Goal: Information Seeking & Learning: Check status

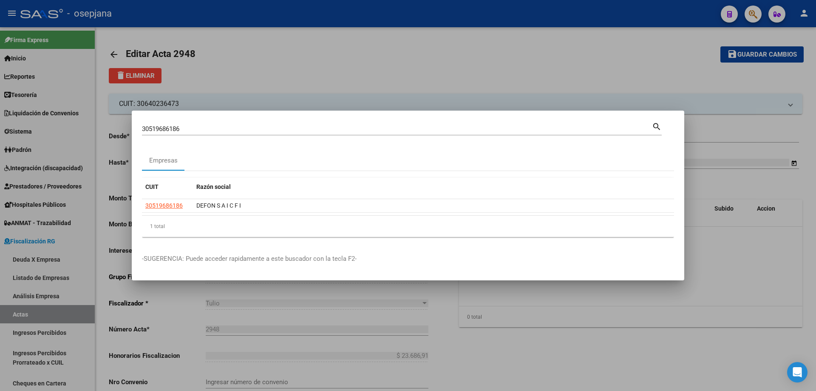
click at [250, 87] on div at bounding box center [408, 195] width 816 height 391
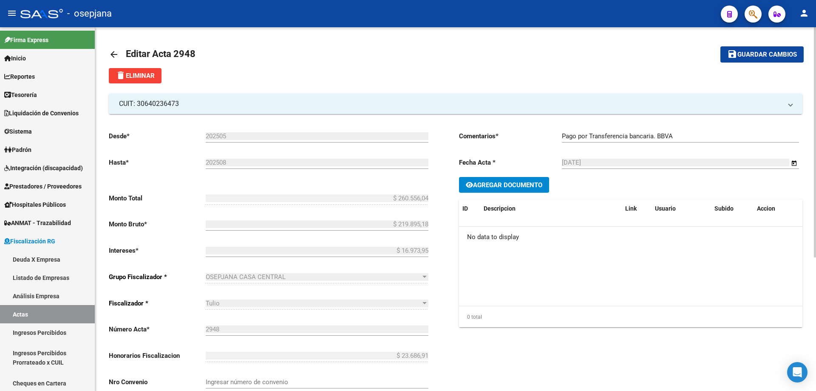
click at [117, 53] on mat-icon "arrow_back" at bounding box center [114, 54] width 10 height 10
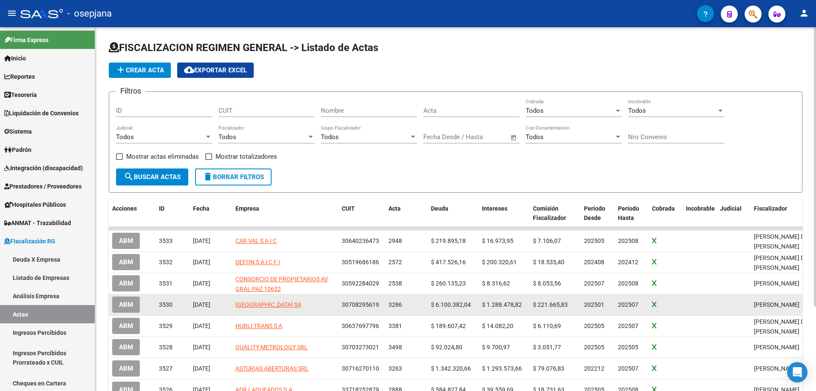
scroll to position [85, 0]
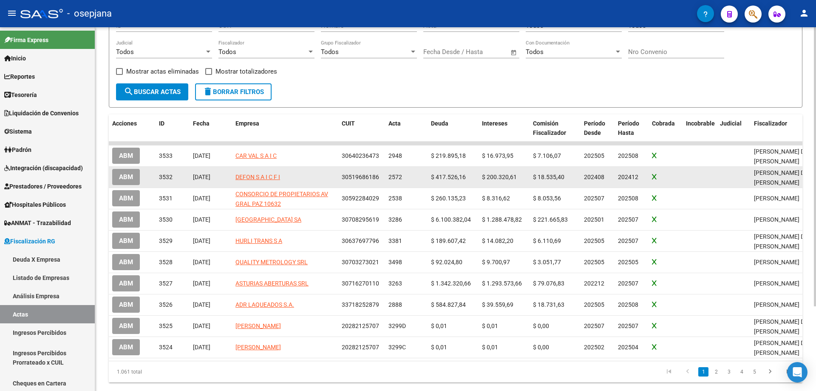
click at [135, 178] on button "ABM" at bounding box center [126, 177] width 28 height 16
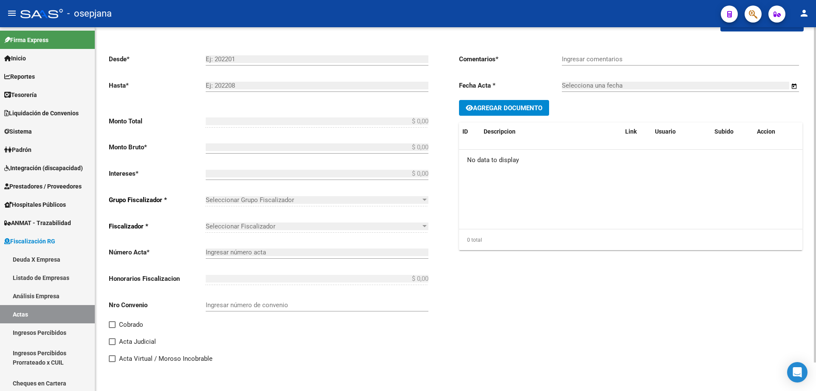
type input "202408"
type input "202412"
type input "$ 678.628,55"
type input "$ 417.526,16"
type input "$ 200.320,61"
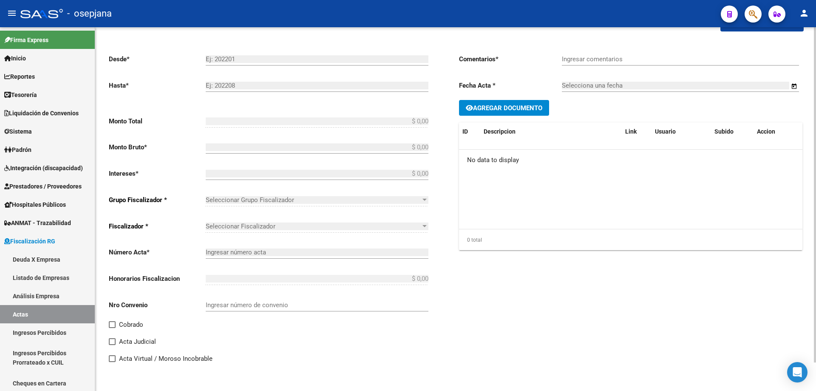
type input "2572"
type input "$ 60.781,78"
checkbox input "true"
type input "Pago con Echeqs, Bco. [GEOGRAPHIC_DATA]"
type input "[DATE]"
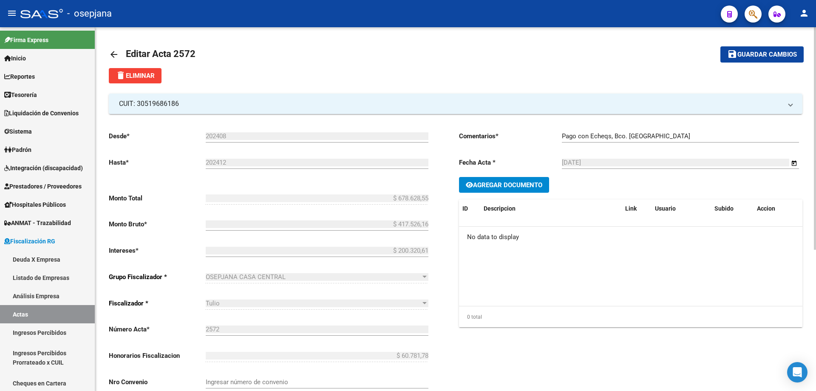
click at [116, 54] on mat-icon "arrow_back" at bounding box center [114, 54] width 10 height 10
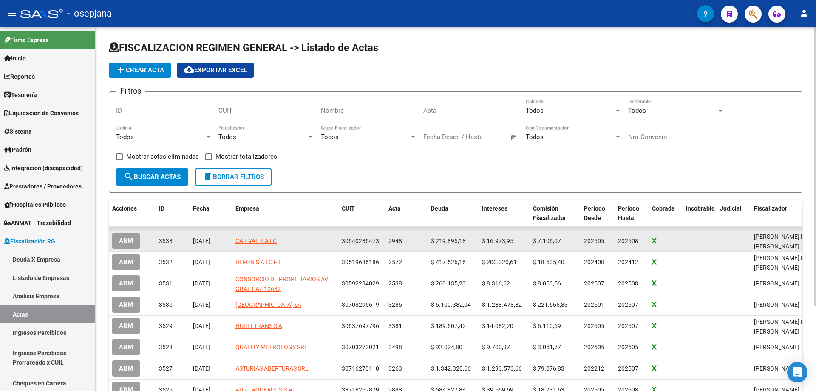
click at [135, 243] on button "ABM" at bounding box center [126, 241] width 28 height 16
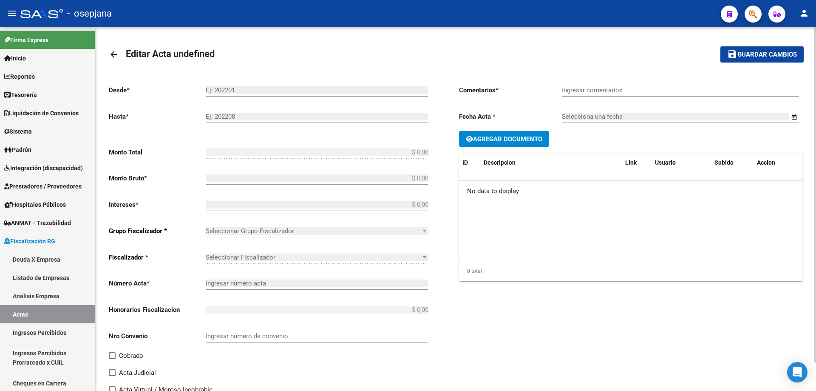
type input "202505"
type input "202508"
type input "$ 260.556,04"
type input "$ 219.895,18"
type input "$ 16.973,95"
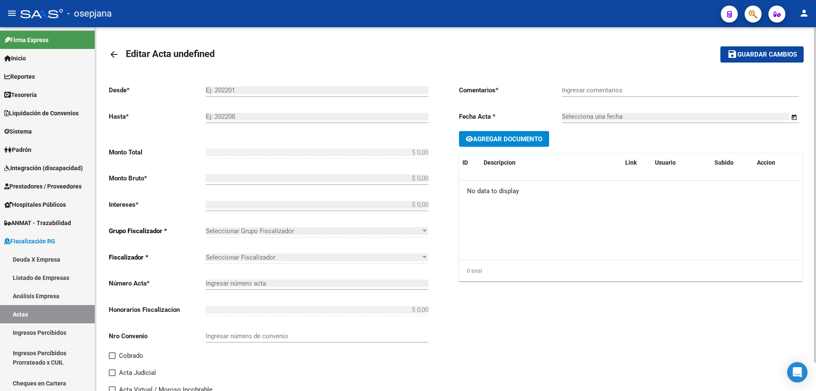
type input "2948"
type input "$ 23.686,91"
checkbox input "true"
type input "Pago por Transferencia bancaria. BBVA"
type input "[DATE]"
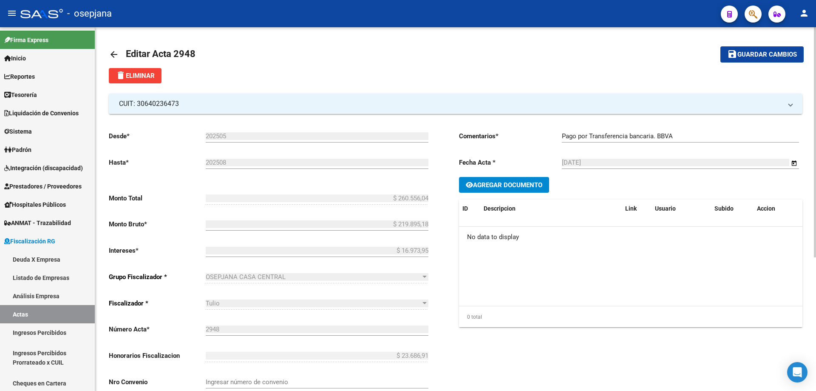
click at [110, 46] on link "arrow_back" at bounding box center [117, 54] width 17 height 20
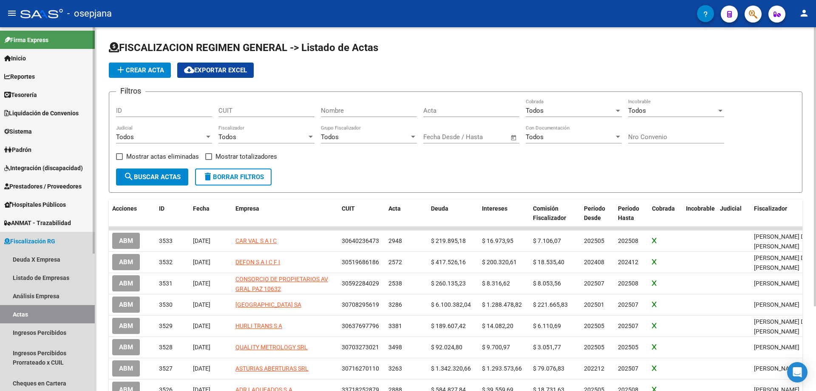
click at [29, 241] on span "Fiscalización RG" at bounding box center [29, 240] width 51 height 9
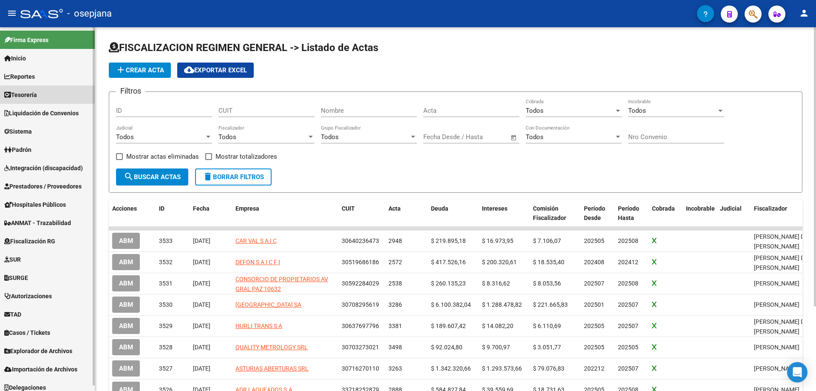
click at [35, 94] on span "Tesorería" at bounding box center [20, 94] width 33 height 9
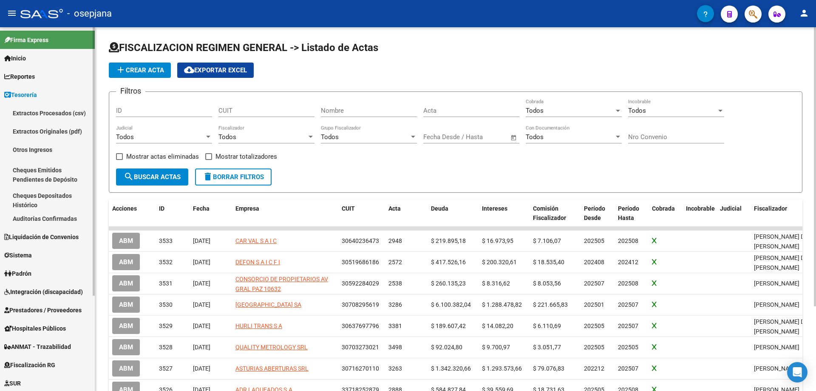
click at [43, 216] on link "Auditorías Confirmadas" at bounding box center [47, 218] width 95 height 18
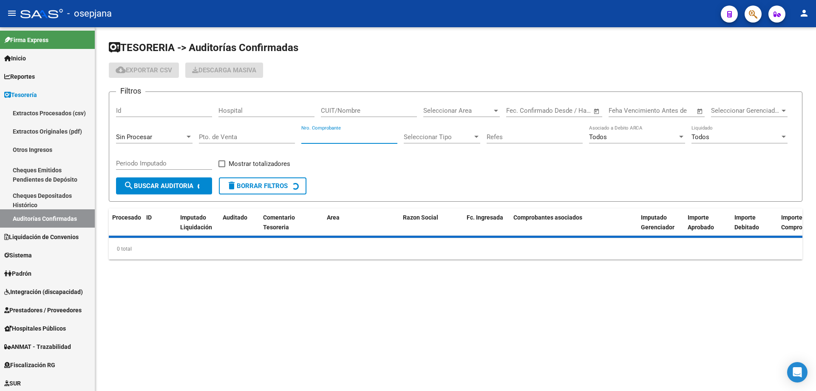
click at [356, 135] on input "Nro. Comprobante" at bounding box center [349, 137] width 96 height 8
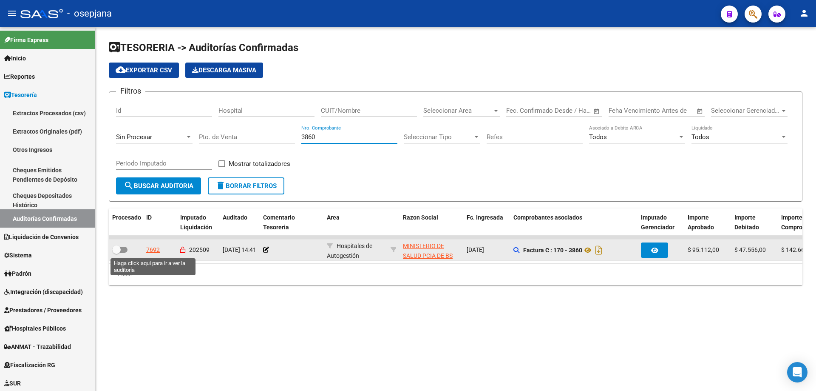
type input "3860"
click at [158, 250] on div "7692" at bounding box center [153, 250] width 14 height 10
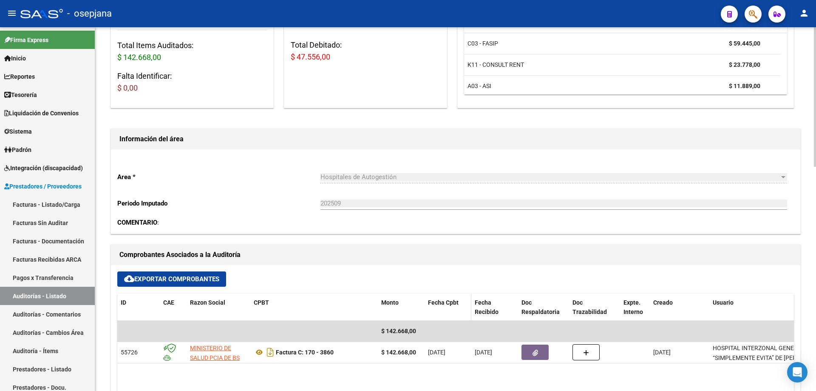
scroll to position [213, 0]
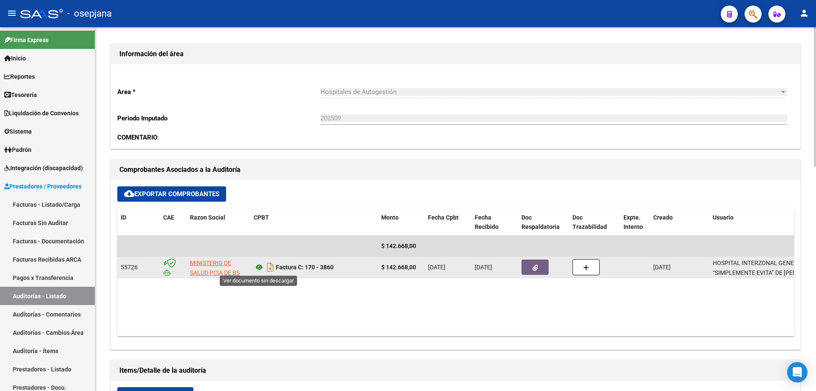
click at [258, 267] on icon at bounding box center [259, 267] width 11 height 10
click at [537, 265] on icon "button" at bounding box center [536, 267] width 6 height 6
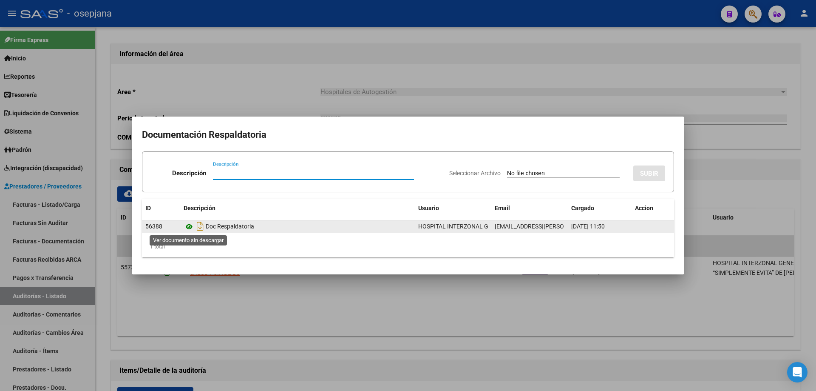
click at [187, 224] on icon at bounding box center [189, 226] width 11 height 10
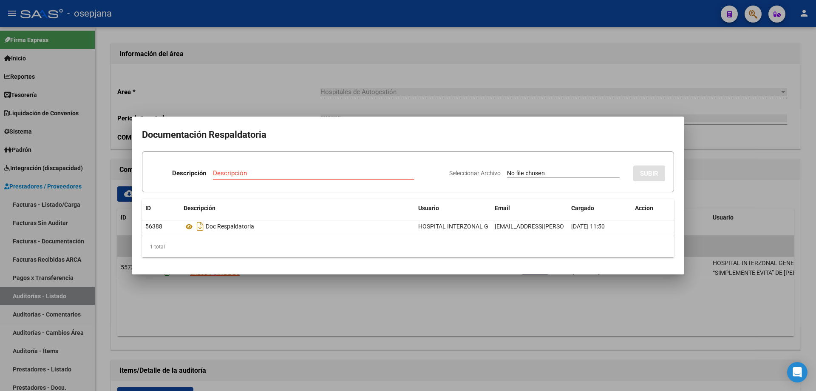
click at [358, 292] on div at bounding box center [408, 195] width 816 height 391
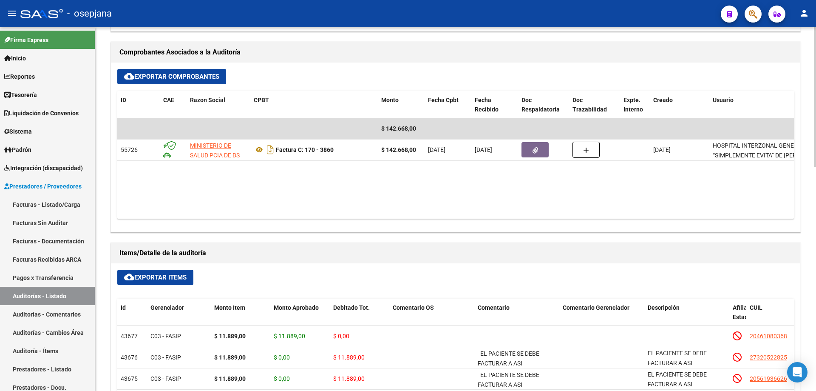
scroll to position [287, 0]
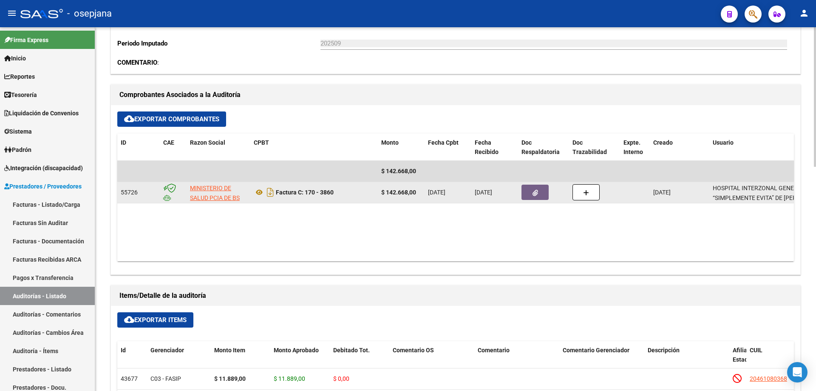
click at [534, 193] on icon "button" at bounding box center [536, 193] width 6 height 6
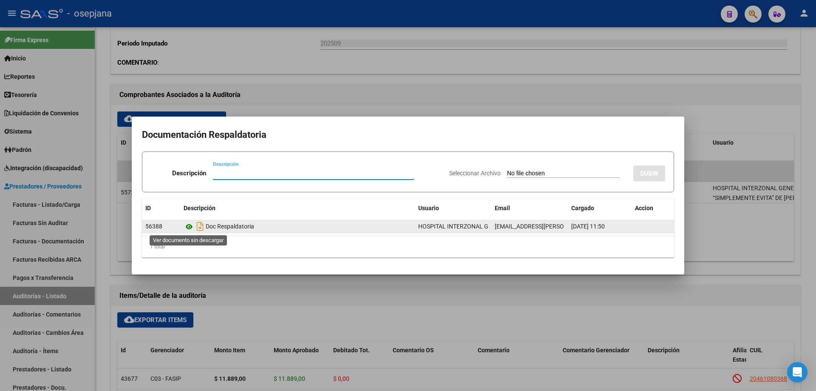
click at [188, 227] on icon at bounding box center [189, 226] width 11 height 10
click at [190, 225] on icon at bounding box center [189, 226] width 11 height 10
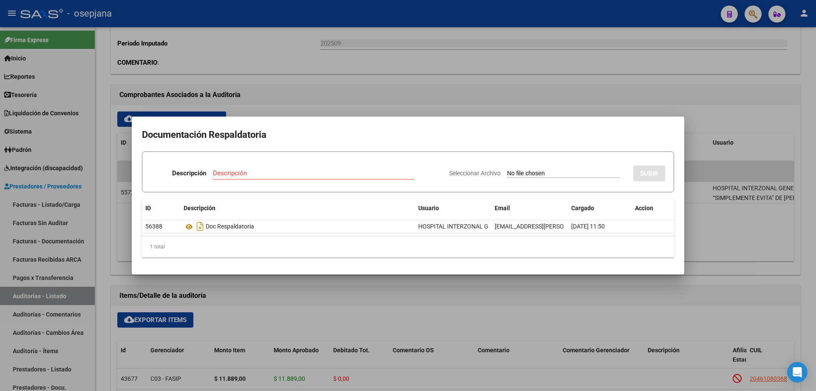
click at [390, 69] on div at bounding box center [408, 195] width 816 height 391
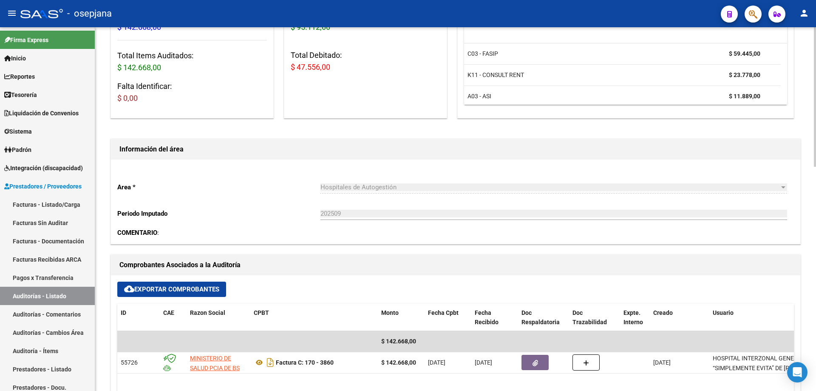
scroll to position [0, 0]
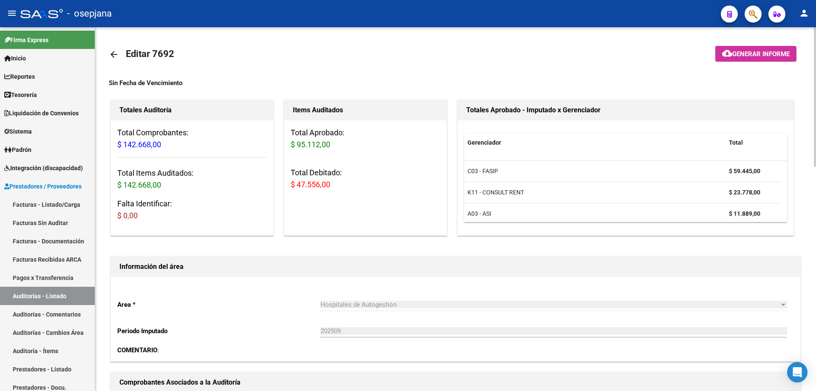
click at [114, 55] on mat-icon "arrow_back" at bounding box center [114, 54] width 10 height 10
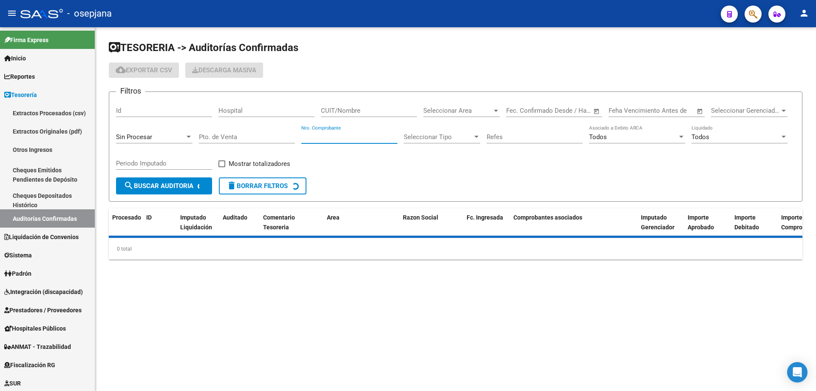
click at [335, 135] on input "Nro. Comprobante" at bounding box center [349, 137] width 96 height 8
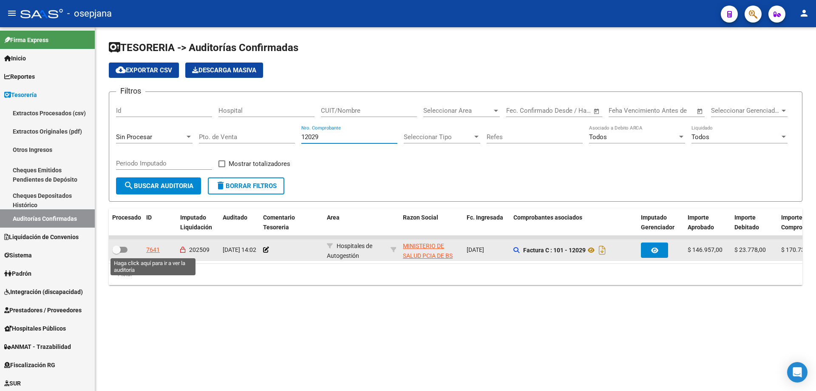
type input "12029"
click at [153, 250] on div "7641" at bounding box center [153, 250] width 14 height 10
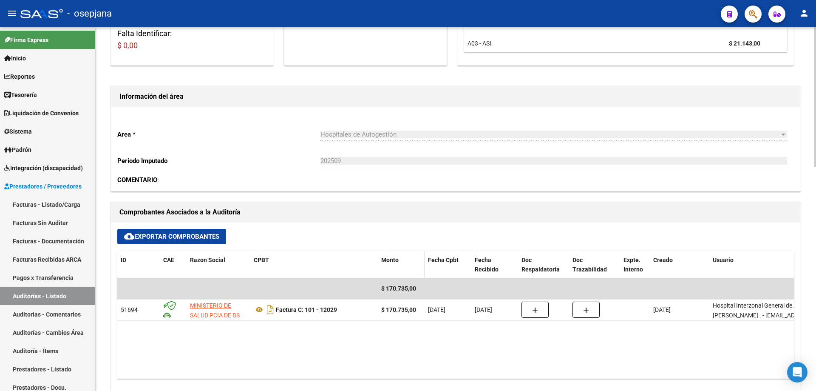
scroll to position [213, 0]
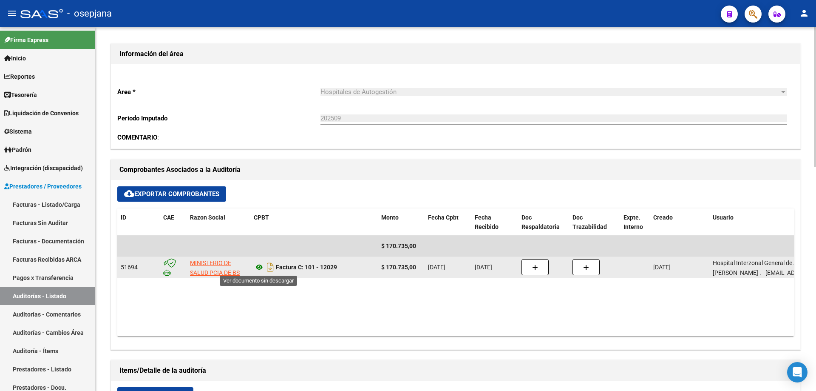
click at [260, 265] on icon at bounding box center [259, 267] width 11 height 10
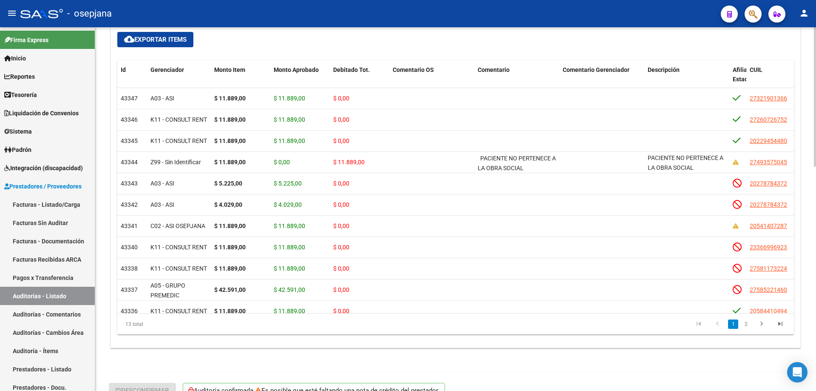
scroll to position [573, 0]
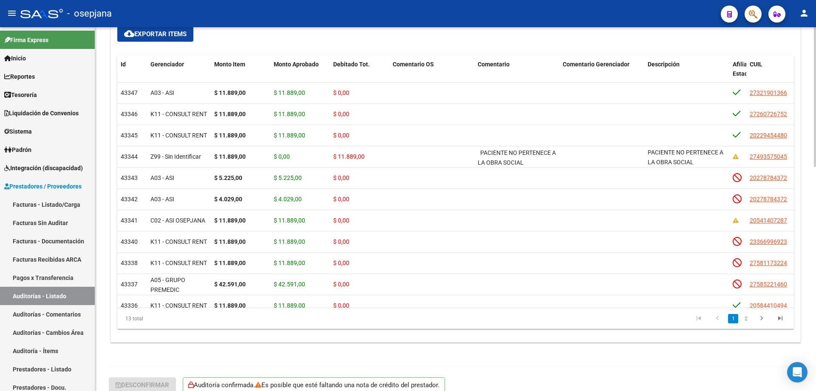
click at [815, 255] on div at bounding box center [815, 316] width 2 height 139
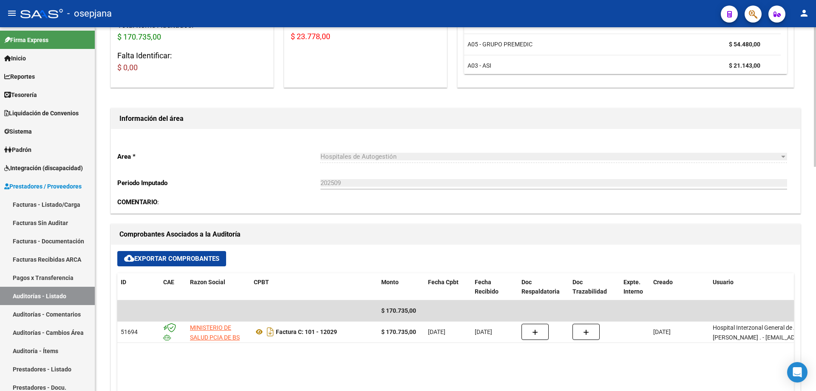
scroll to position [0, 0]
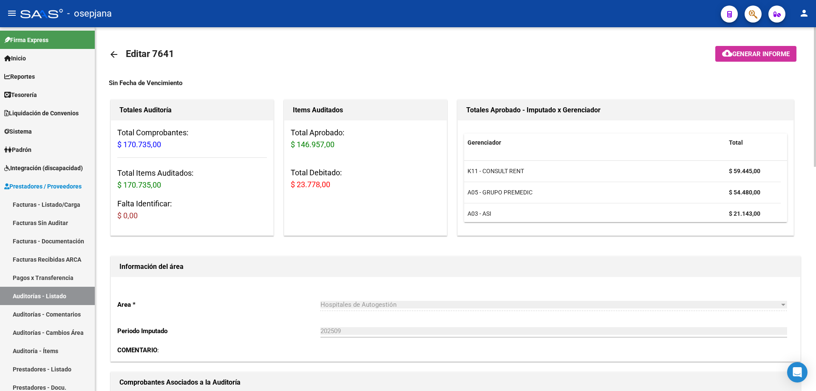
click at [115, 52] on mat-icon "arrow_back" at bounding box center [114, 54] width 10 height 10
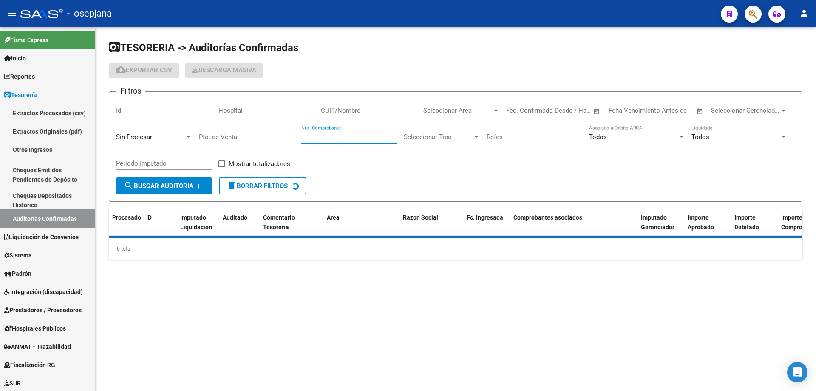
click at [338, 133] on input "Nro. Comprobante" at bounding box center [349, 137] width 96 height 8
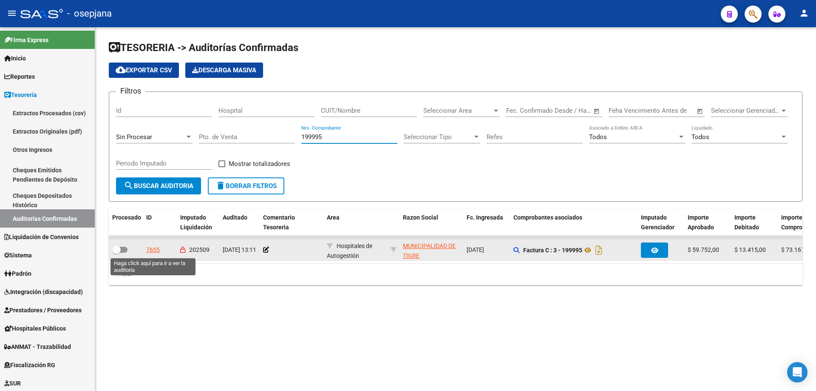
type input "199995"
click at [155, 252] on div "7655" at bounding box center [153, 250] width 14 height 10
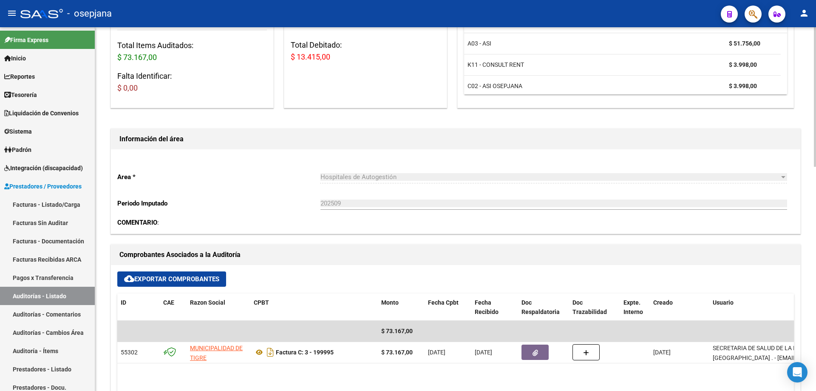
scroll to position [255, 0]
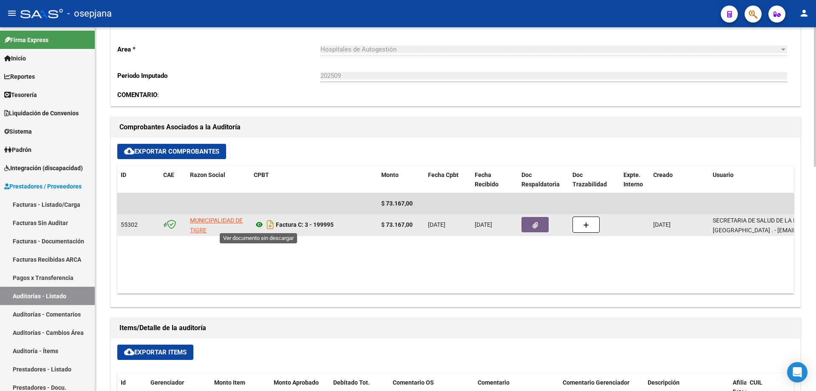
click at [259, 223] on icon at bounding box center [259, 224] width 11 height 10
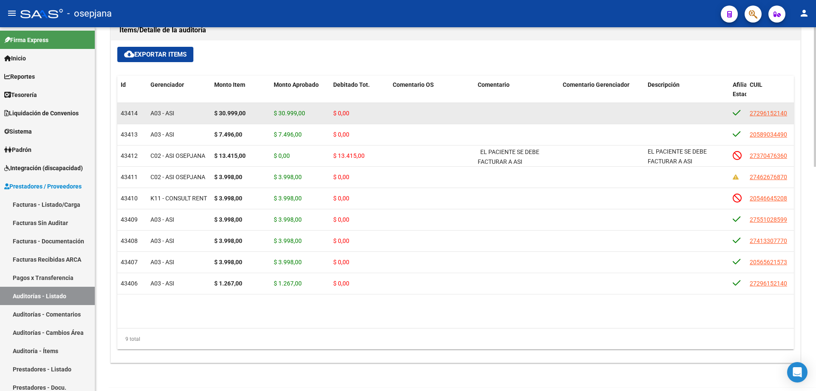
scroll to position [340, 0]
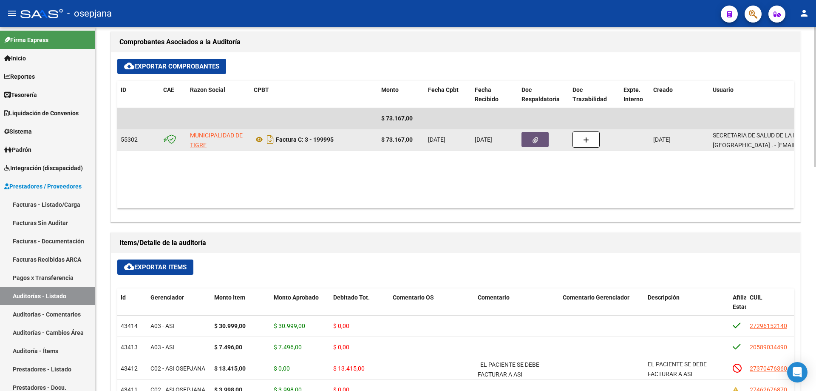
click at [534, 139] on icon "button" at bounding box center [536, 140] width 6 height 6
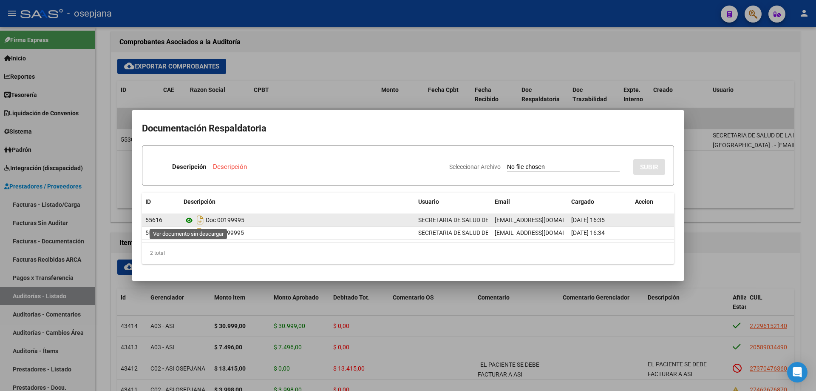
click at [187, 221] on icon at bounding box center [189, 220] width 11 height 10
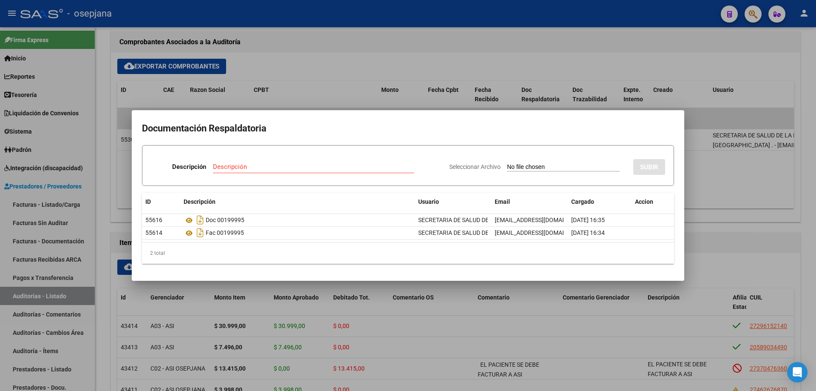
click at [422, 100] on div at bounding box center [408, 195] width 816 height 391
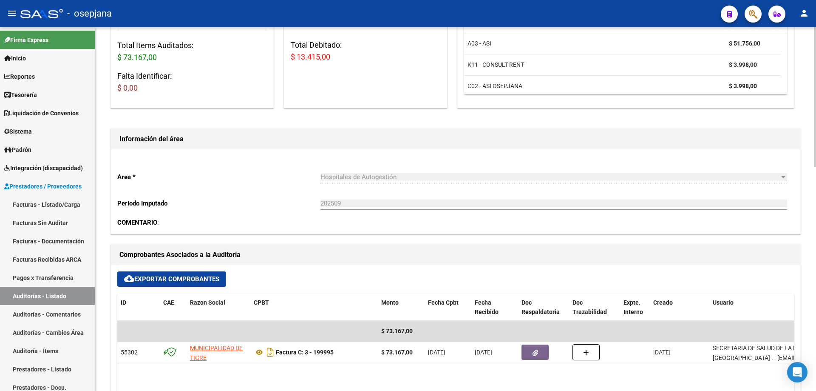
scroll to position [0, 0]
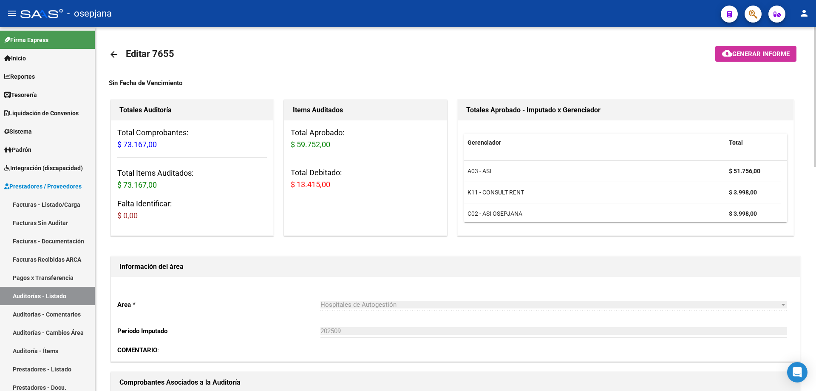
click at [114, 55] on mat-icon "arrow_back" at bounding box center [114, 54] width 10 height 10
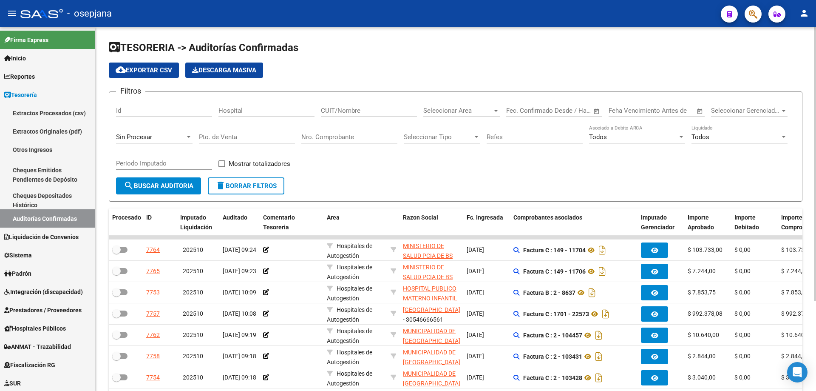
click at [326, 136] on input "Nro. Comprobante" at bounding box center [349, 137] width 96 height 8
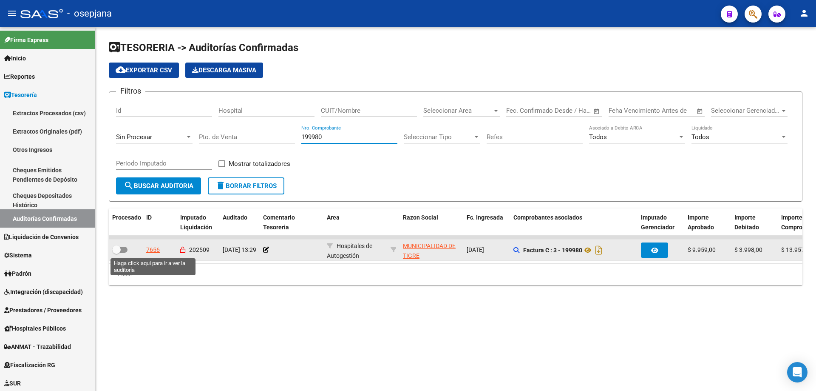
type input "199980"
click at [155, 250] on div "7656" at bounding box center [153, 250] width 14 height 10
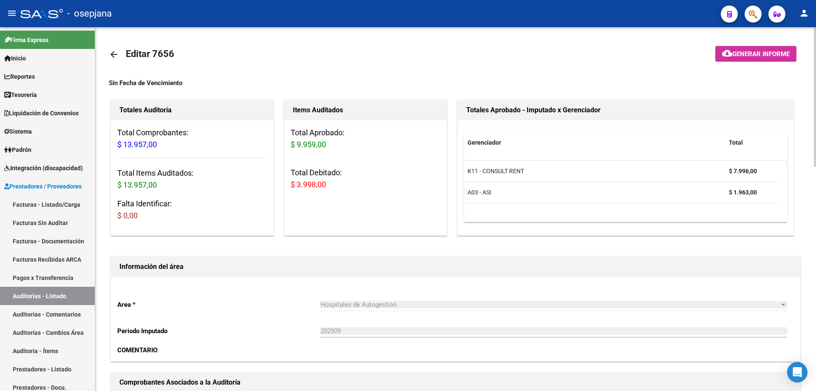
scroll to position [170, 0]
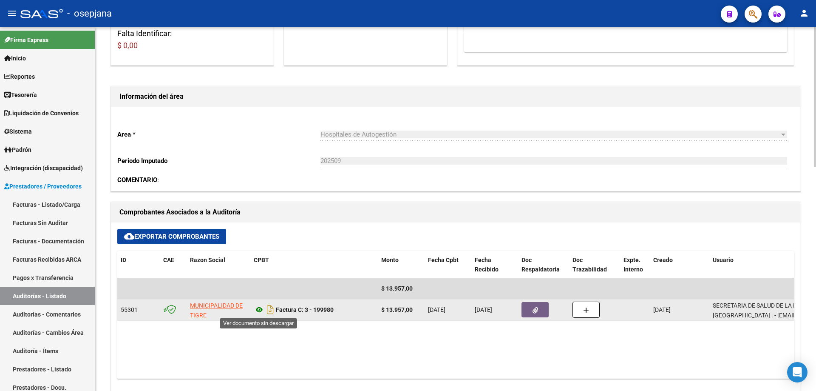
click at [263, 307] on icon at bounding box center [259, 309] width 11 height 10
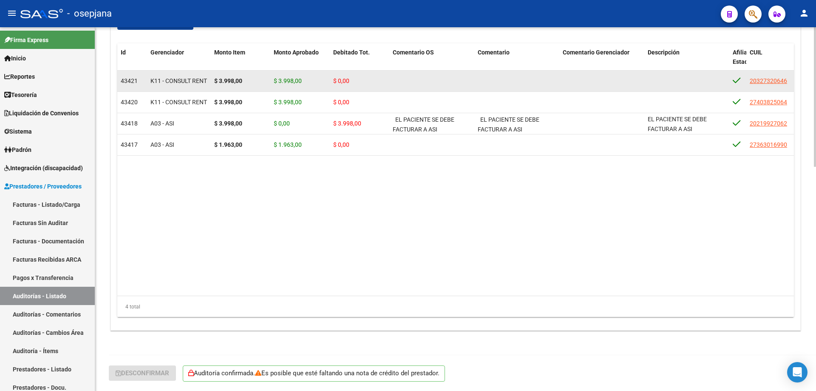
scroll to position [245, 0]
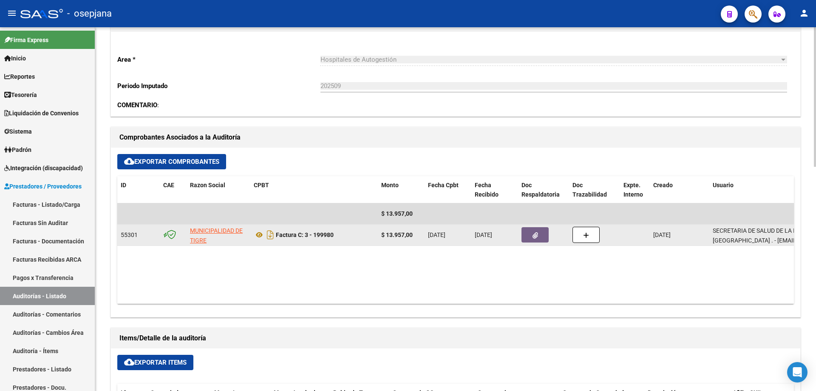
click at [538, 238] on button "button" at bounding box center [535, 234] width 27 height 15
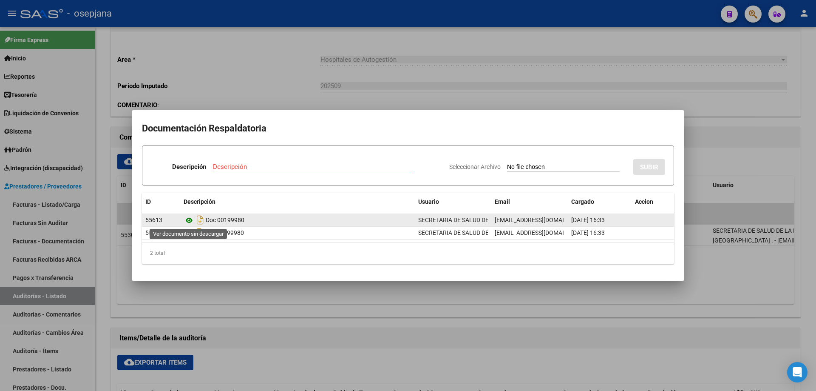
click at [190, 220] on icon at bounding box center [189, 220] width 11 height 10
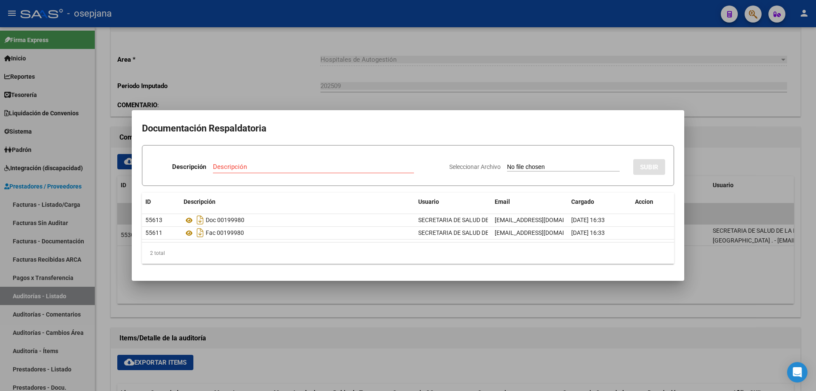
click at [259, 54] on div at bounding box center [408, 195] width 816 height 391
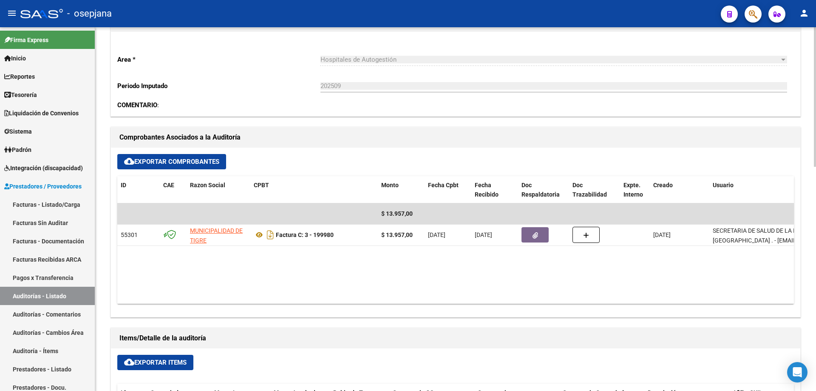
scroll to position [0, 0]
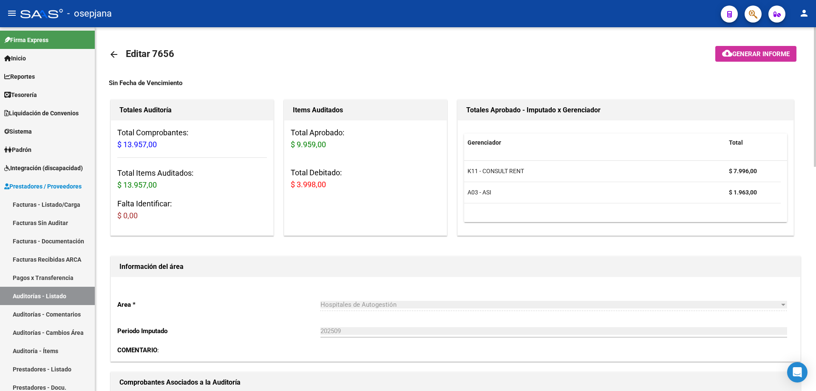
click at [116, 54] on mat-icon "arrow_back" at bounding box center [114, 54] width 10 height 10
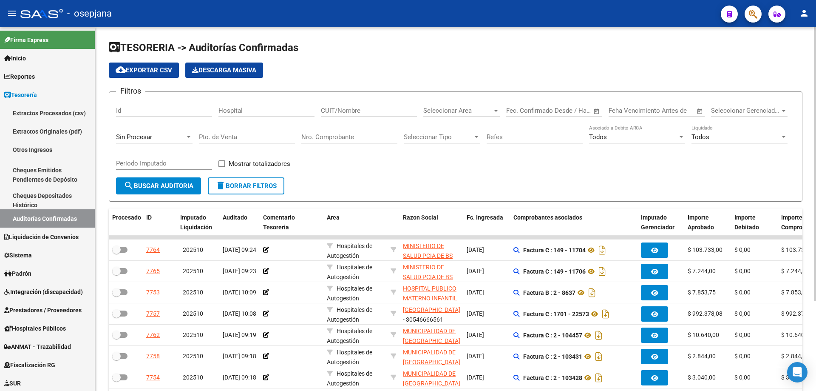
click at [376, 138] on input "Nro. Comprobante" at bounding box center [349, 137] width 96 height 8
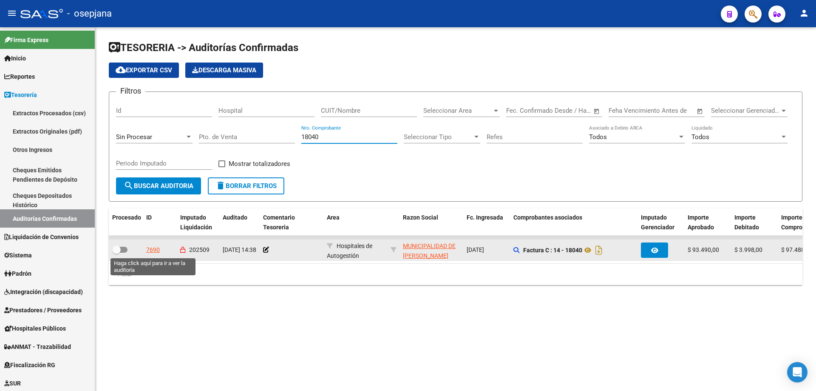
type input "18040"
click at [153, 247] on div "7690" at bounding box center [153, 250] width 14 height 10
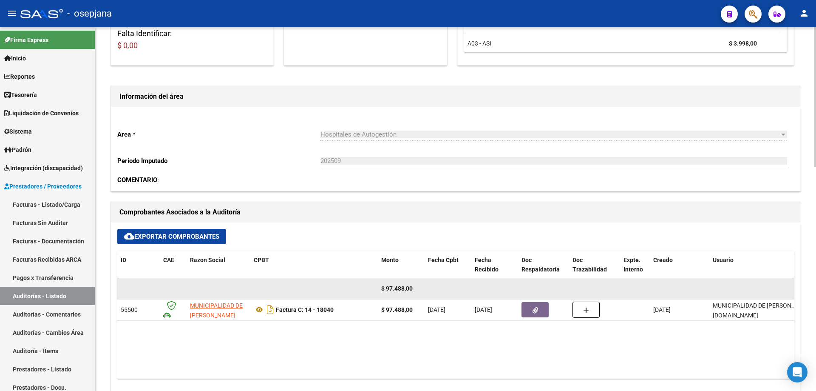
scroll to position [213, 0]
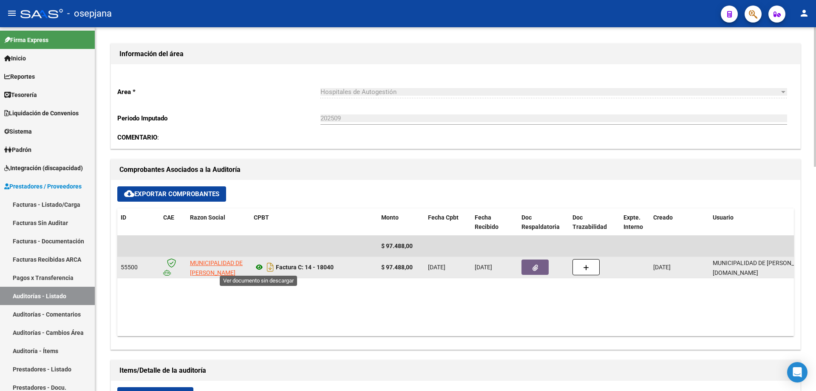
click at [257, 270] on icon at bounding box center [259, 267] width 11 height 10
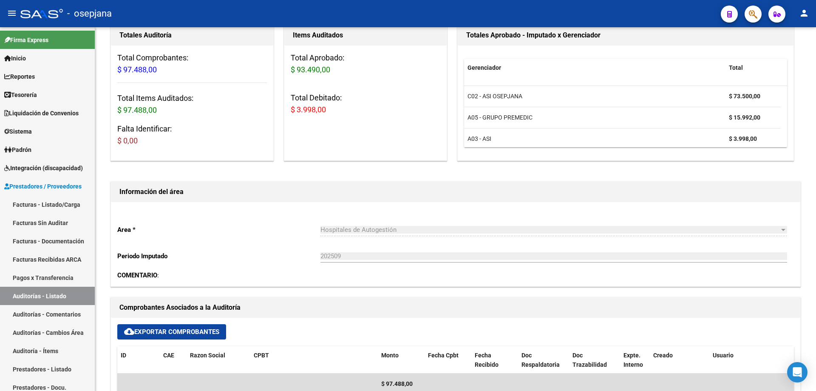
scroll to position [0, 0]
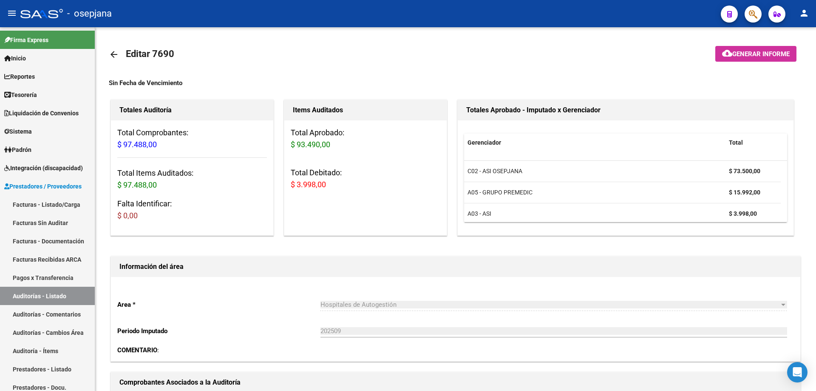
click at [109, 51] on mat-icon "arrow_back" at bounding box center [114, 54] width 10 height 10
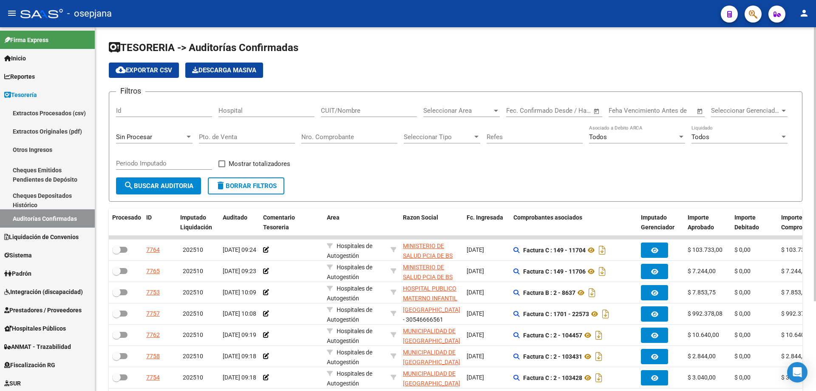
click at [332, 139] on input "Nro. Comprobante" at bounding box center [349, 137] width 96 height 8
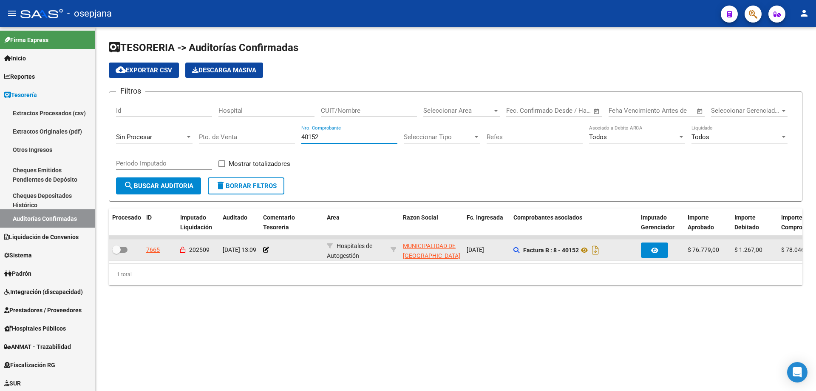
type input "40152"
click at [156, 250] on div "7665" at bounding box center [153, 250] width 14 height 10
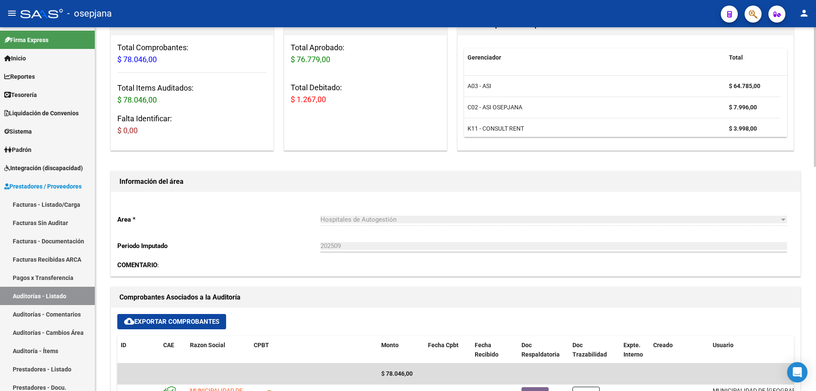
scroll to position [128, 0]
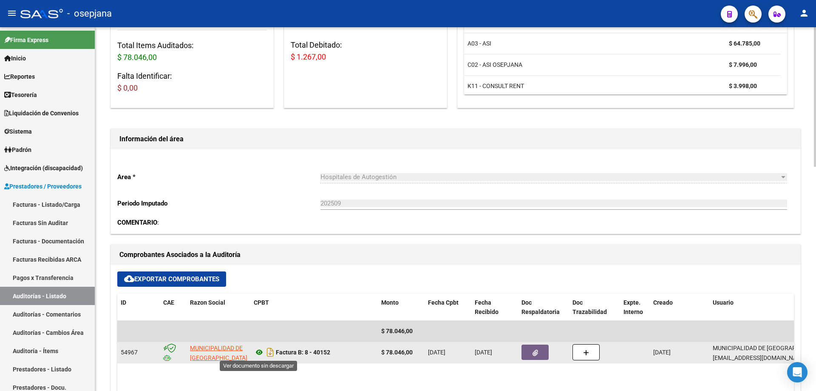
click at [259, 351] on icon at bounding box center [259, 352] width 11 height 10
click at [532, 353] on button "button" at bounding box center [535, 351] width 27 height 15
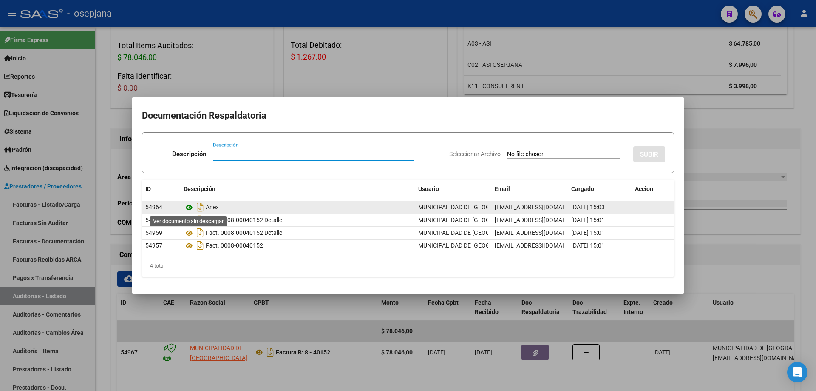
click at [192, 208] on icon at bounding box center [189, 207] width 11 height 10
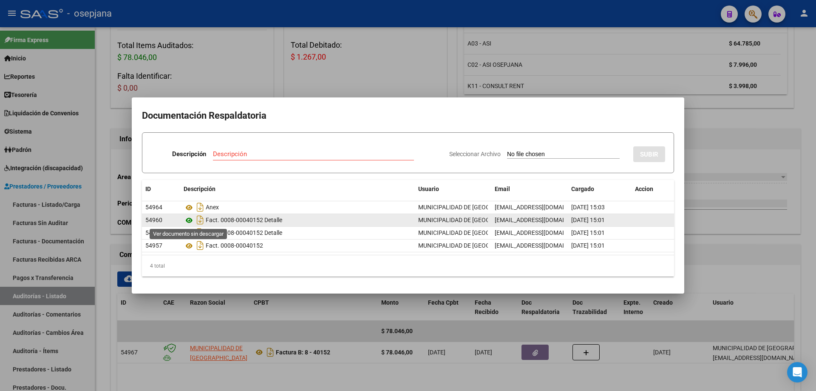
click at [189, 219] on icon at bounding box center [189, 220] width 11 height 10
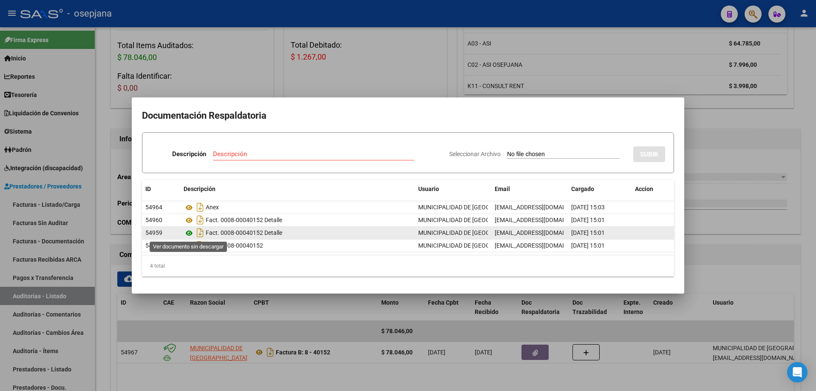
click at [191, 230] on icon at bounding box center [189, 233] width 11 height 10
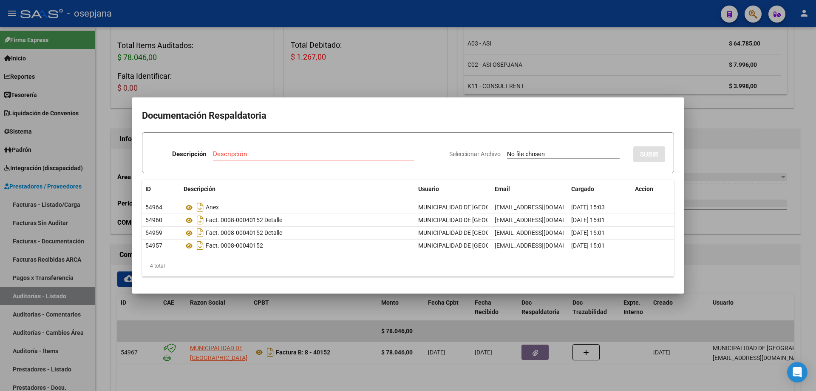
click at [421, 71] on div at bounding box center [408, 195] width 816 height 391
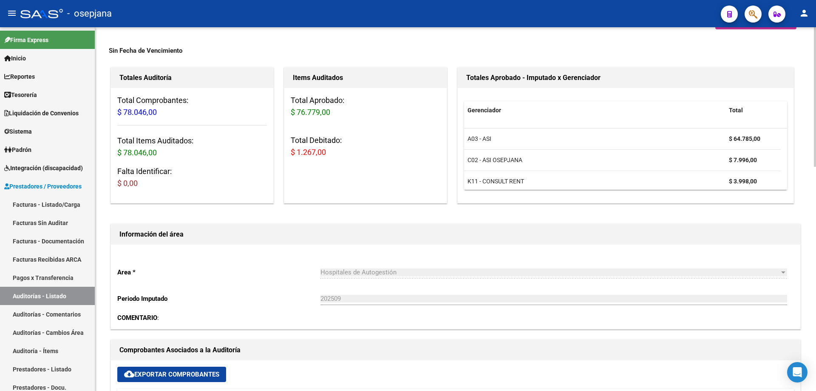
scroll to position [0, 0]
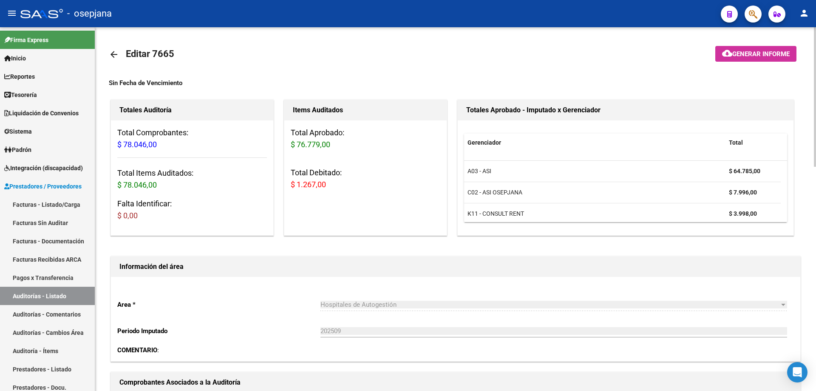
click at [114, 53] on mat-icon "arrow_back" at bounding box center [114, 54] width 10 height 10
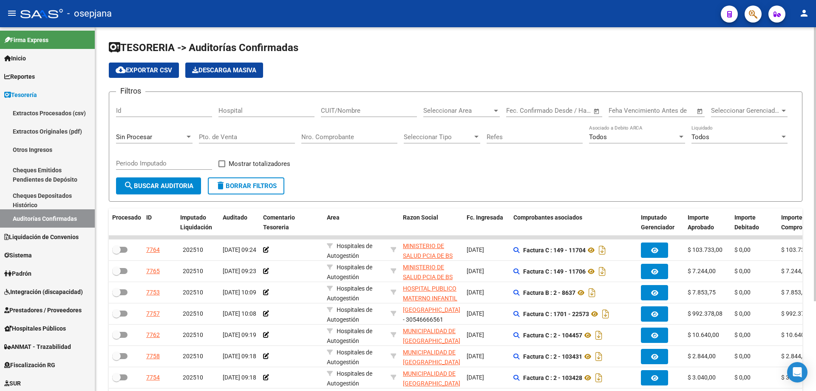
click at [350, 136] on input "Nro. Comprobante" at bounding box center [349, 137] width 96 height 8
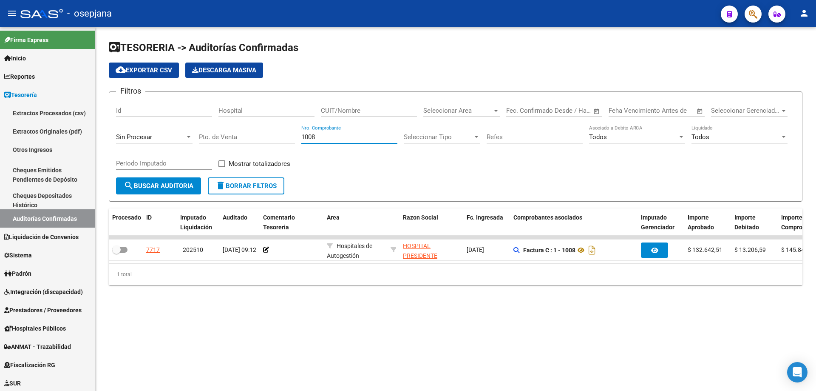
drag, startPoint x: 327, startPoint y: 136, endPoint x: 276, endPoint y: 135, distance: 50.6
click at [276, 135] on div "Filtros Id Hospital CUIT/Nombre Seleccionar Area Seleccionar Area Fecha inicio …" at bounding box center [455, 138] width 679 height 79
drag, startPoint x: 324, startPoint y: 138, endPoint x: 278, endPoint y: 142, distance: 46.9
click at [278, 142] on div "Filtros Id Hospital CUIT/Nombre Seleccionar Area Seleccionar Area Fecha inicio …" at bounding box center [455, 138] width 679 height 79
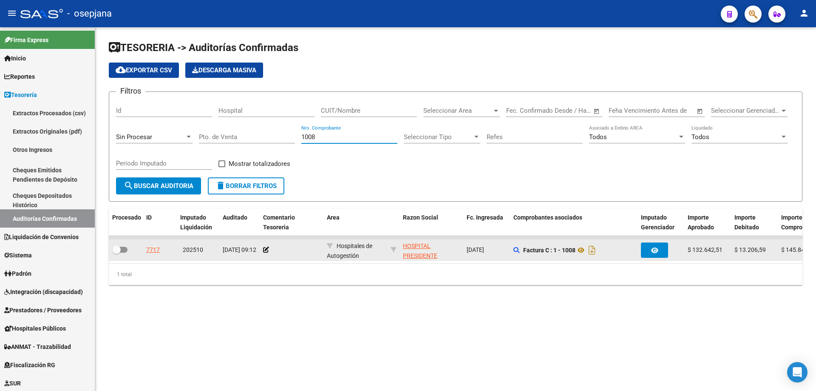
type input "1008"
click at [156, 250] on div "7717" at bounding box center [153, 250] width 14 height 10
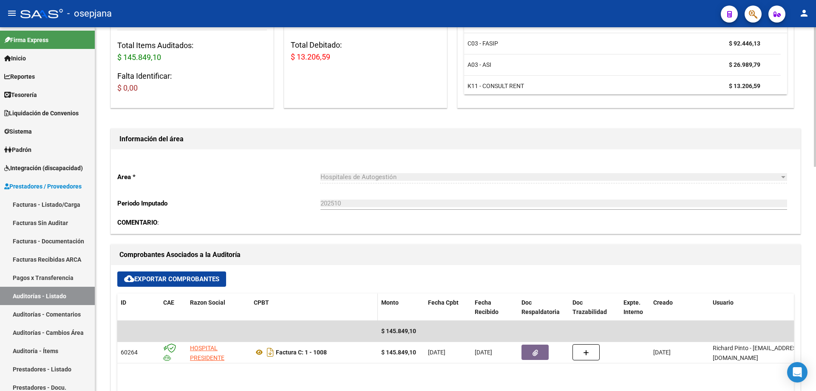
scroll to position [170, 0]
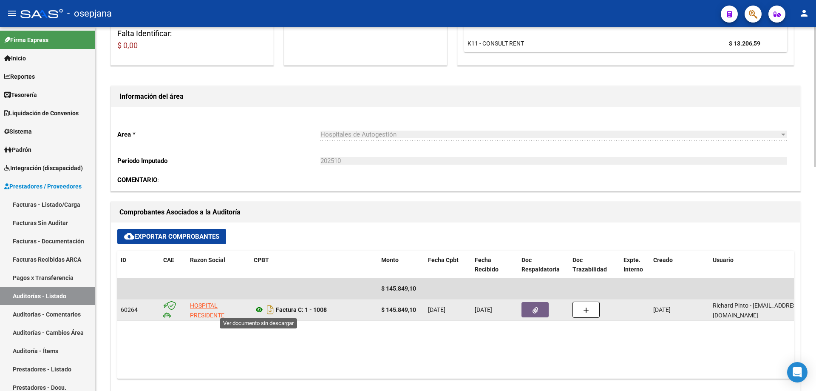
click at [257, 311] on icon at bounding box center [259, 309] width 11 height 10
click at [539, 308] on button "button" at bounding box center [535, 309] width 27 height 15
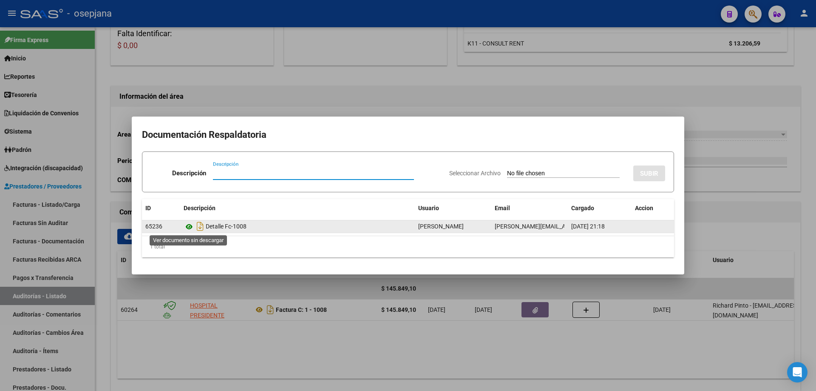
click at [187, 227] on icon at bounding box center [189, 226] width 11 height 10
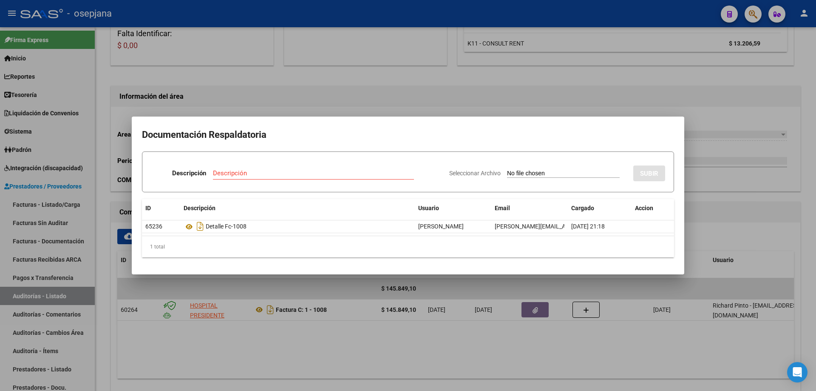
click at [259, 88] on div at bounding box center [408, 195] width 816 height 391
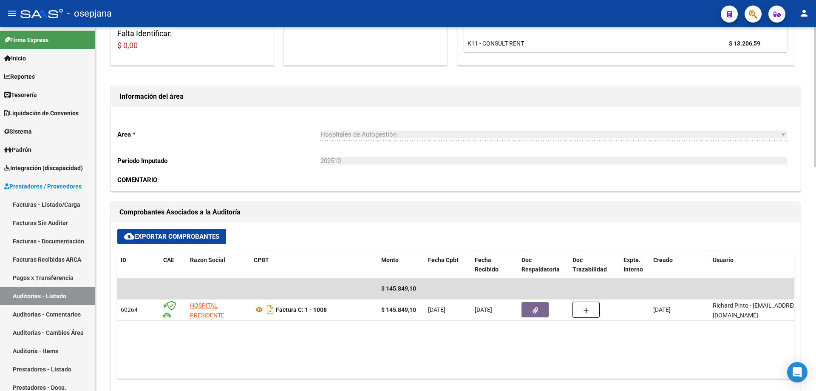
scroll to position [0, 0]
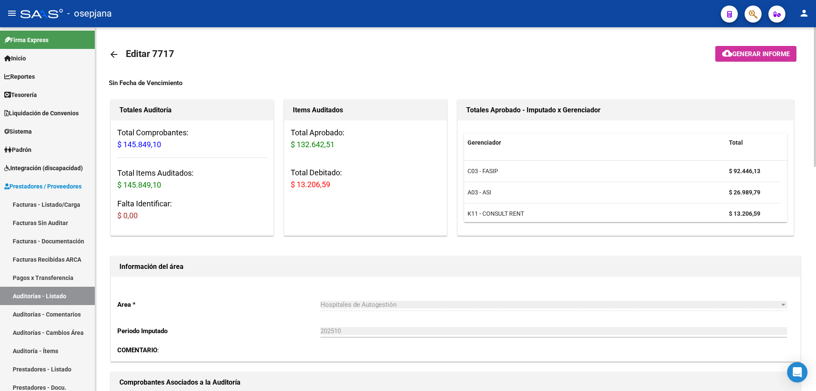
click at [116, 54] on mat-icon "arrow_back" at bounding box center [114, 54] width 10 height 10
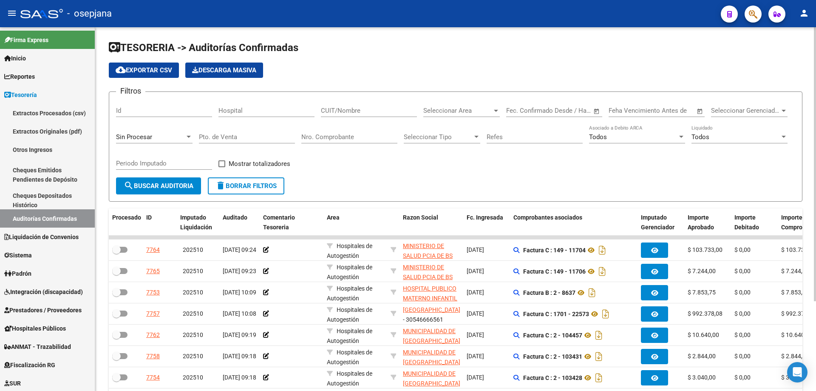
click at [321, 133] on input "Nro. Comprobante" at bounding box center [349, 137] width 96 height 8
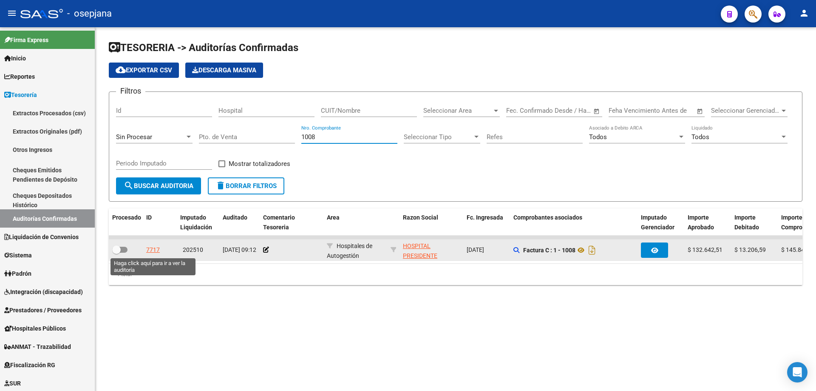
type input "1008"
click at [152, 250] on div "7717" at bounding box center [153, 250] width 14 height 10
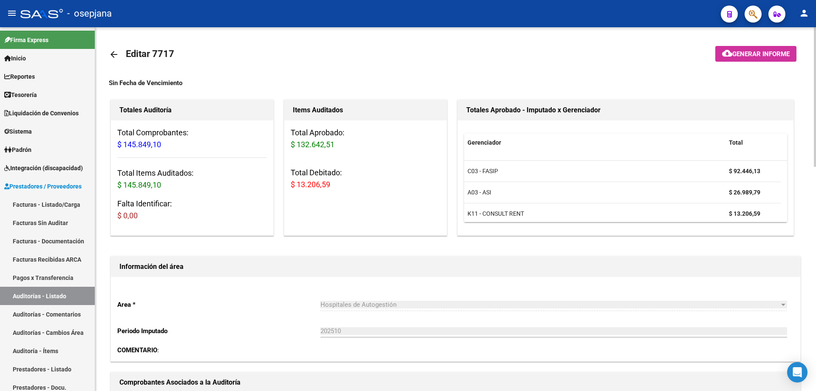
click at [116, 51] on mat-icon "arrow_back" at bounding box center [114, 54] width 10 height 10
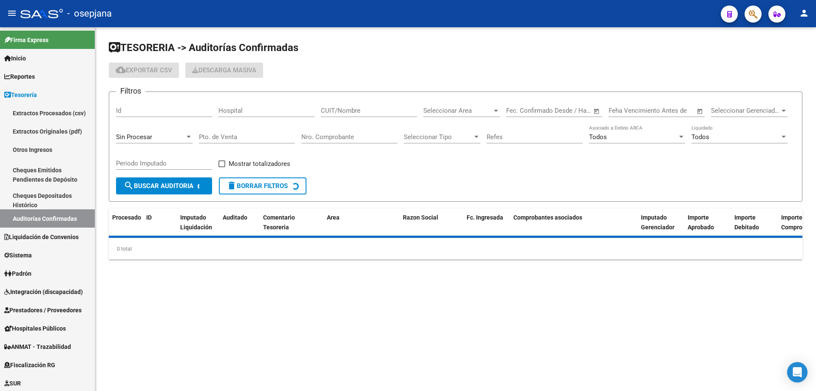
click at [328, 136] on input "Nro. Comprobante" at bounding box center [349, 137] width 96 height 8
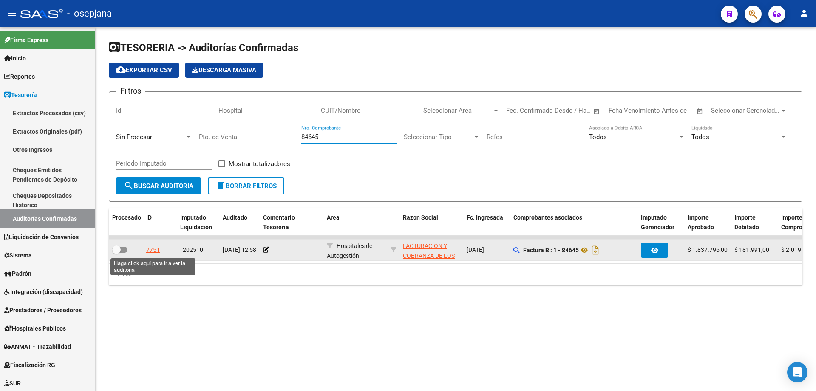
type input "84645"
click at [155, 249] on div "7751" at bounding box center [153, 250] width 14 height 10
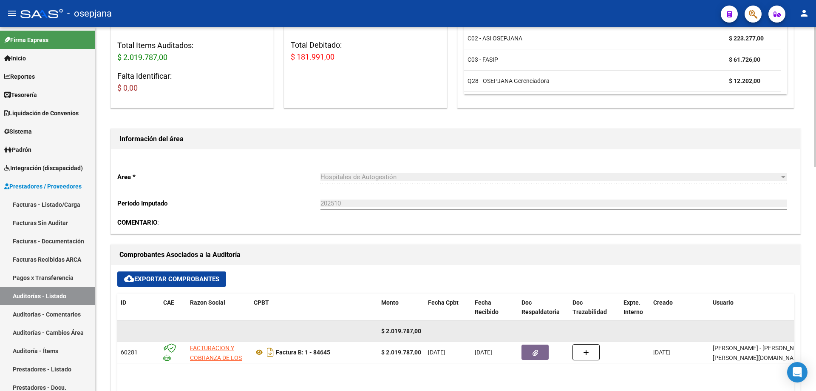
scroll to position [213, 0]
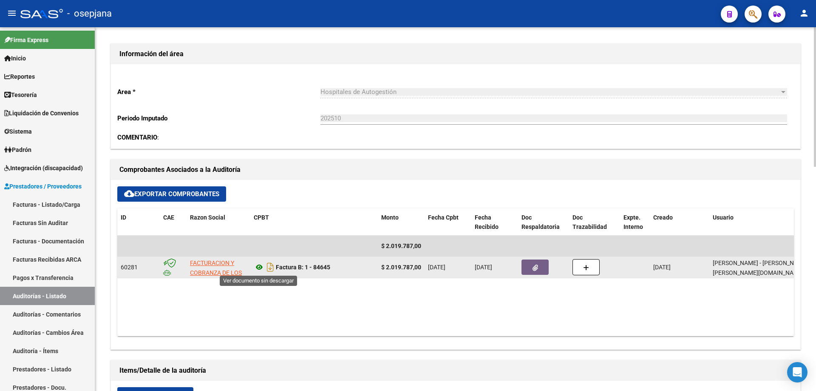
click at [258, 264] on icon at bounding box center [259, 267] width 11 height 10
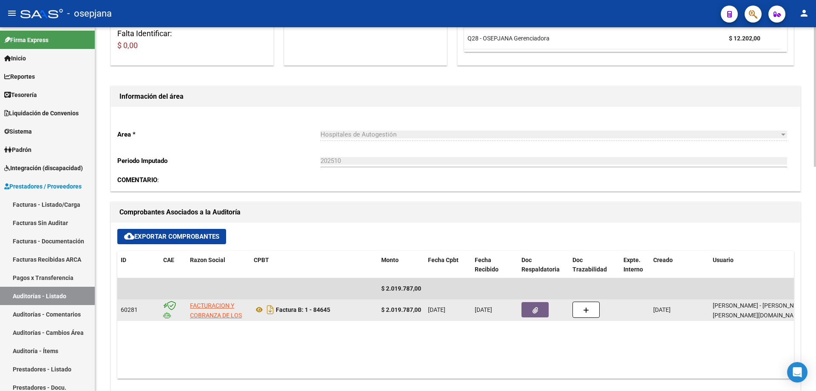
scroll to position [128, 0]
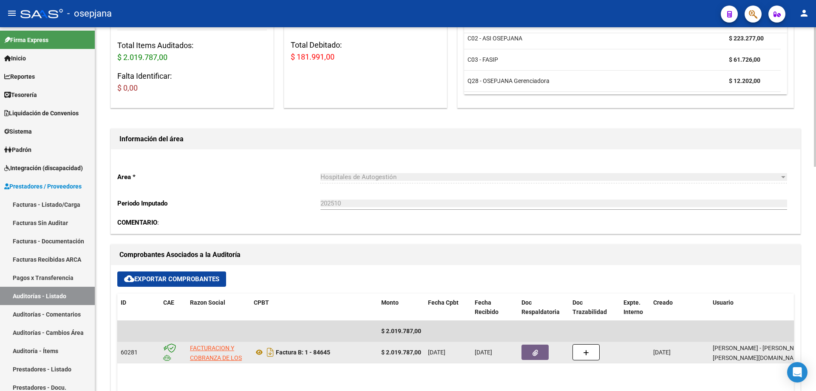
click at [533, 348] on span "button" at bounding box center [536, 352] width 6 height 8
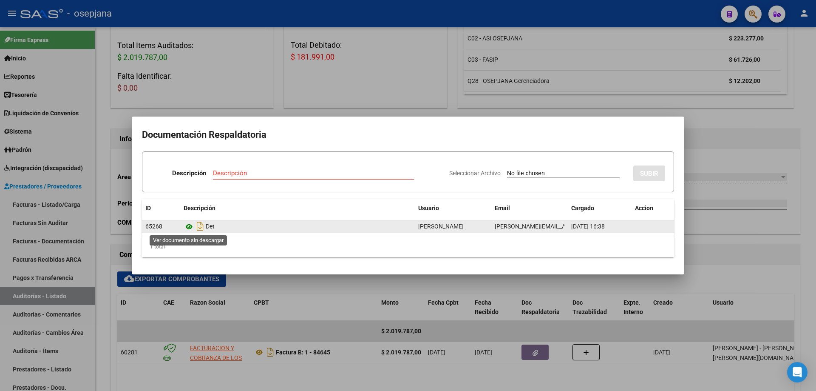
click at [192, 227] on icon at bounding box center [189, 226] width 11 height 10
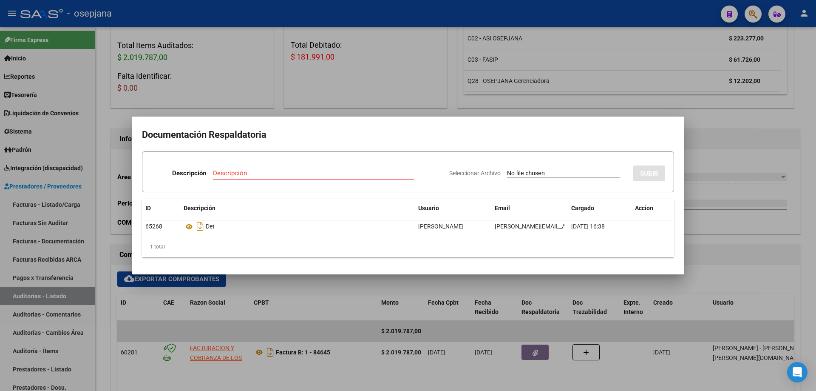
click at [247, 95] on div at bounding box center [408, 195] width 816 height 391
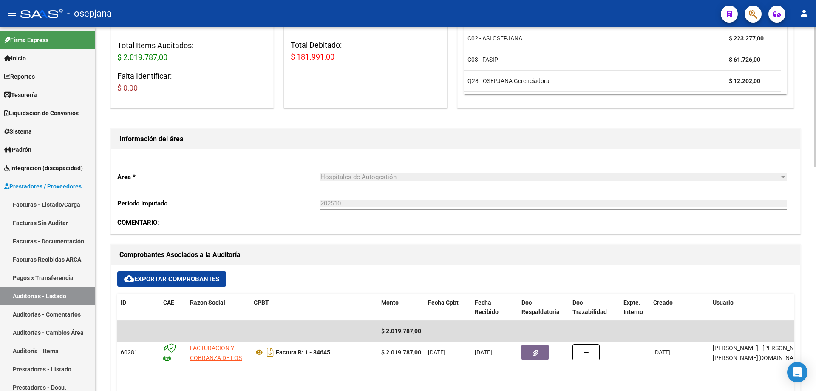
scroll to position [0, 0]
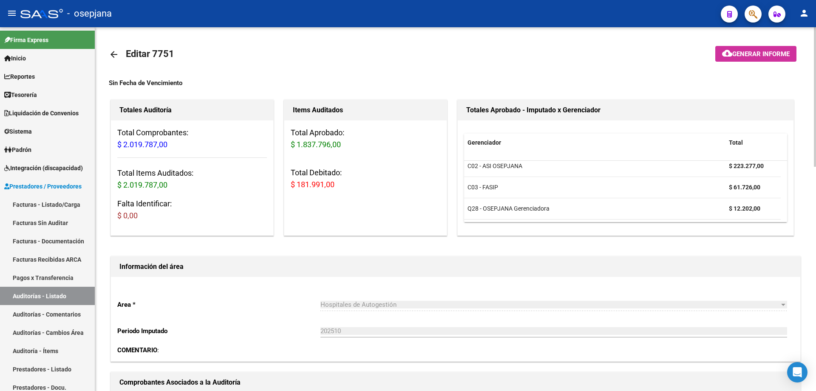
click at [111, 53] on mat-icon "arrow_back" at bounding box center [114, 54] width 10 height 10
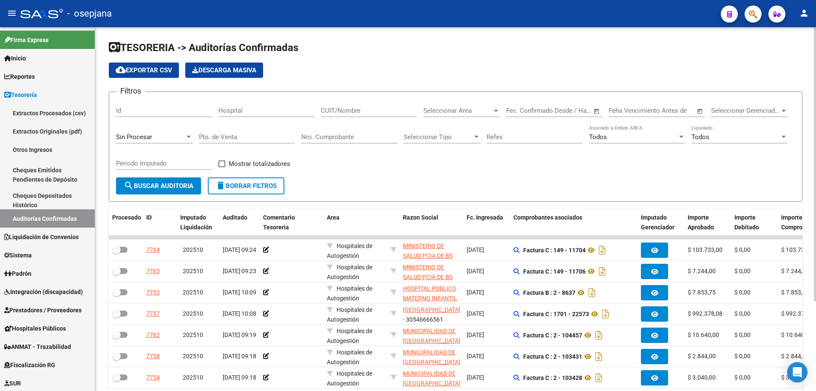
click at [318, 135] on input "Nro. Comprobante" at bounding box center [349, 137] width 96 height 8
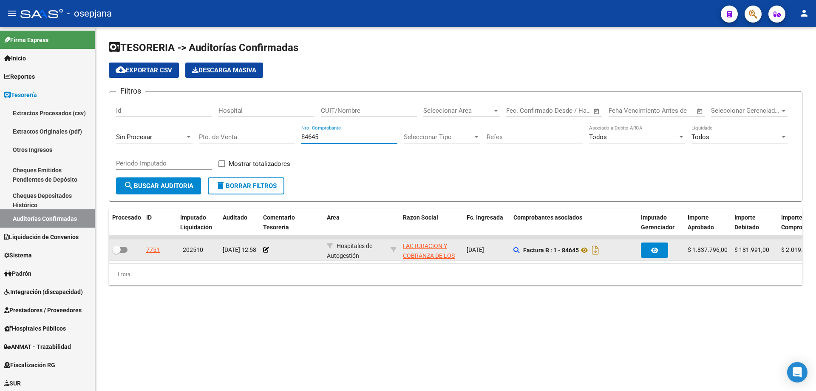
type input "84645"
click at [150, 249] on div "7751" at bounding box center [153, 250] width 14 height 10
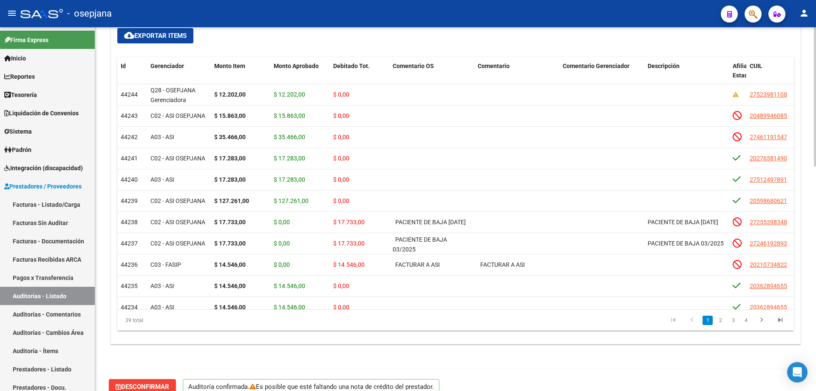
click at [814, 319] on div at bounding box center [815, 315] width 2 height 139
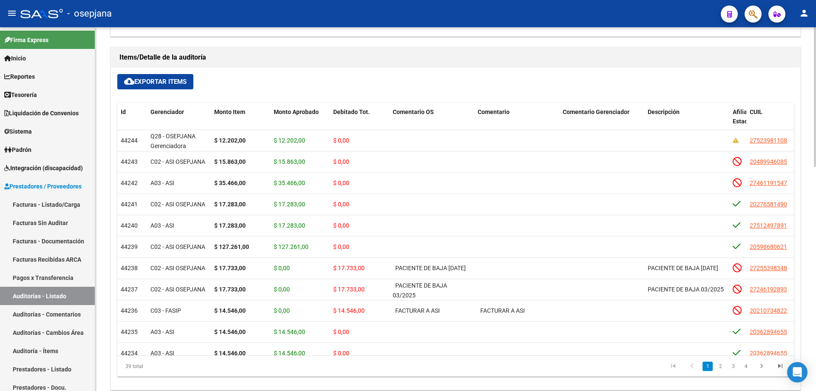
scroll to position [534, 0]
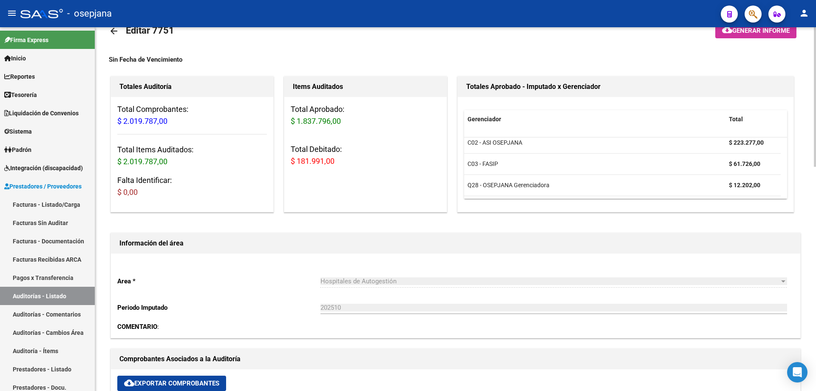
scroll to position [0, 0]
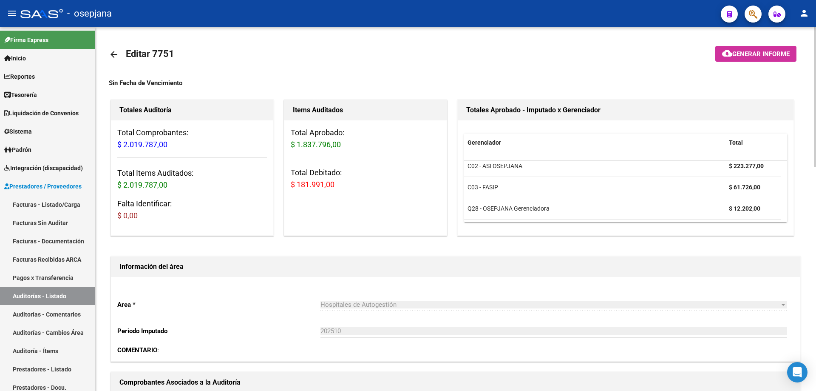
click at [115, 55] on mat-icon "arrow_back" at bounding box center [114, 54] width 10 height 10
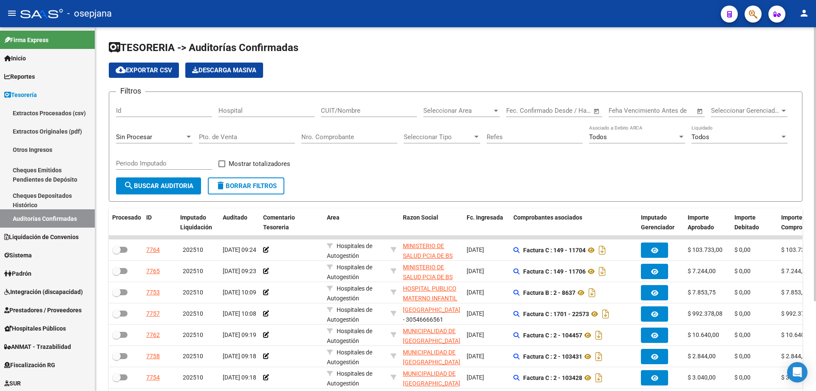
click at [324, 135] on input "Nro. Comprobante" at bounding box center [349, 137] width 96 height 8
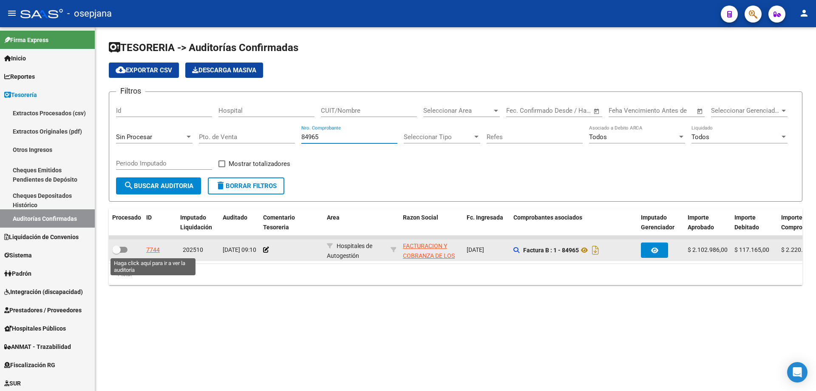
type input "84965"
click at [153, 252] on div "7744" at bounding box center [153, 250] width 14 height 10
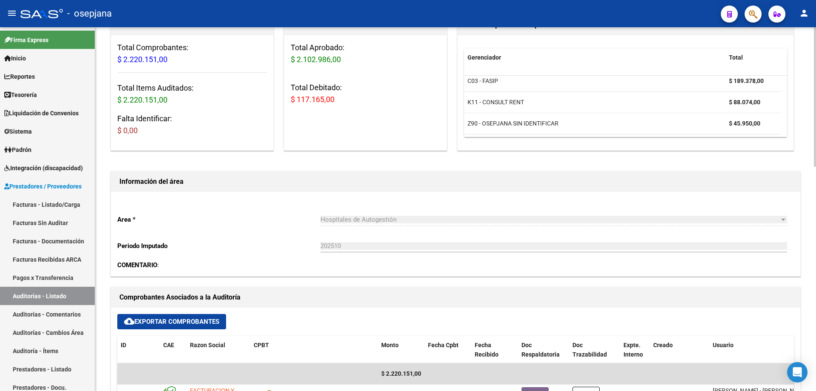
scroll to position [128, 0]
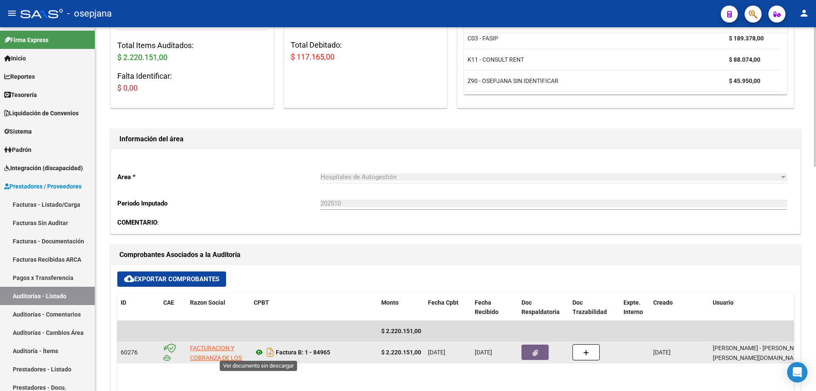
click at [255, 354] on icon at bounding box center [259, 352] width 11 height 10
click at [528, 353] on button "button" at bounding box center [535, 351] width 27 height 15
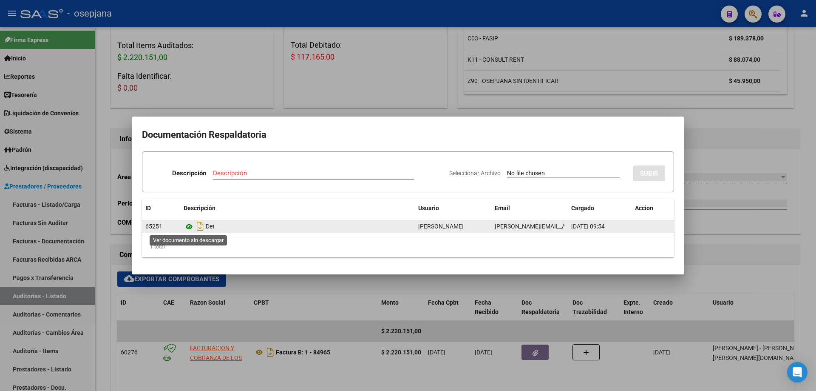
click at [187, 226] on icon at bounding box center [189, 226] width 11 height 10
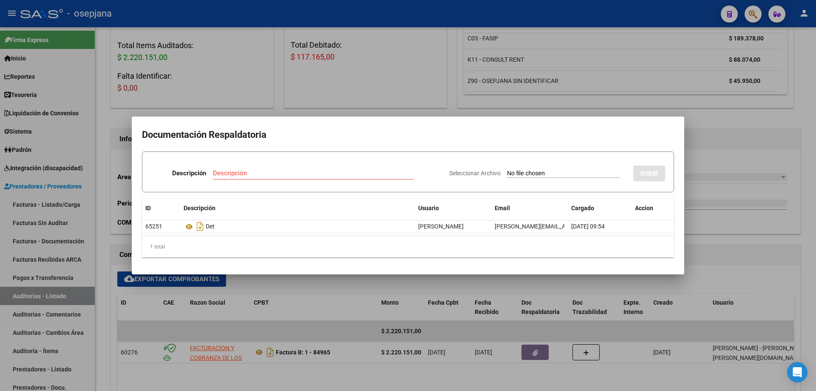
click at [304, 303] on div at bounding box center [408, 195] width 816 height 391
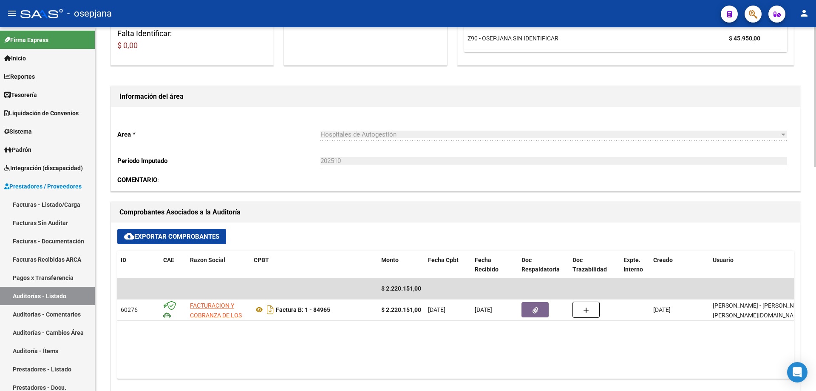
scroll to position [0, 0]
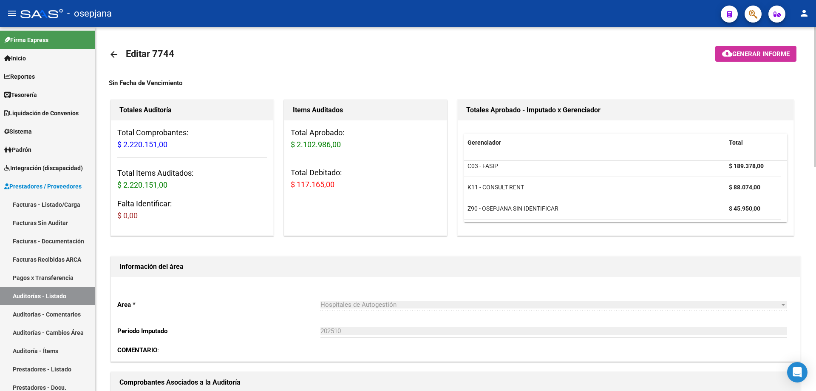
click at [117, 54] on mat-icon "arrow_back" at bounding box center [114, 54] width 10 height 10
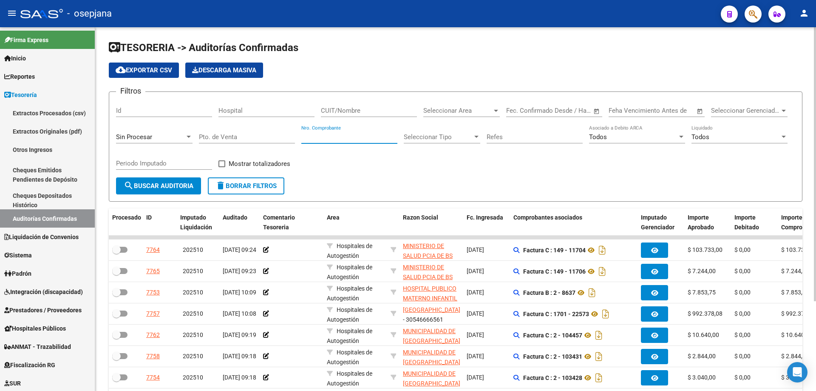
click at [338, 133] on input "Nro. Comprobante" at bounding box center [349, 137] width 96 height 8
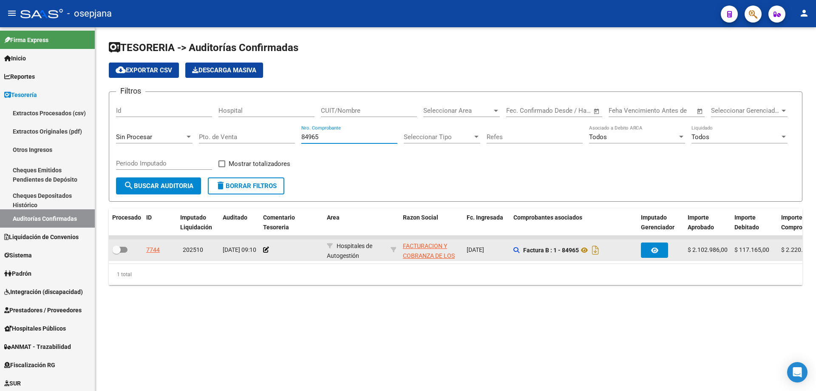
type input "84965"
click at [159, 250] on div "7744" at bounding box center [153, 250] width 14 height 10
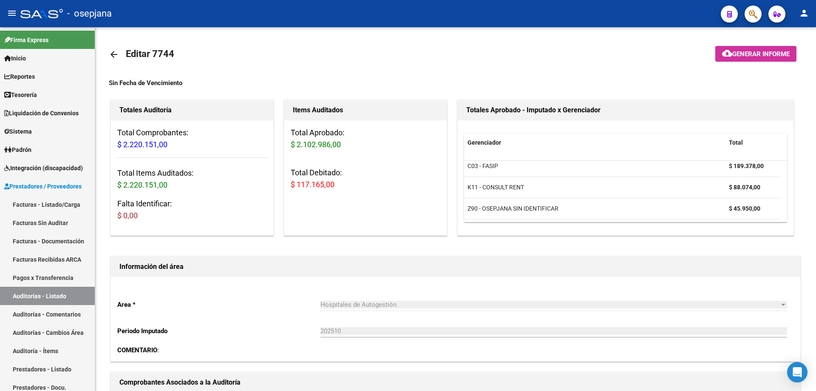
click at [114, 54] on mat-icon "arrow_back" at bounding box center [114, 54] width 10 height 10
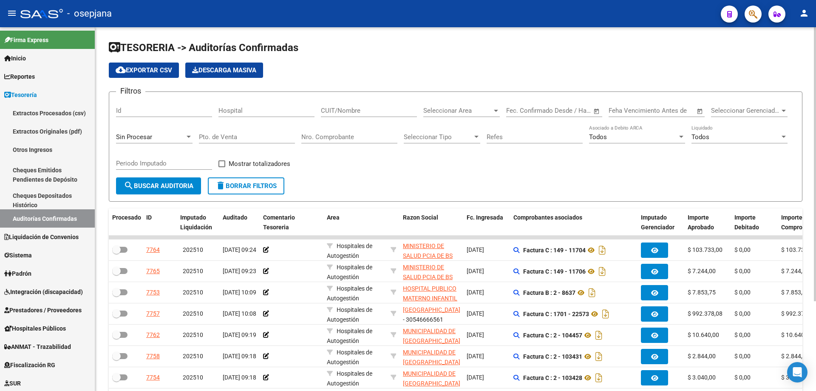
click at [346, 136] on input "Nro. Comprobante" at bounding box center [349, 137] width 96 height 8
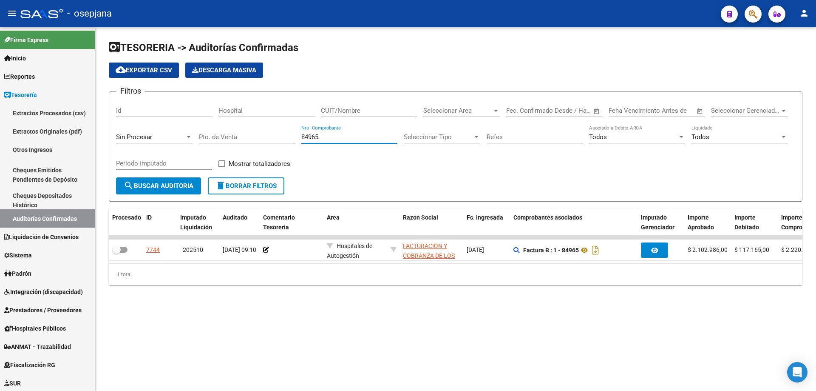
drag, startPoint x: 341, startPoint y: 137, endPoint x: 230, endPoint y: 125, distance: 111.1
click at [230, 125] on div "Filtros Id Hospital CUIT/Nombre Seleccionar Area Seleccionar Area Fecha inicio …" at bounding box center [455, 138] width 679 height 79
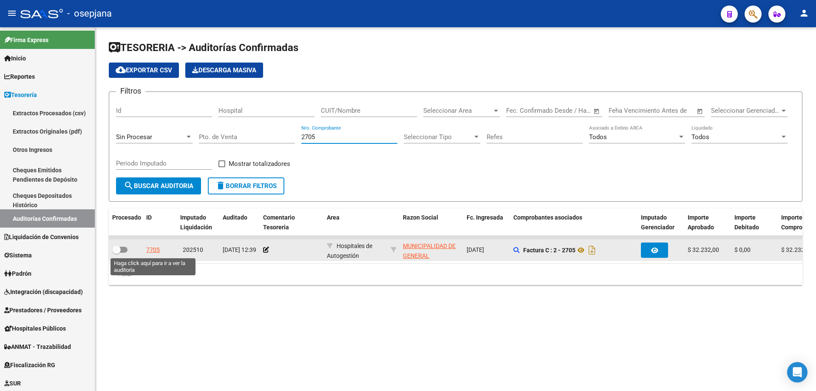
type input "2705"
click at [151, 247] on div "7705" at bounding box center [153, 250] width 14 height 10
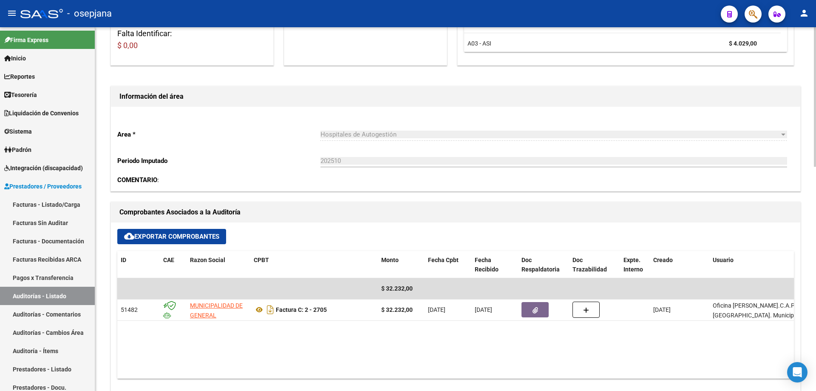
scroll to position [340, 0]
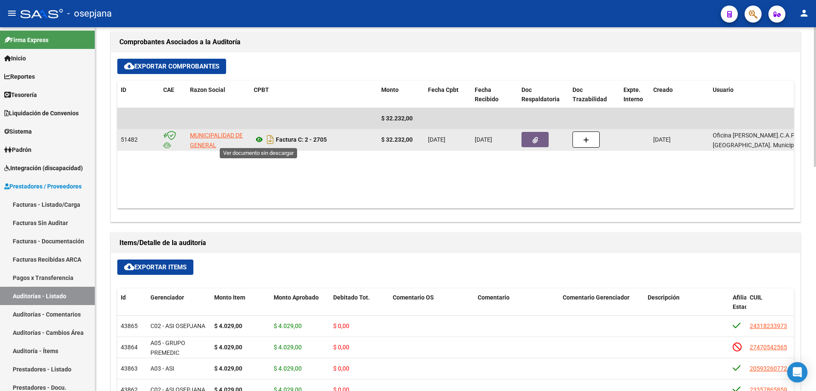
click at [260, 139] on icon at bounding box center [259, 139] width 11 height 10
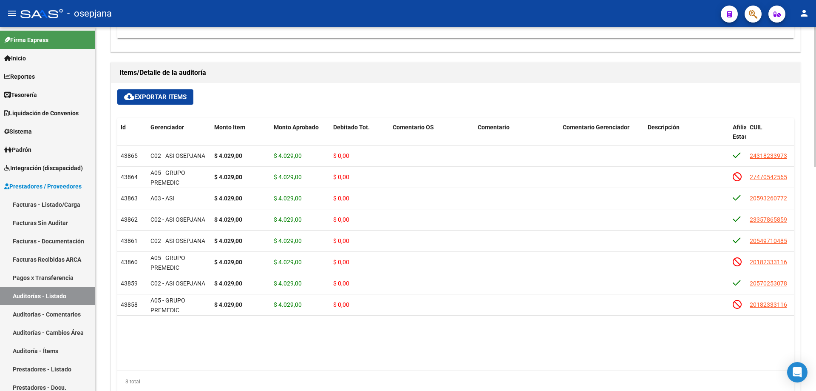
scroll to position [255, 0]
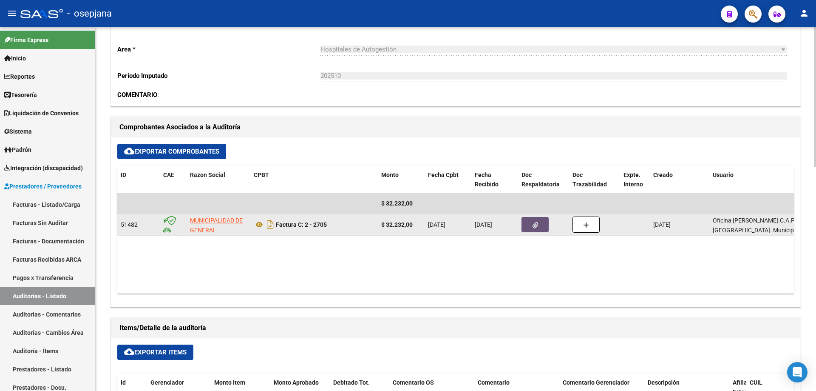
click at [533, 229] on button "button" at bounding box center [535, 224] width 27 height 15
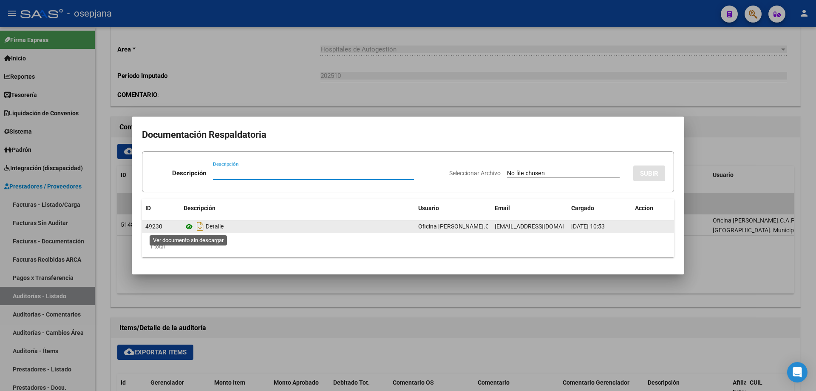
click at [189, 224] on icon at bounding box center [189, 226] width 11 height 10
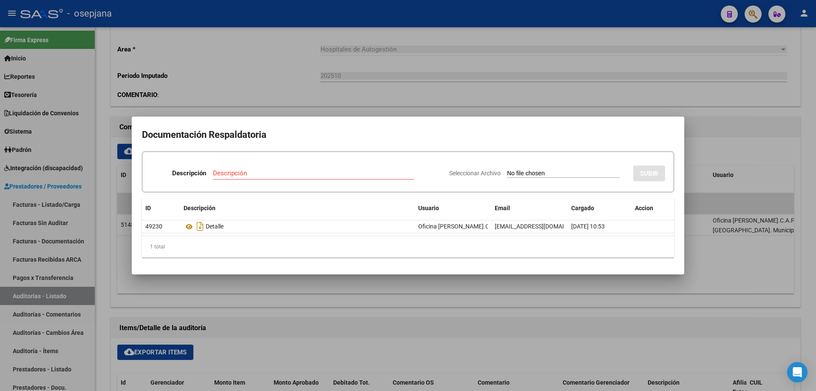
click at [367, 43] on div at bounding box center [408, 195] width 816 height 391
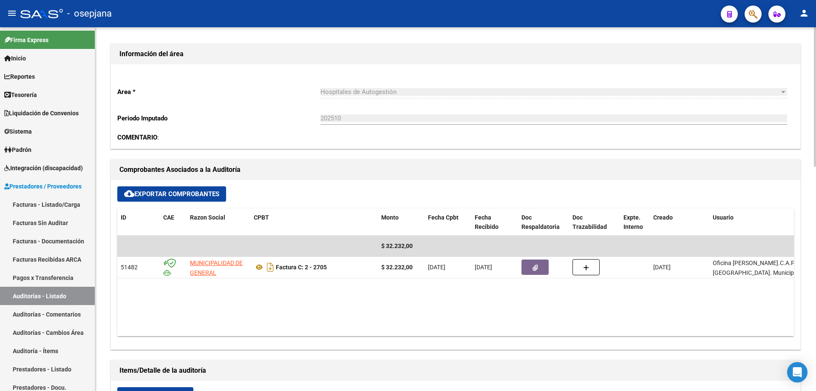
scroll to position [0, 0]
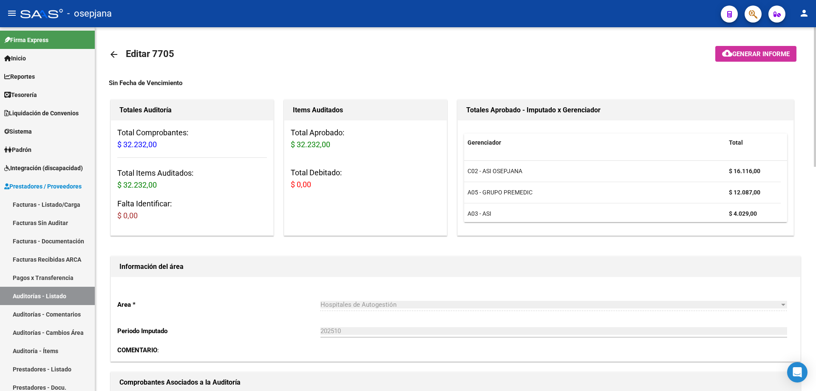
click at [112, 54] on mat-icon "arrow_back" at bounding box center [114, 54] width 10 height 10
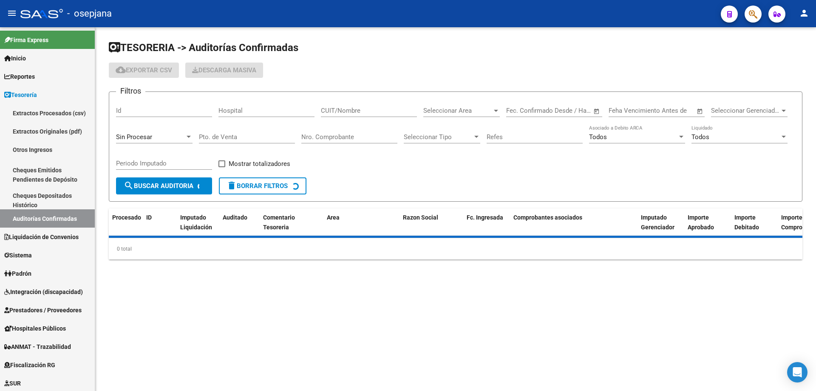
click at [338, 134] on input "Nro. Comprobante" at bounding box center [349, 137] width 96 height 8
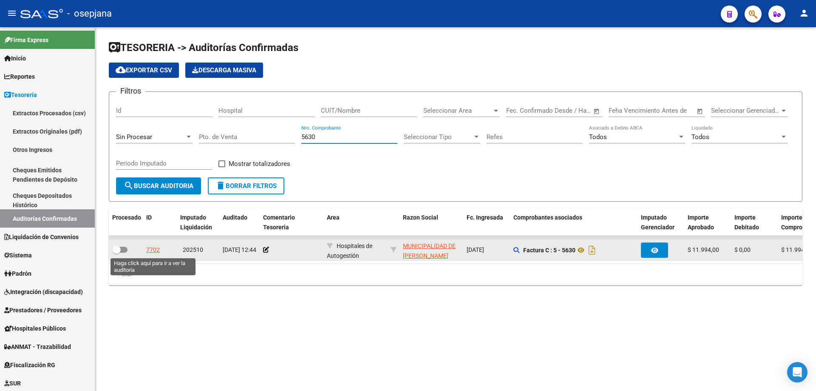
type input "5630"
click at [153, 249] on div "7702" at bounding box center [153, 250] width 14 height 10
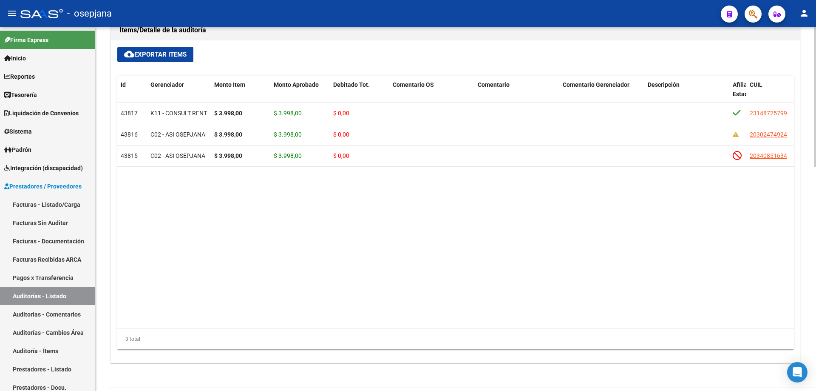
scroll to position [213, 0]
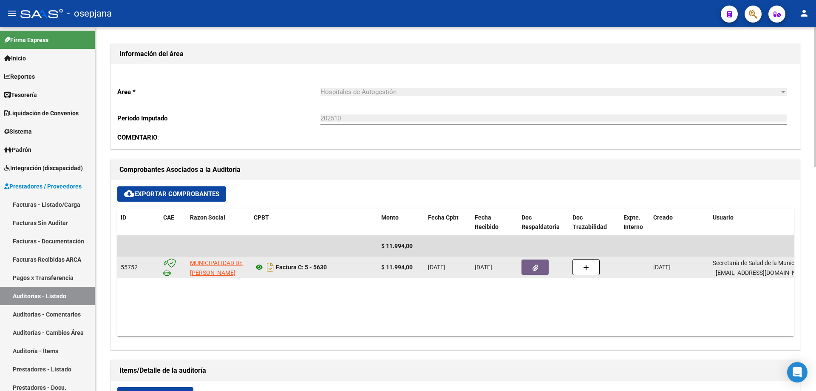
click at [258, 270] on icon at bounding box center [259, 267] width 11 height 10
click at [535, 269] on icon "button" at bounding box center [536, 267] width 6 height 6
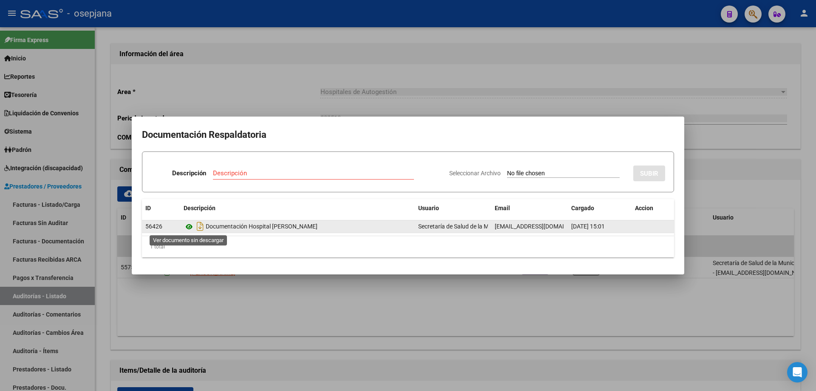
click at [192, 224] on icon at bounding box center [189, 226] width 11 height 10
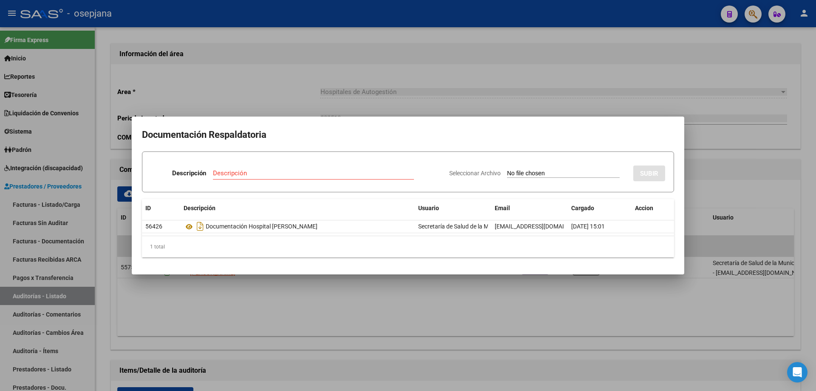
click at [284, 77] on div at bounding box center [408, 195] width 816 height 391
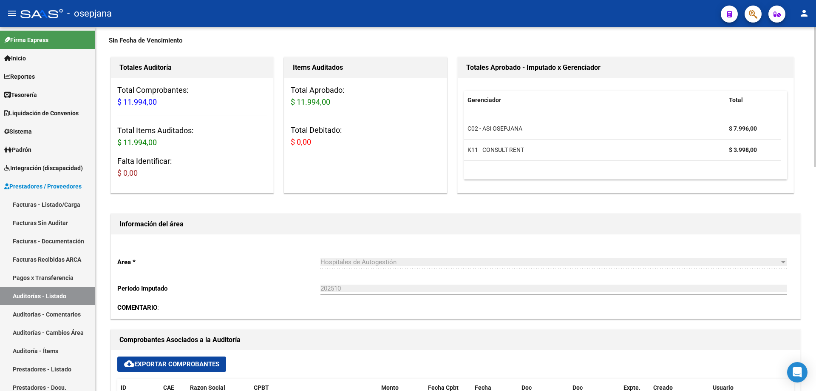
scroll to position [0, 0]
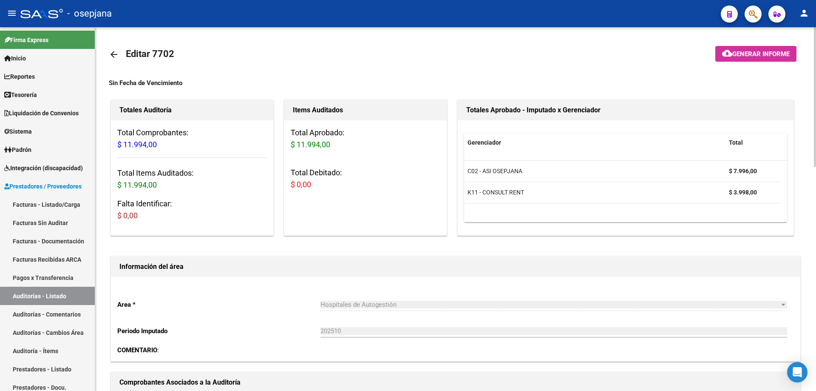
click at [116, 54] on mat-icon "arrow_back" at bounding box center [114, 54] width 10 height 10
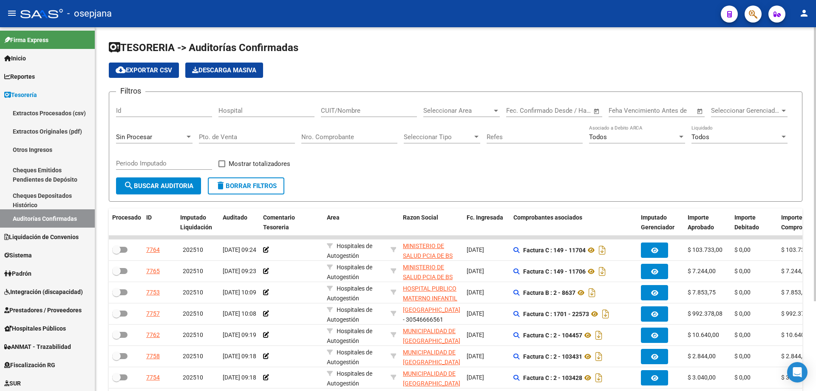
click at [320, 134] on input "Nro. Comprobante" at bounding box center [349, 137] width 96 height 8
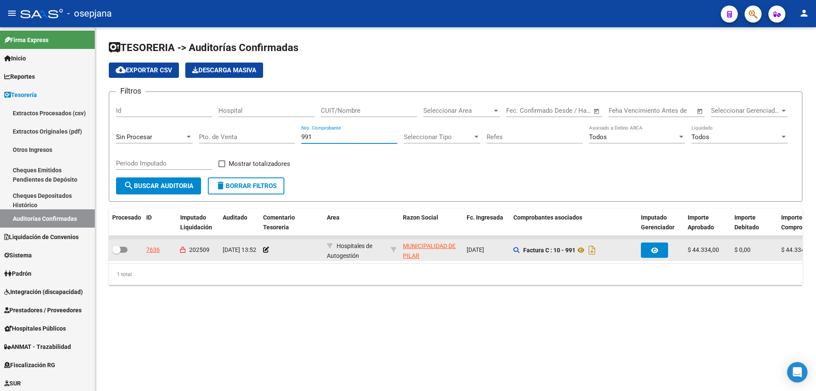
type input "991"
click at [157, 247] on div "7636" at bounding box center [153, 250] width 14 height 10
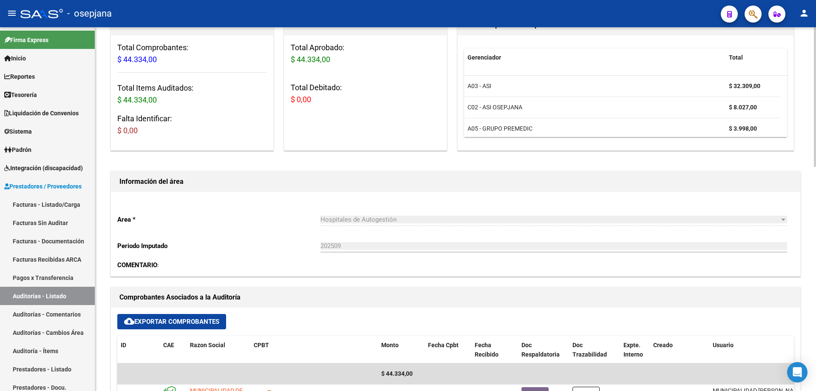
scroll to position [213, 0]
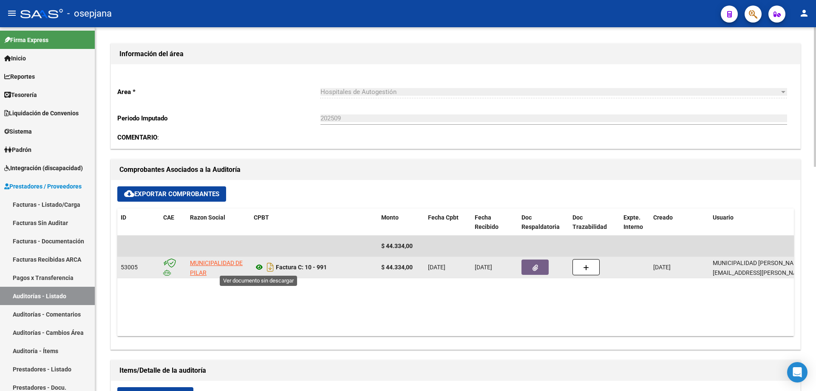
click at [258, 264] on icon at bounding box center [259, 267] width 11 height 10
click at [534, 270] on icon "button" at bounding box center [536, 267] width 6 height 6
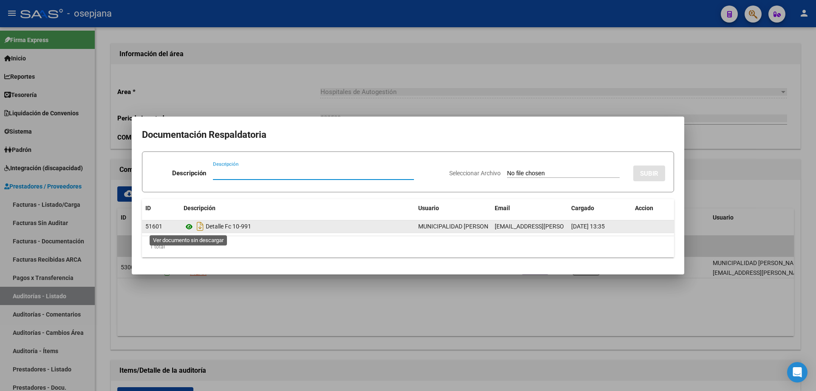
click at [190, 224] on icon at bounding box center [189, 226] width 11 height 10
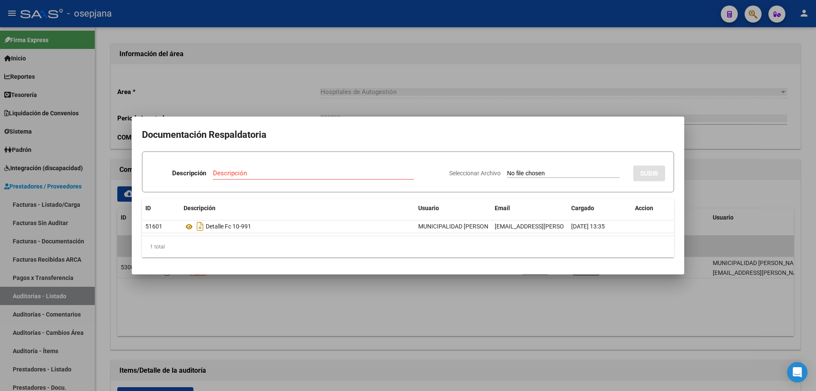
click at [267, 91] on div at bounding box center [408, 195] width 816 height 391
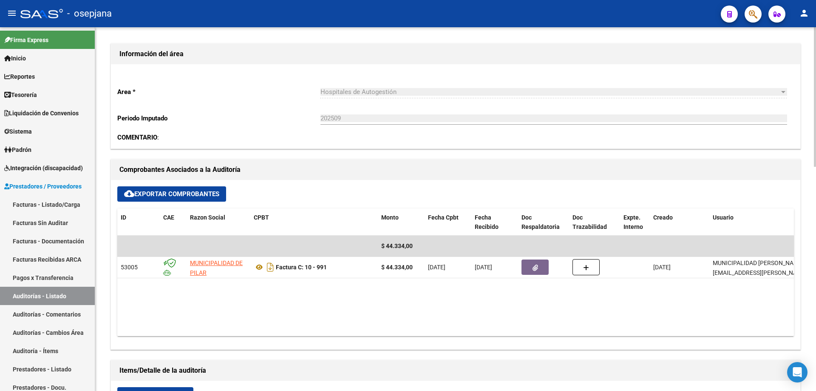
scroll to position [0, 0]
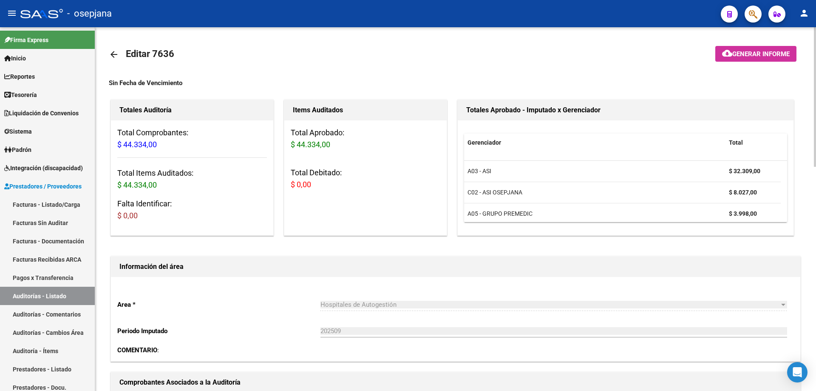
click at [112, 54] on mat-icon "arrow_back" at bounding box center [114, 54] width 10 height 10
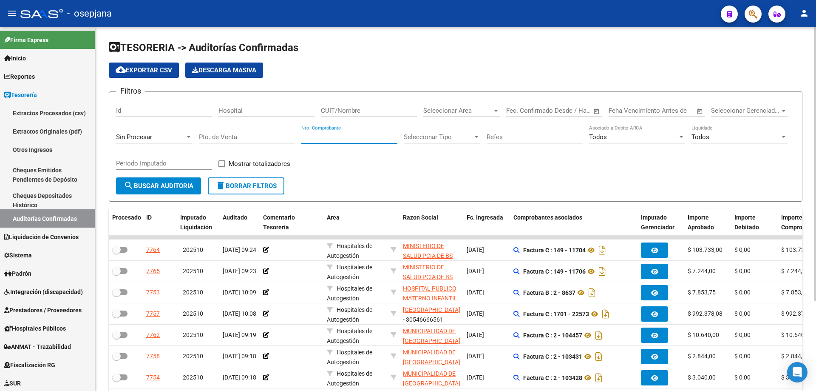
click at [319, 138] on input "Nro. Comprobante" at bounding box center [349, 137] width 96 height 8
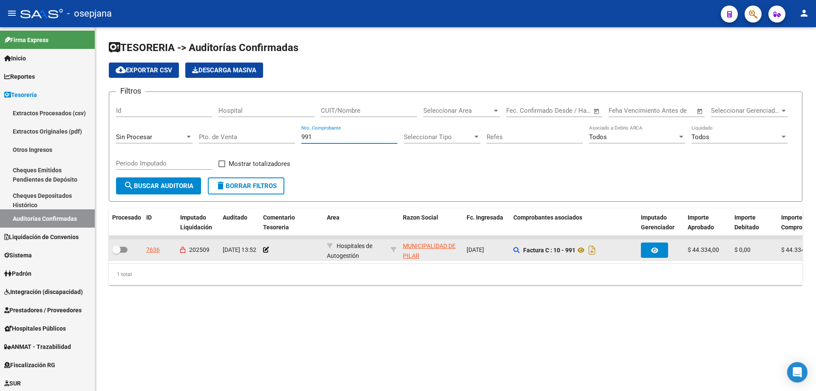
type input "991"
click at [154, 247] on div "7636" at bounding box center [153, 250] width 14 height 10
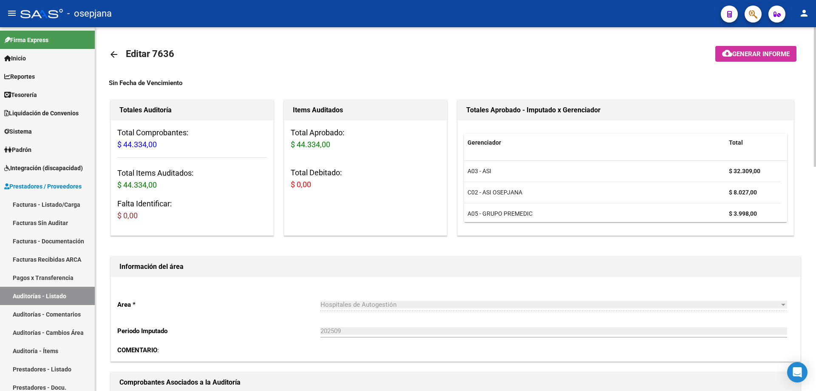
click at [114, 53] on mat-icon "arrow_back" at bounding box center [114, 54] width 10 height 10
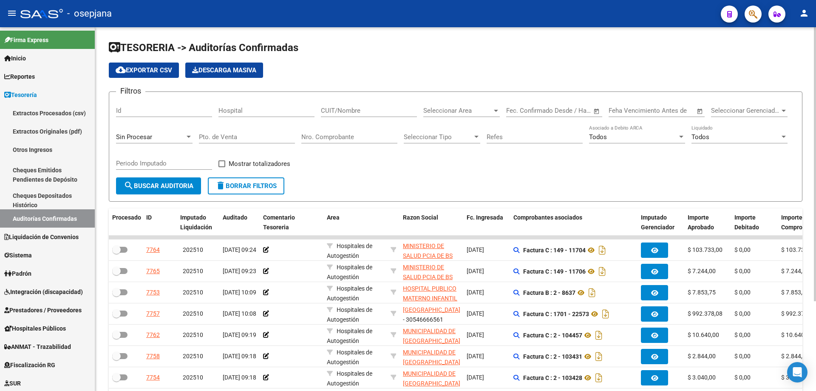
click at [321, 137] on input "Nro. Comprobante" at bounding box center [349, 137] width 96 height 8
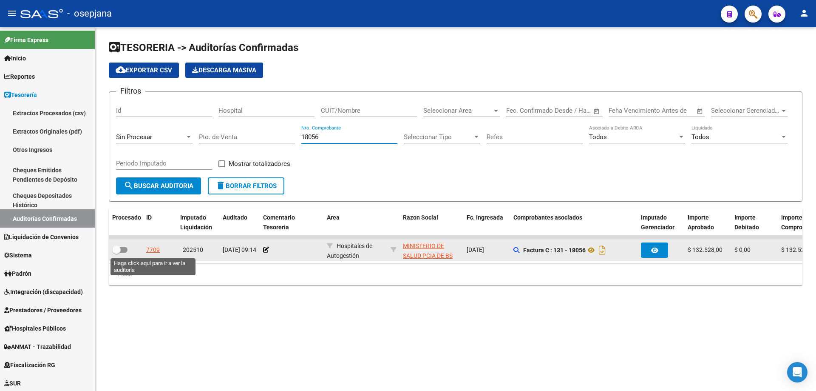
type input "18056"
click at [154, 250] on div "7709" at bounding box center [153, 250] width 14 height 10
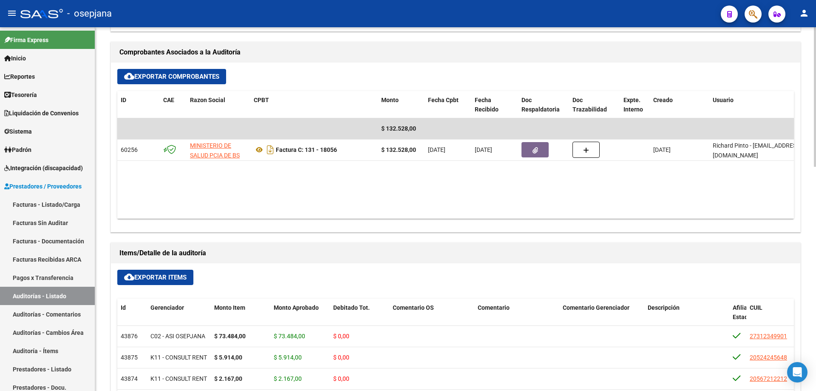
scroll to position [287, 0]
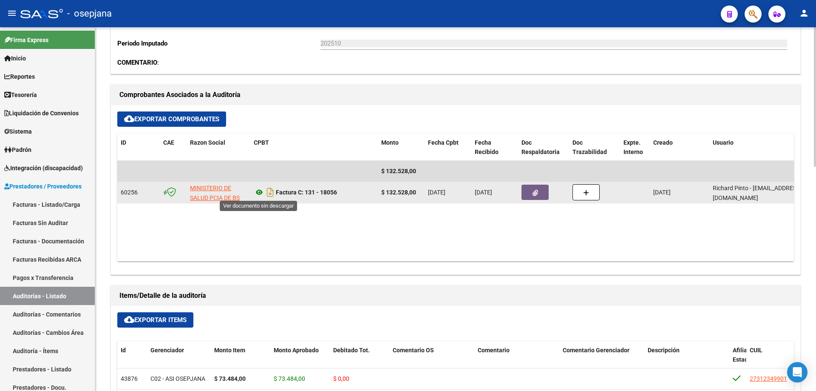
click at [258, 190] on icon at bounding box center [259, 192] width 11 height 10
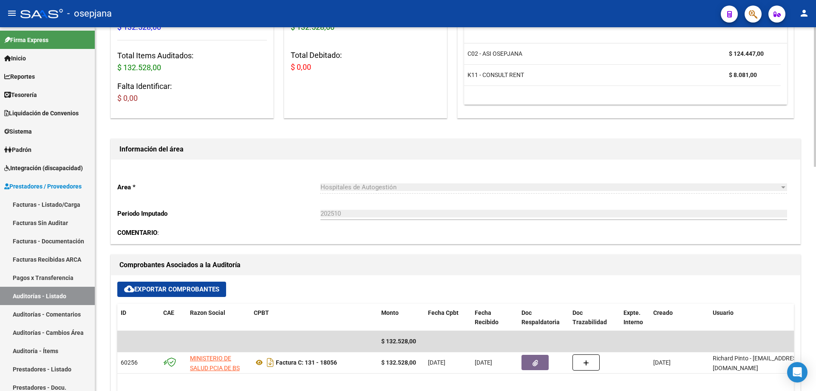
scroll to position [0, 0]
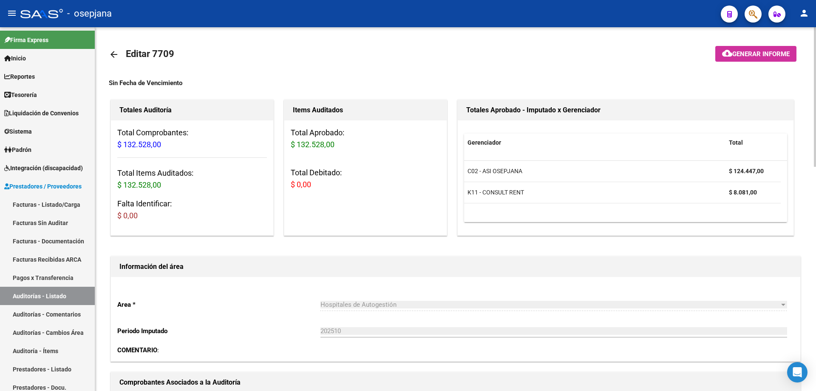
click at [117, 54] on mat-icon "arrow_back" at bounding box center [114, 54] width 10 height 10
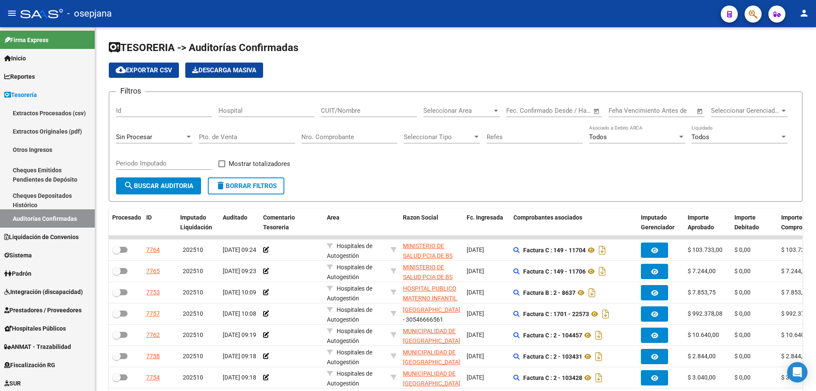
click at [322, 137] on input "Nro. Comprobante" at bounding box center [349, 137] width 96 height 8
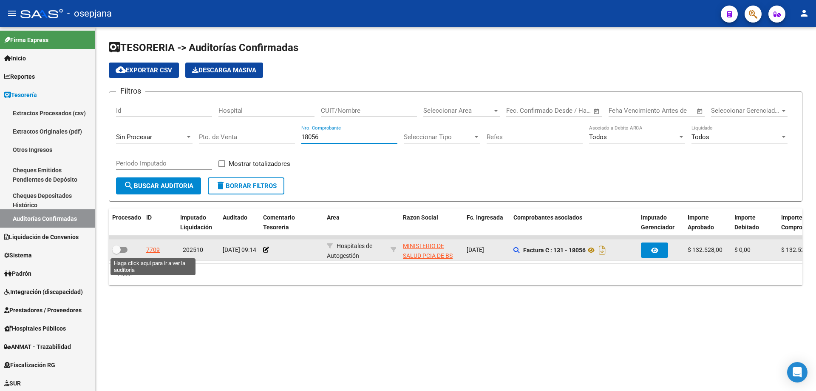
type input "18056"
click at [159, 252] on div "7709" at bounding box center [153, 250] width 14 height 10
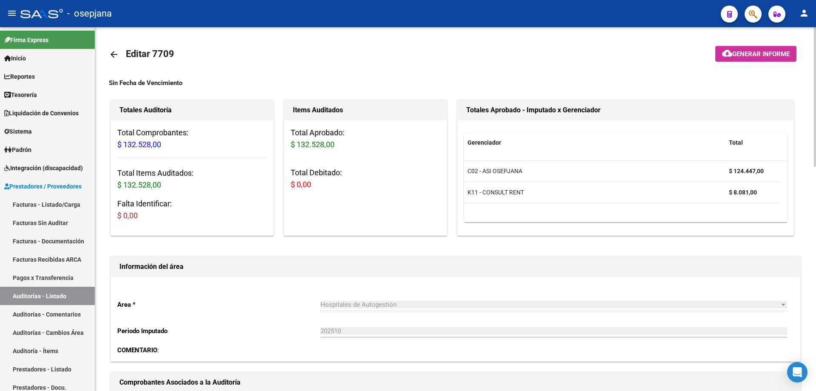
click at [111, 51] on mat-icon "arrow_back" at bounding box center [114, 54] width 10 height 10
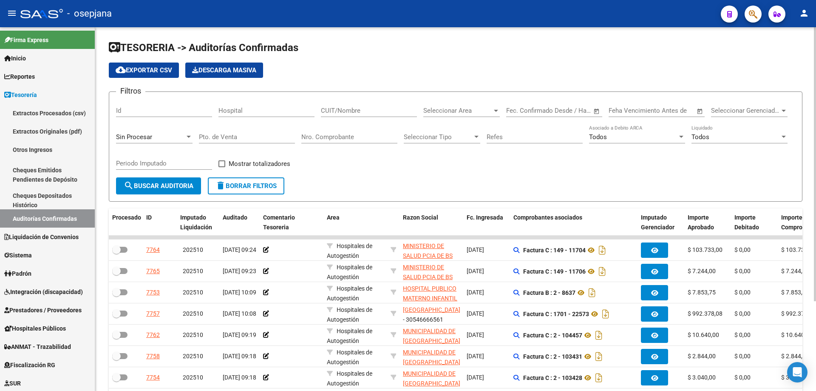
click at [337, 137] on input "Nro. Comprobante" at bounding box center [349, 137] width 96 height 8
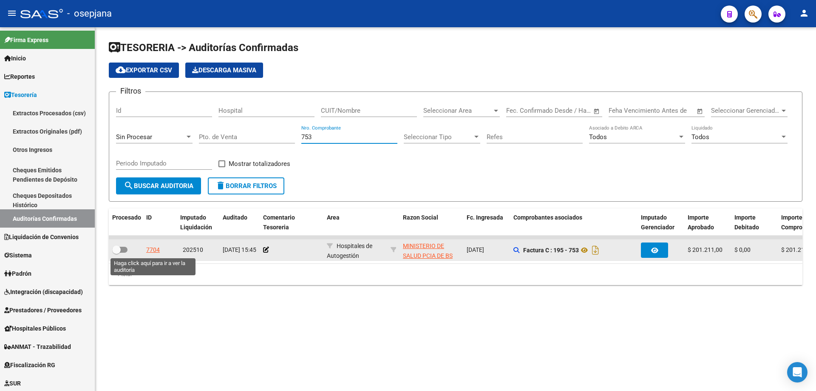
type input "753"
click at [153, 249] on div "7704" at bounding box center [153, 250] width 14 height 10
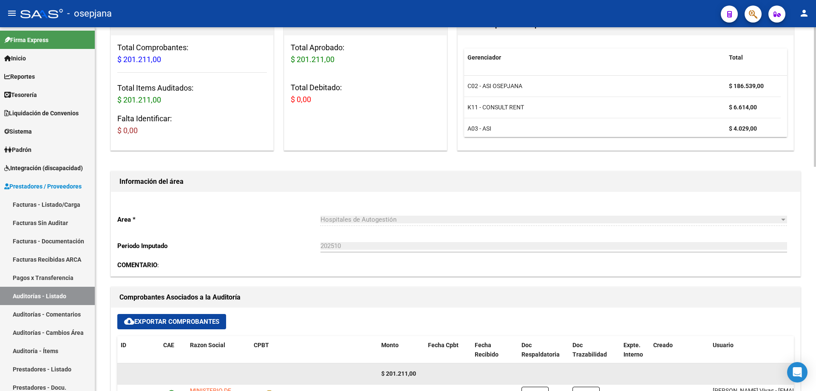
scroll to position [170, 0]
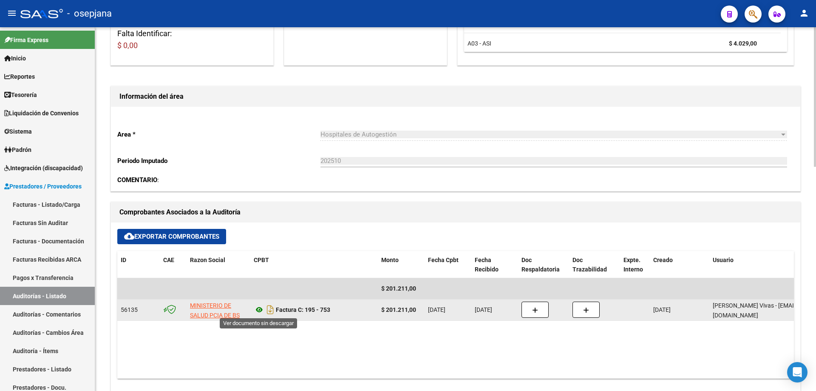
click at [261, 309] on icon at bounding box center [259, 309] width 11 height 10
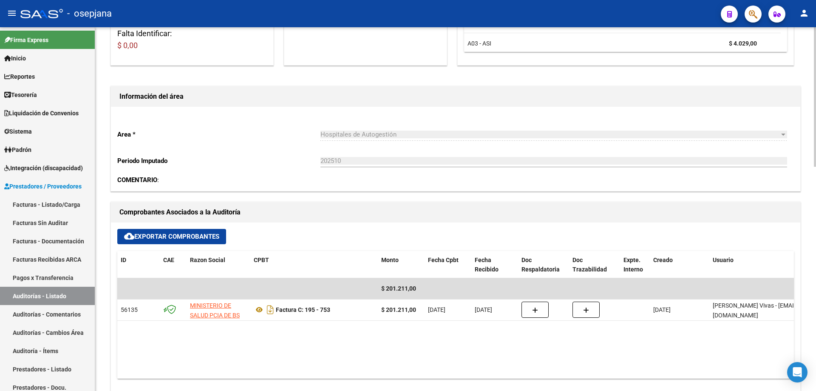
scroll to position [0, 0]
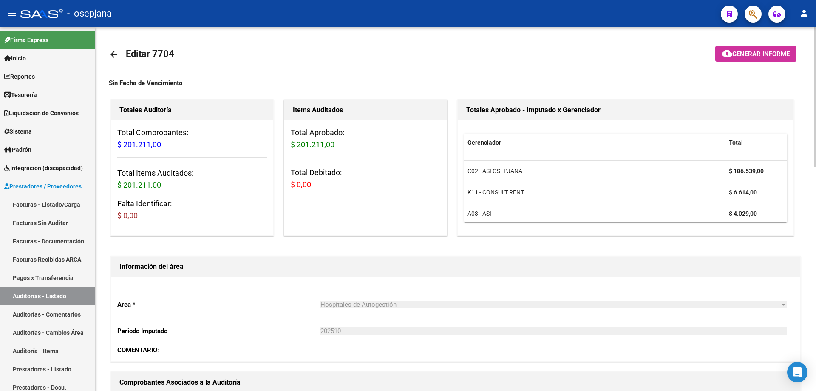
click at [116, 51] on mat-icon "arrow_back" at bounding box center [114, 54] width 10 height 10
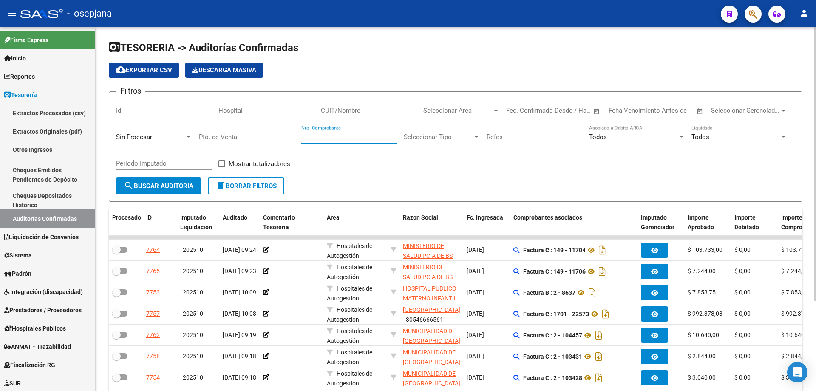
click at [315, 134] on input "Nro. Comprobante" at bounding box center [349, 137] width 96 height 8
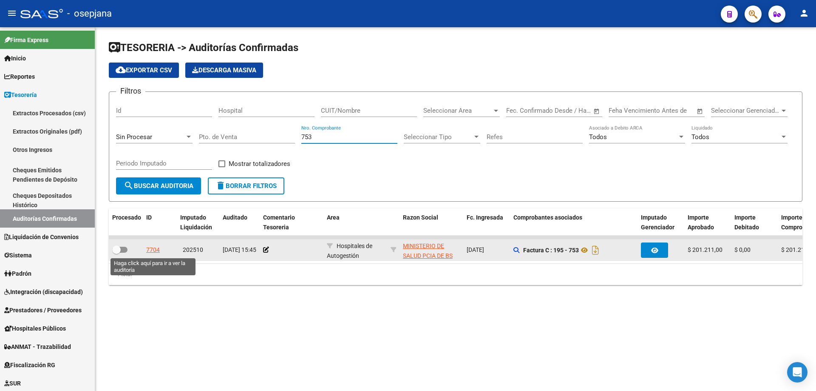
type input "753"
click at [152, 251] on div "7704" at bounding box center [153, 250] width 14 height 10
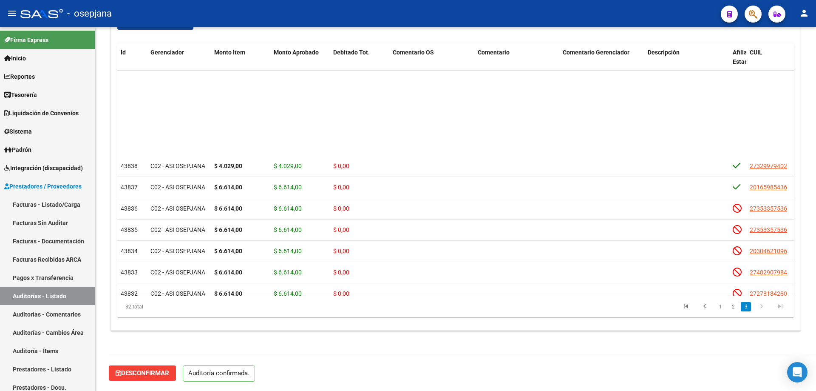
scroll to position [464, 0]
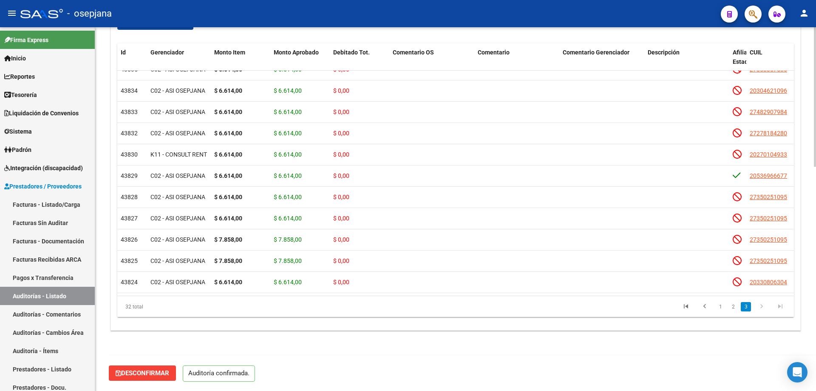
drag, startPoint x: 313, startPoint y: 288, endPoint x: 440, endPoint y: 292, distance: 127.2
click at [440, 292] on datatable-body "43835 C02 - ASI OSEPJANA $ 6.614,00 $ 6.614,00 $ 0,00 27353357536 35335753 [PER…" at bounding box center [455, 183] width 677 height 225
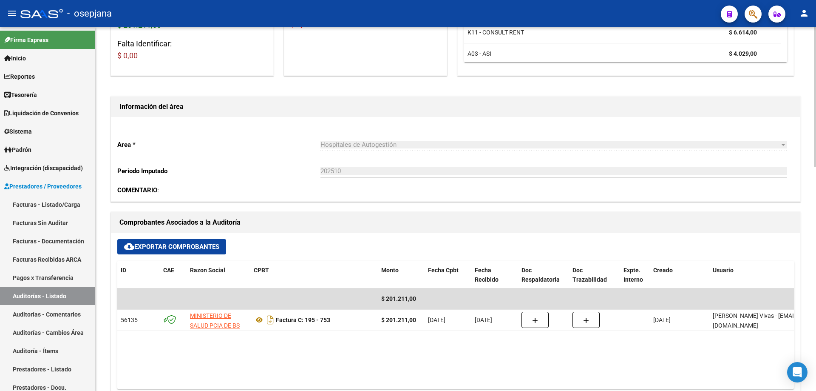
scroll to position [0, 0]
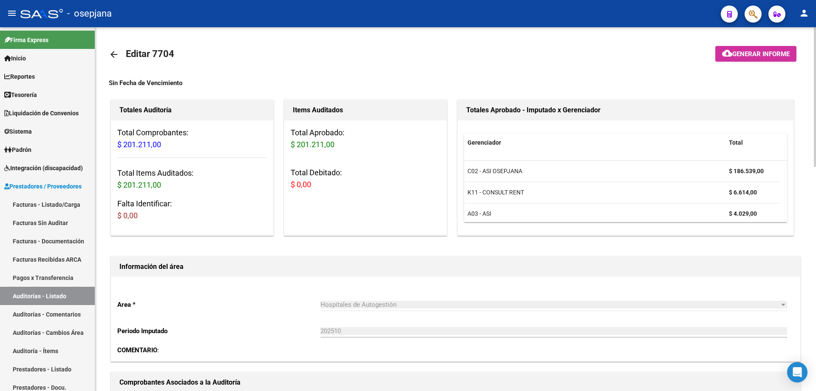
click at [113, 54] on mat-icon "arrow_back" at bounding box center [114, 54] width 10 height 10
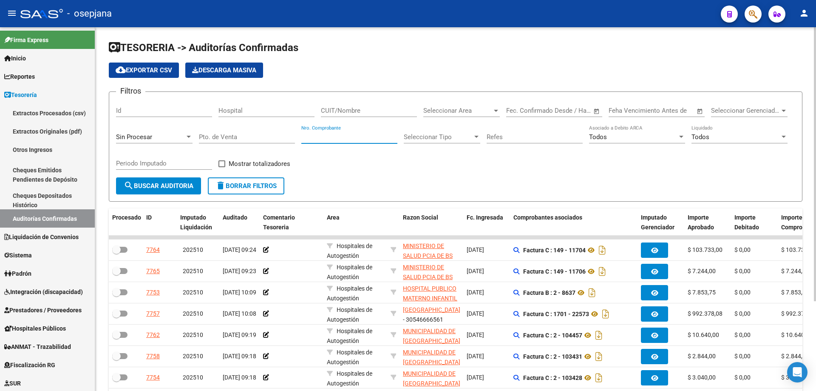
click at [354, 136] on input "Nro. Comprobante" at bounding box center [349, 137] width 96 height 8
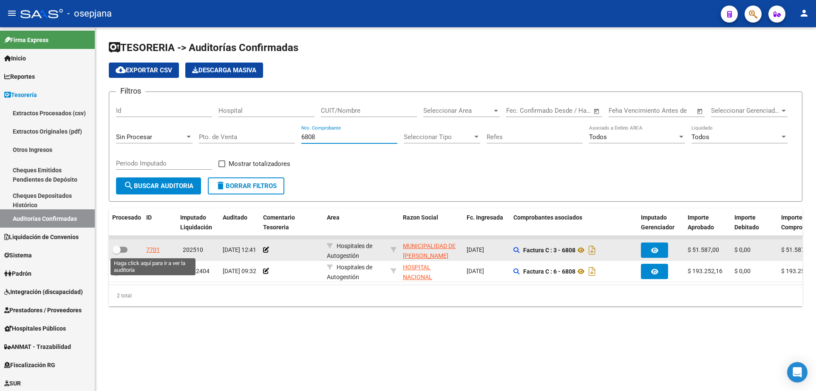
type input "6808"
click at [154, 250] on div "7701" at bounding box center [153, 250] width 14 height 10
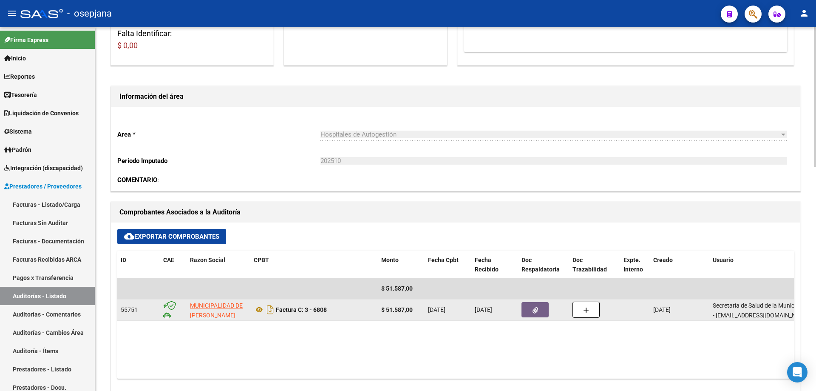
scroll to position [213, 0]
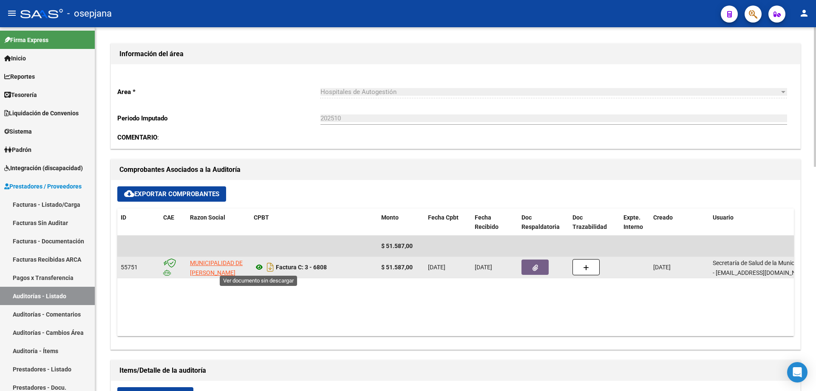
click at [258, 266] on icon at bounding box center [259, 267] width 11 height 10
click at [545, 270] on button "button" at bounding box center [535, 266] width 27 height 15
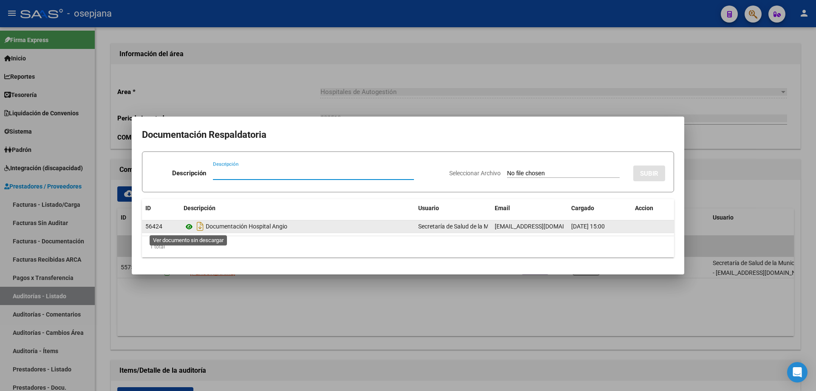
click at [190, 225] on icon at bounding box center [189, 226] width 11 height 10
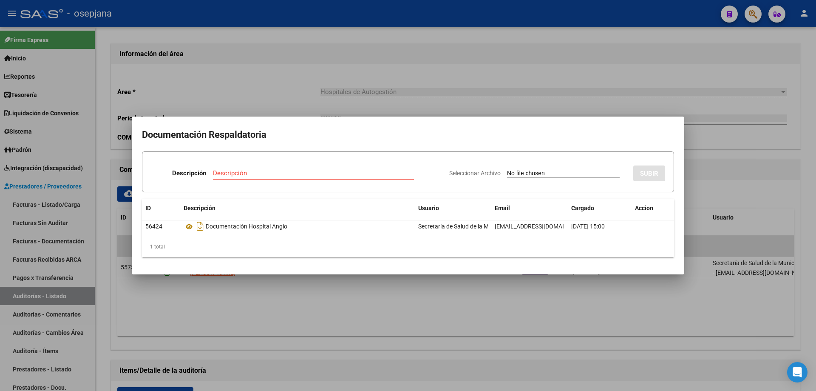
click at [227, 77] on div at bounding box center [408, 195] width 816 height 391
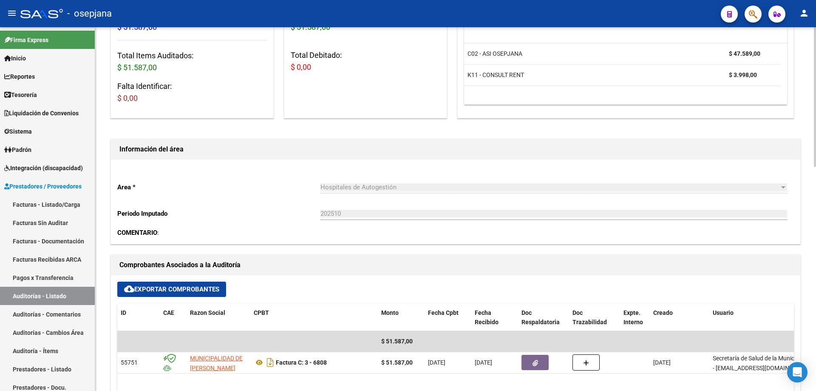
scroll to position [0, 0]
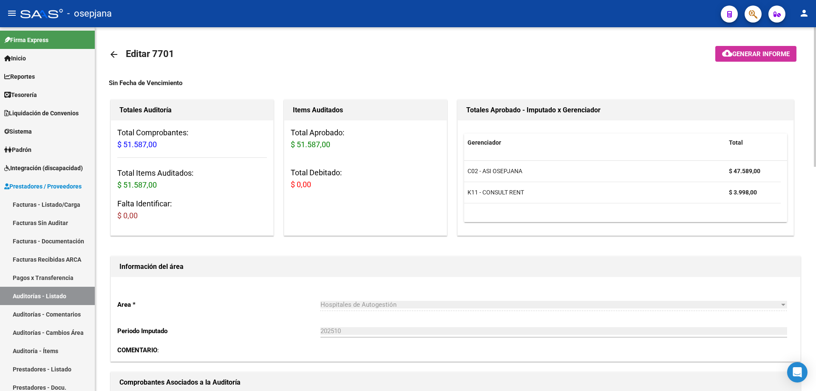
click at [115, 54] on mat-icon "arrow_back" at bounding box center [114, 54] width 10 height 10
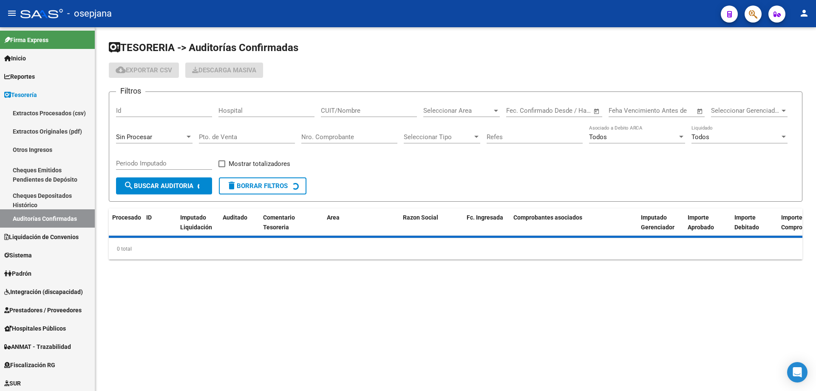
click at [345, 136] on input "Nro. Comprobante" at bounding box center [349, 137] width 96 height 8
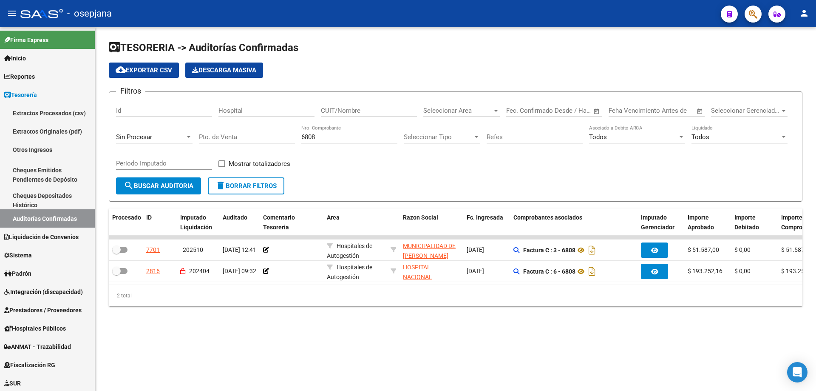
drag, startPoint x: 325, startPoint y: 132, endPoint x: 284, endPoint y: 136, distance: 41.0
click at [284, 136] on div "Filtros Id Hospital CUIT/Nombre Seleccionar Area Seleccionar Area Fecha inicio …" at bounding box center [455, 138] width 679 height 79
drag, startPoint x: 317, startPoint y: 137, endPoint x: 300, endPoint y: 138, distance: 17.0
click at [300, 138] on div "Filtros Id Hospital CUIT/Nombre Seleccionar Area Seleccionar Area Fecha inicio …" at bounding box center [455, 138] width 679 height 79
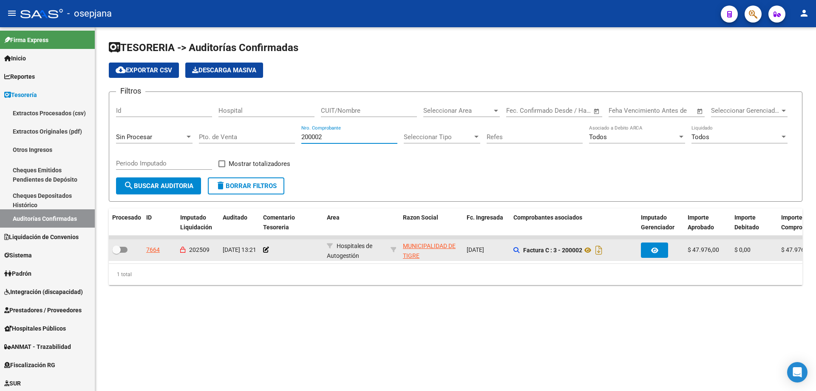
type input "200002"
click at [156, 248] on div "7664" at bounding box center [153, 250] width 14 height 10
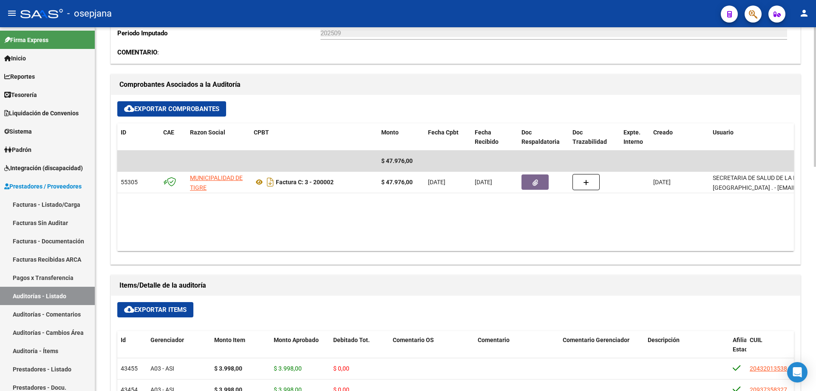
scroll to position [255, 0]
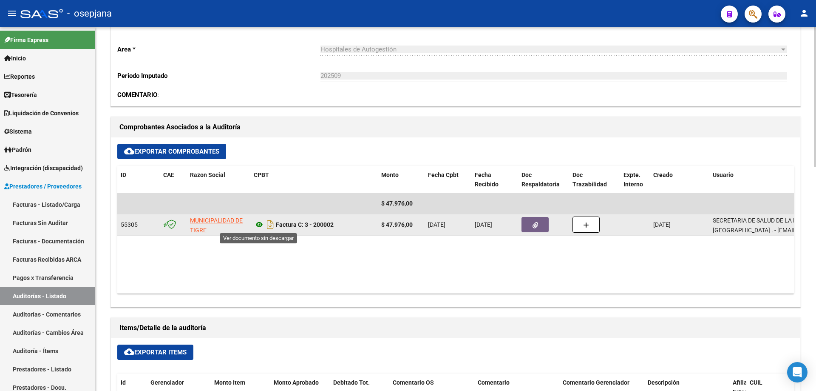
click at [258, 223] on icon at bounding box center [259, 224] width 11 height 10
click at [539, 227] on button "button" at bounding box center [535, 224] width 27 height 15
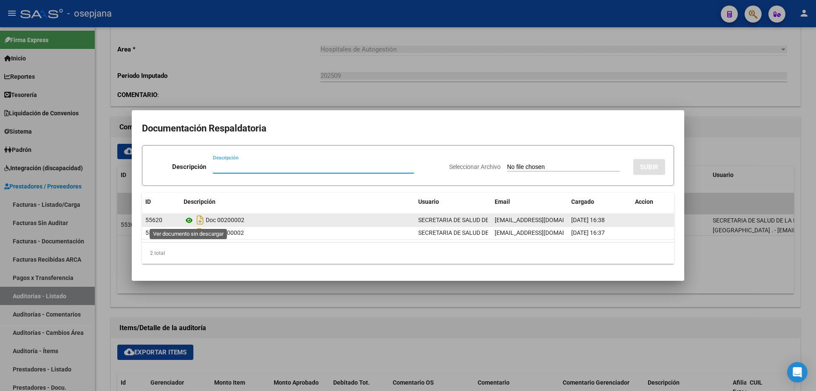
click at [187, 220] on icon at bounding box center [189, 220] width 11 height 10
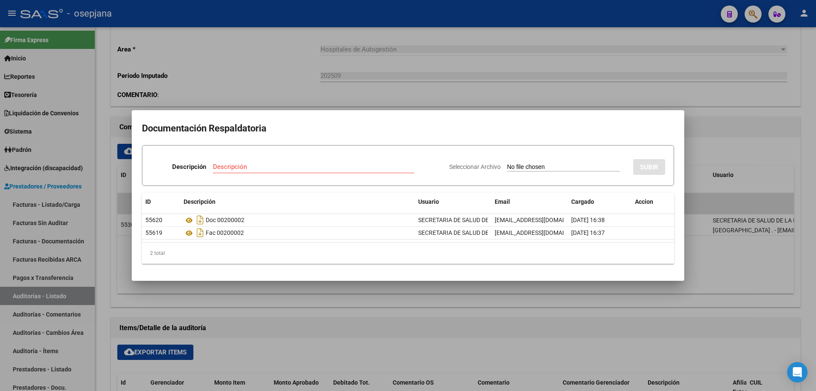
click at [274, 78] on div at bounding box center [408, 195] width 816 height 391
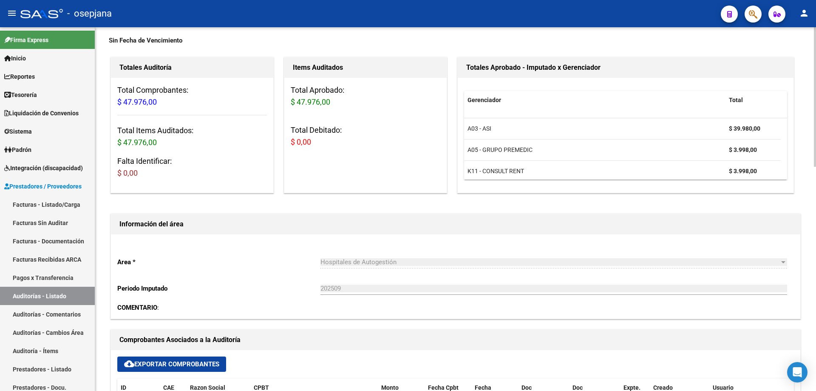
scroll to position [0, 0]
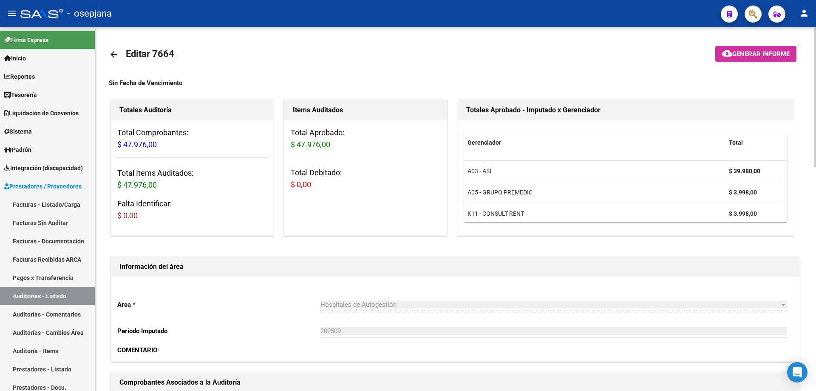
click at [117, 50] on mat-icon "arrow_back" at bounding box center [114, 54] width 10 height 10
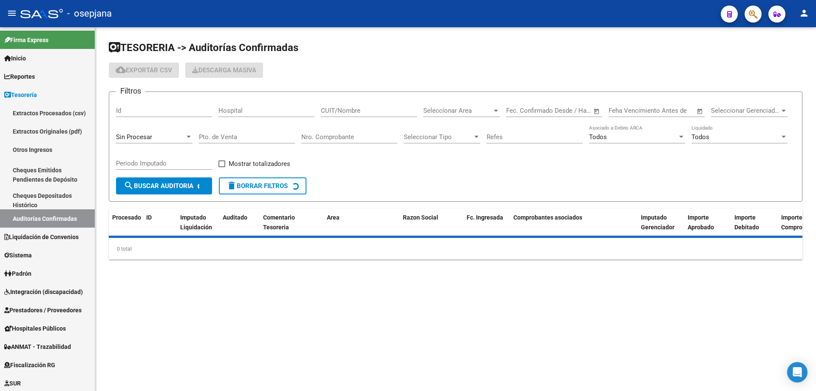
click at [350, 137] on input "Nro. Comprobante" at bounding box center [349, 137] width 96 height 8
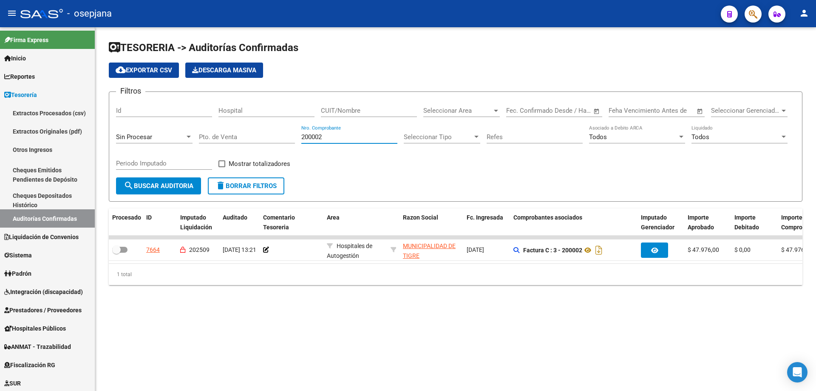
type input "200002"
click at [154, 248] on div "7664" at bounding box center [153, 250] width 14 height 10
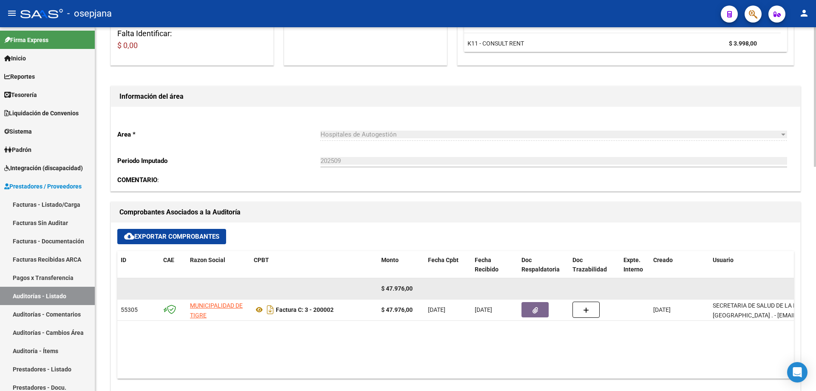
scroll to position [255, 0]
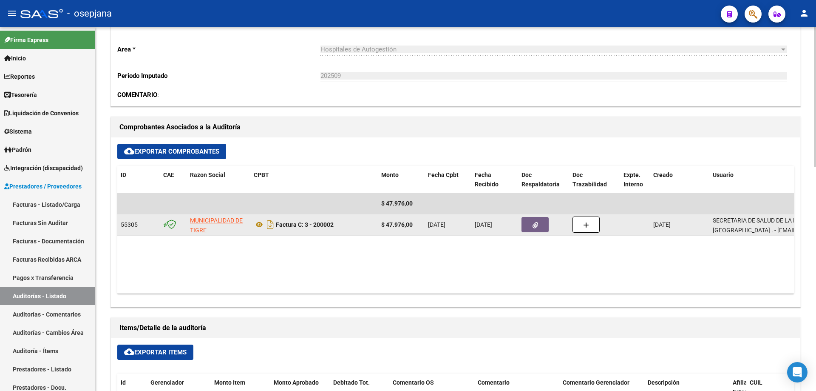
click at [540, 228] on button "button" at bounding box center [535, 224] width 27 height 15
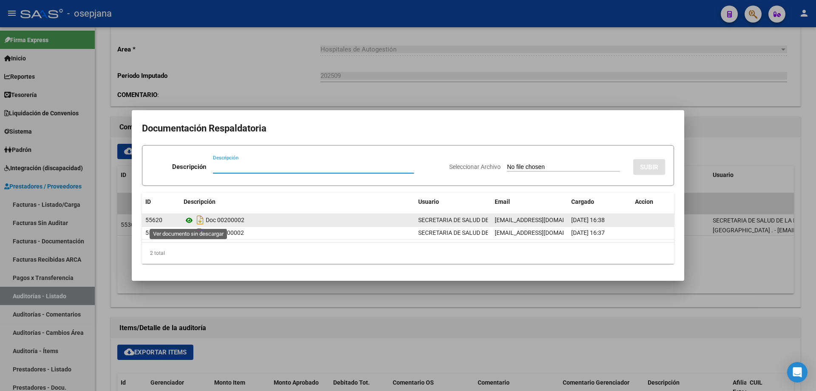
click at [190, 221] on icon at bounding box center [189, 220] width 11 height 10
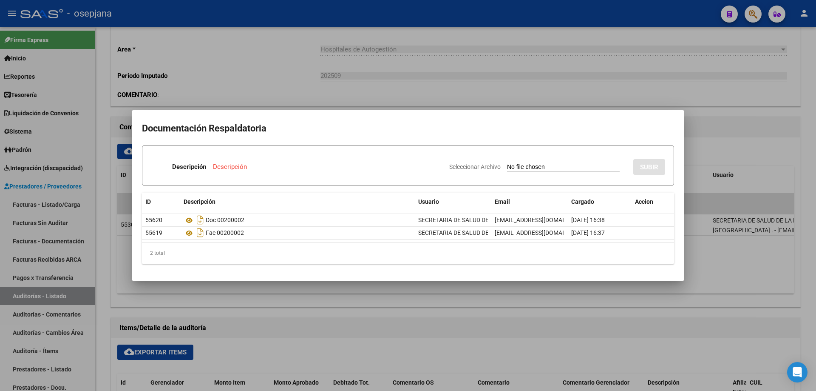
click at [209, 79] on div at bounding box center [408, 195] width 816 height 391
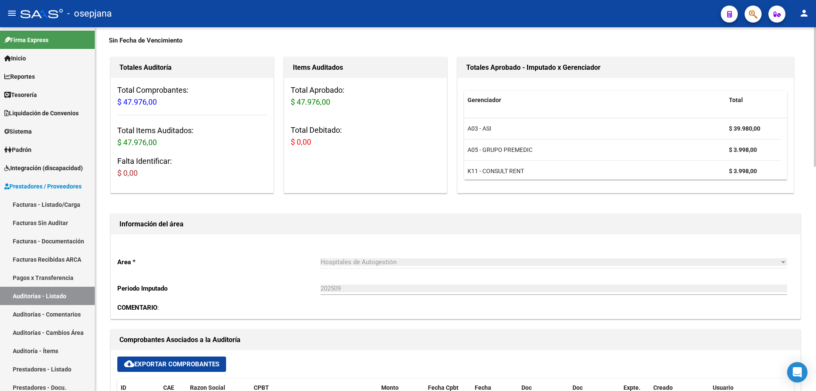
scroll to position [0, 0]
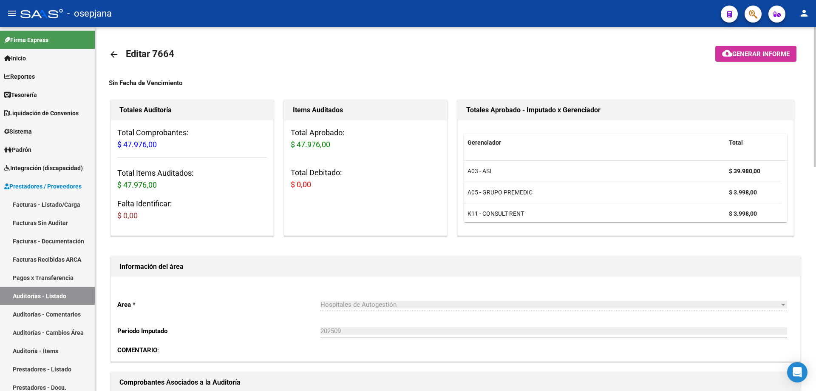
click at [116, 53] on mat-icon "arrow_back" at bounding box center [114, 54] width 10 height 10
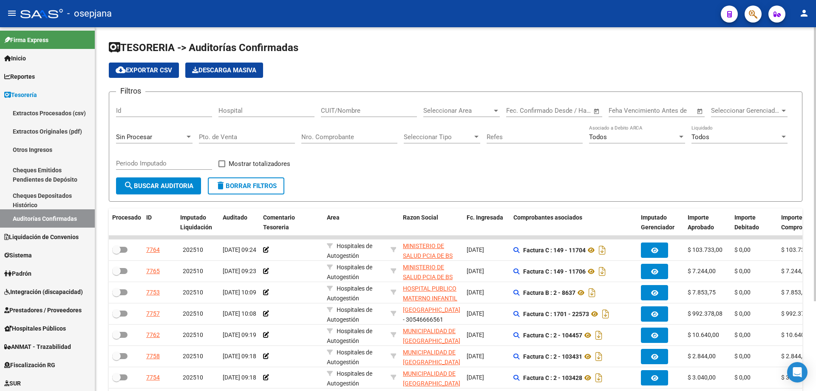
click at [324, 136] on input "Nro. Comprobante" at bounding box center [349, 137] width 96 height 8
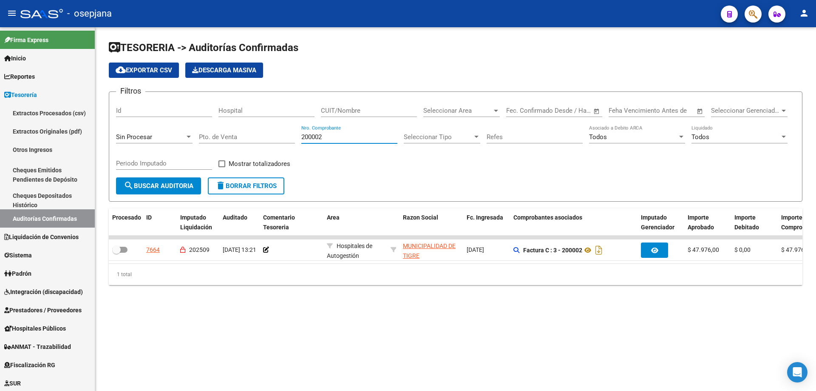
type input "200002"
click at [460, 321] on mat-sidenav-content "TESORERIA -> Auditorías Confirmadas cloud_download Exportar CSV Descarga Masiva…" at bounding box center [455, 208] width 721 height 363
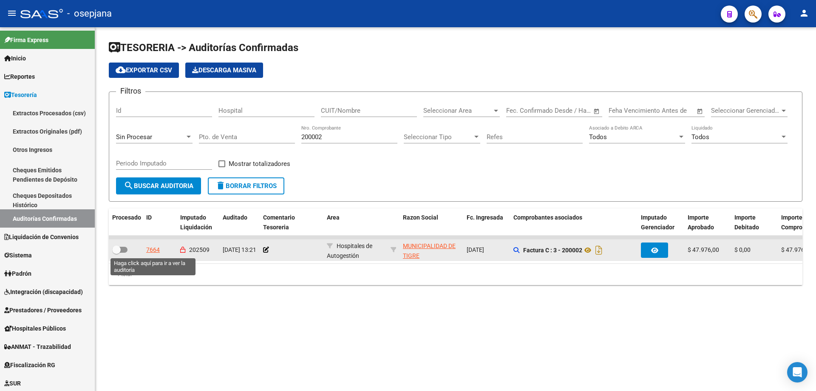
click at [152, 252] on div "7664" at bounding box center [153, 250] width 14 height 10
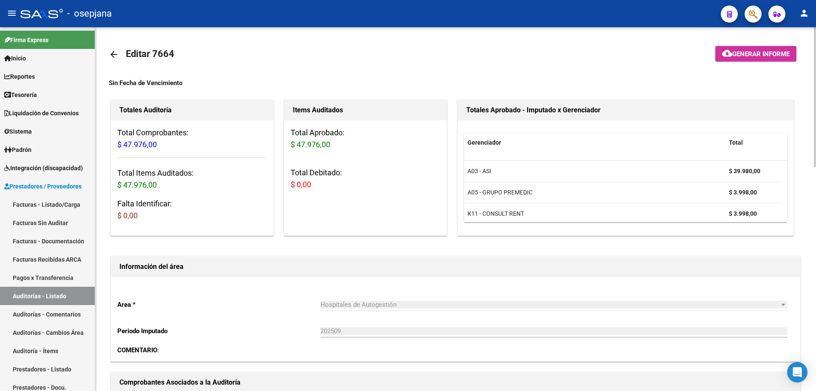
click at [116, 57] on mat-icon "arrow_back" at bounding box center [114, 54] width 10 height 10
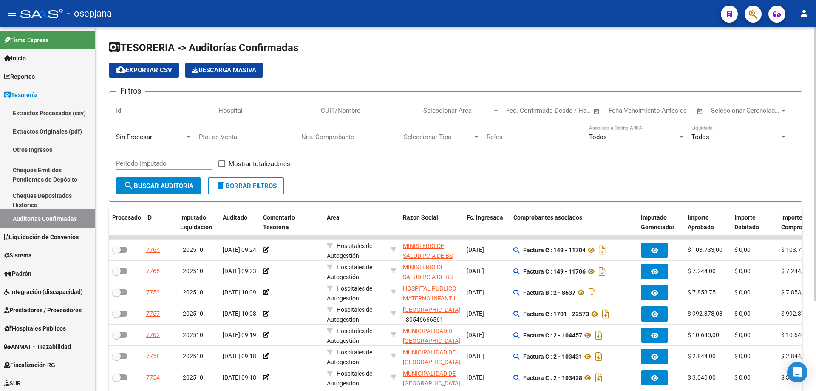
click at [349, 138] on input "Nro. Comprobante" at bounding box center [349, 137] width 96 height 8
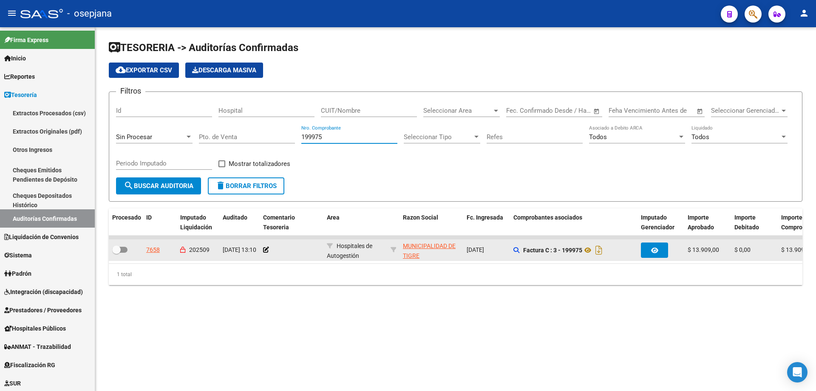
type input "199975"
click at [156, 250] on div "7658" at bounding box center [153, 250] width 14 height 10
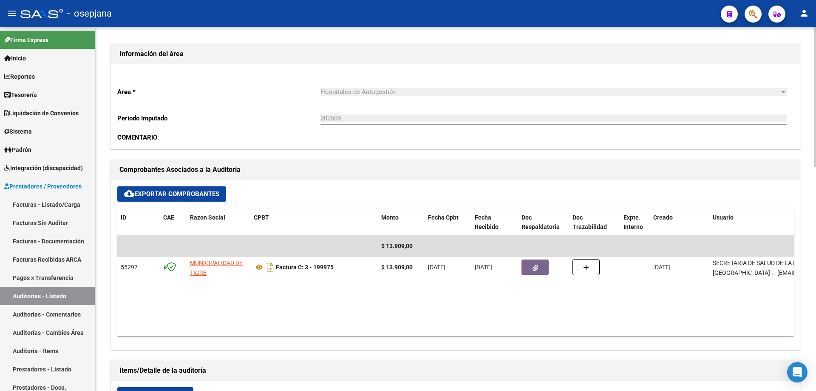
scroll to position [298, 0]
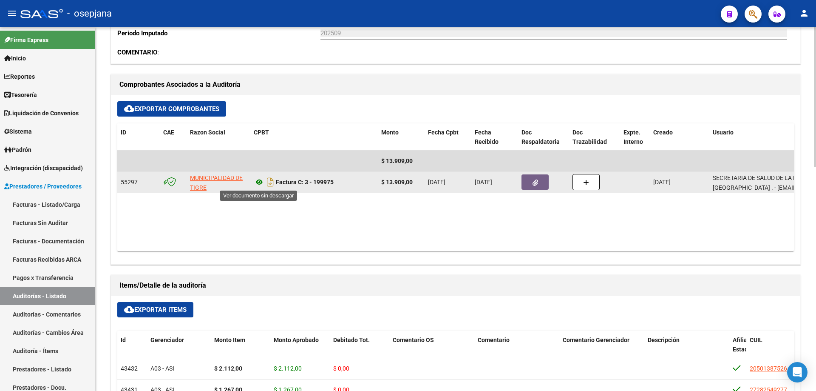
click at [260, 180] on icon at bounding box center [259, 182] width 11 height 10
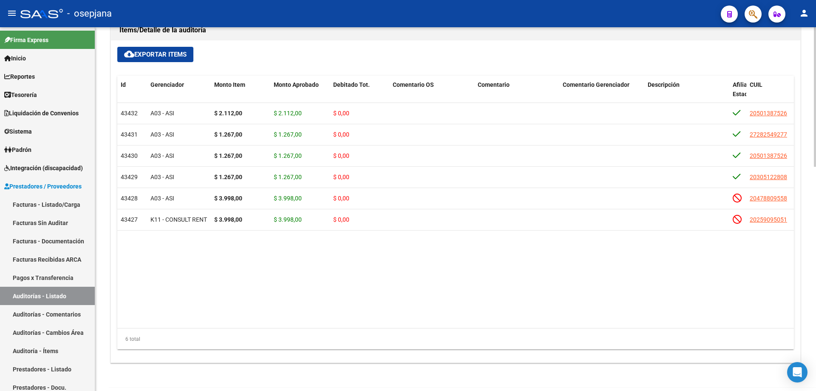
scroll to position [340, 0]
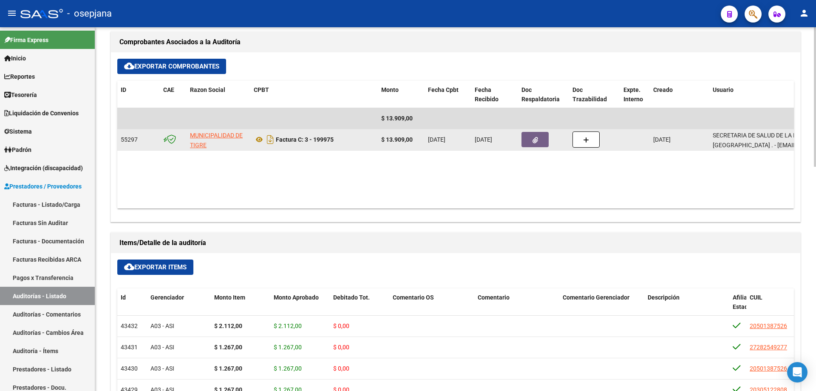
click at [534, 139] on icon "button" at bounding box center [536, 140] width 6 height 6
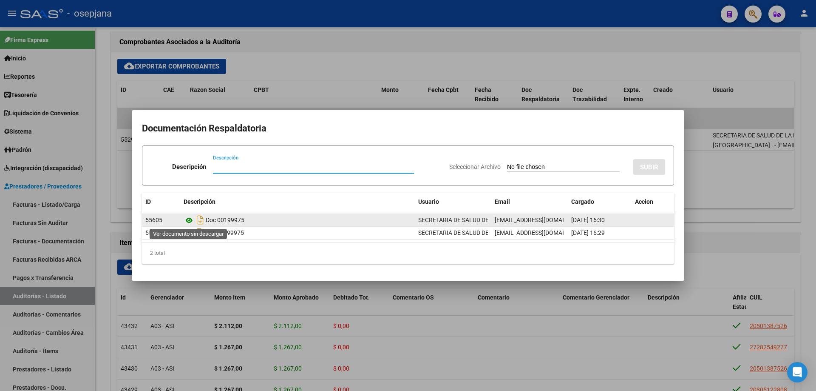
click at [192, 221] on icon at bounding box center [189, 220] width 11 height 10
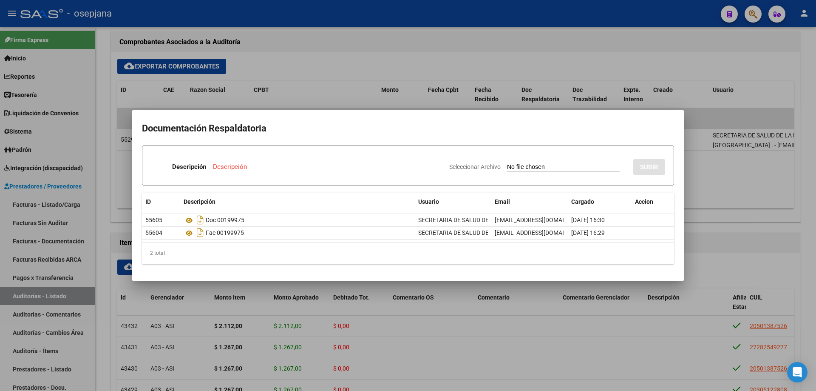
click at [280, 84] on div at bounding box center [408, 195] width 816 height 391
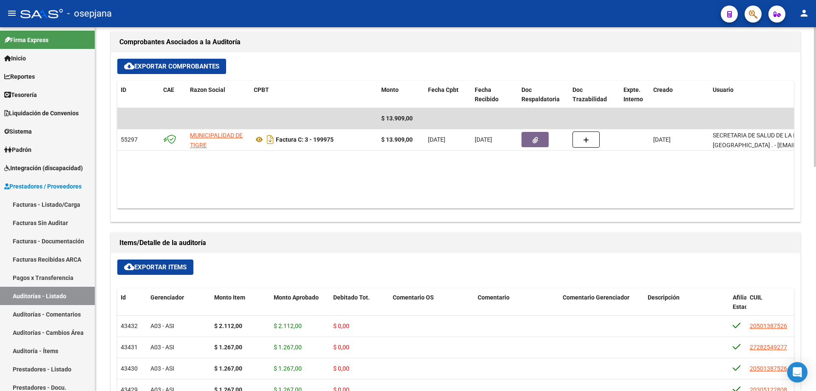
scroll to position [0, 0]
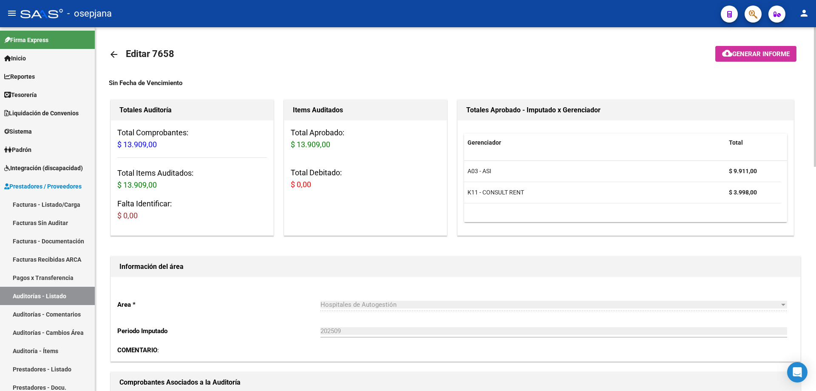
click at [112, 52] on mat-icon "arrow_back" at bounding box center [114, 54] width 10 height 10
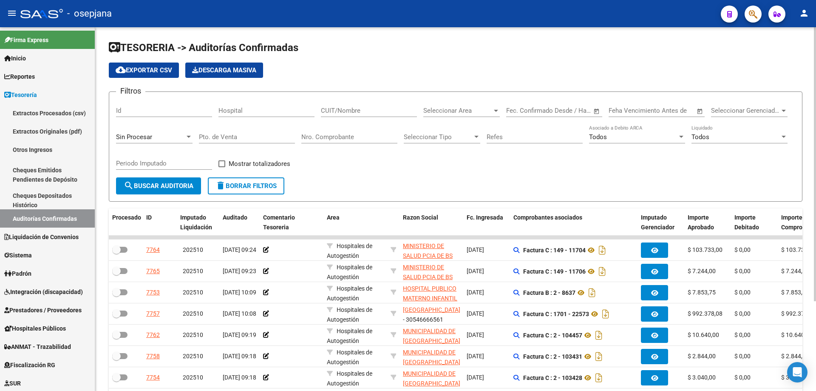
click at [324, 136] on input "Nro. Comprobante" at bounding box center [349, 137] width 96 height 8
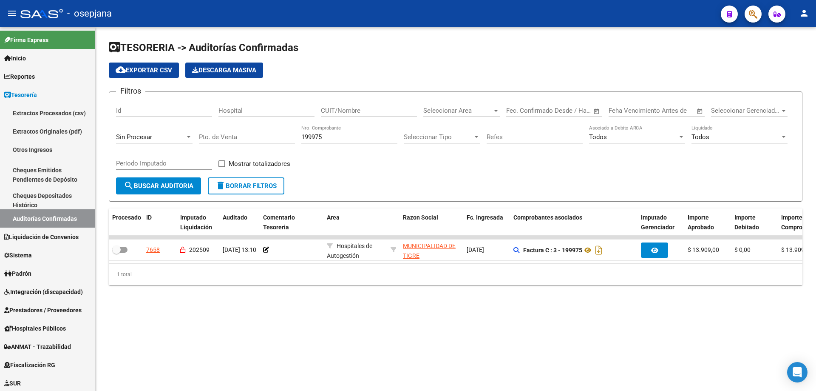
drag, startPoint x: 329, startPoint y: 132, endPoint x: 276, endPoint y: 131, distance: 52.3
click at [276, 131] on div "Filtros Id Hospital CUIT/Nombre Seleccionar Area Seleccionar Area Fecha inicio …" at bounding box center [455, 138] width 679 height 79
drag, startPoint x: 330, startPoint y: 137, endPoint x: 269, endPoint y: 137, distance: 61.2
click at [269, 137] on div "Filtros Id Hospital CUIT/Nombre Seleccionar Area Seleccionar Area Fecha inicio …" at bounding box center [455, 138] width 679 height 79
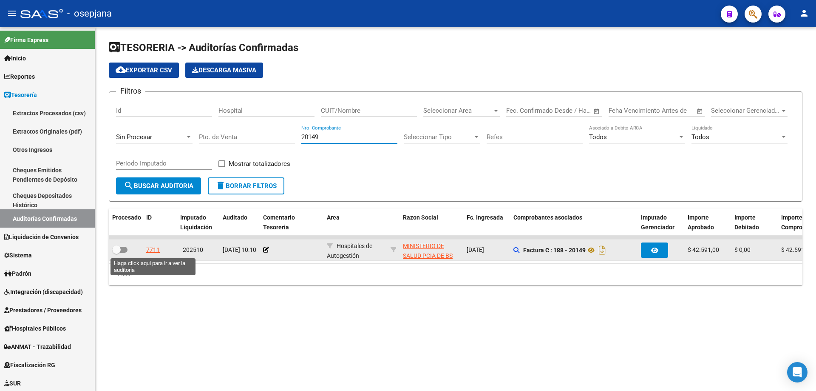
type input "20149"
click at [156, 250] on div "7711" at bounding box center [153, 250] width 14 height 10
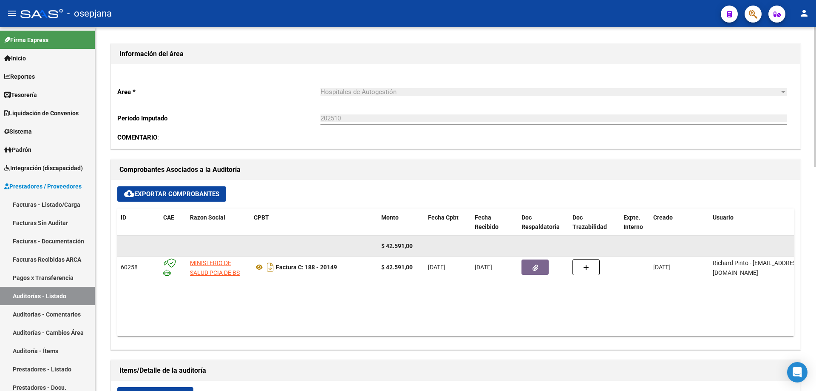
scroll to position [255, 0]
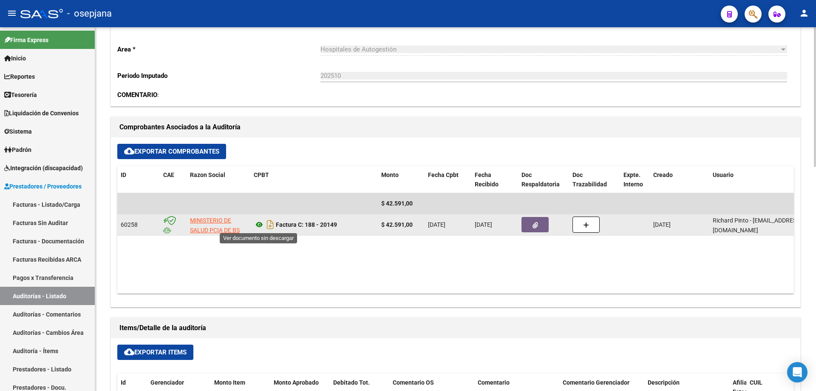
click at [259, 223] on icon at bounding box center [259, 224] width 11 height 10
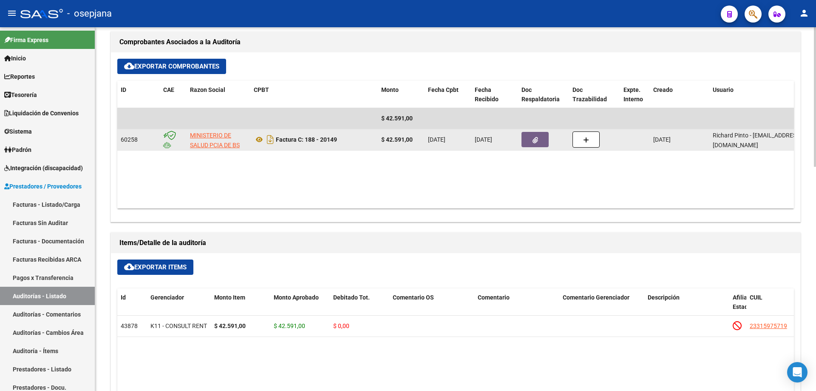
click at [531, 139] on button "button" at bounding box center [535, 139] width 27 height 15
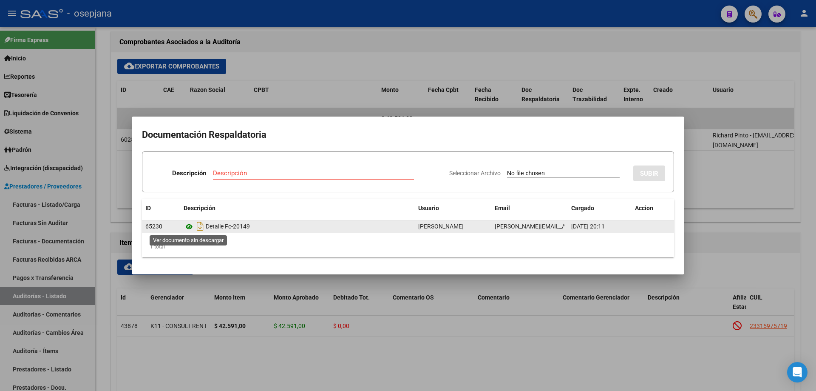
click at [187, 224] on icon at bounding box center [189, 226] width 11 height 10
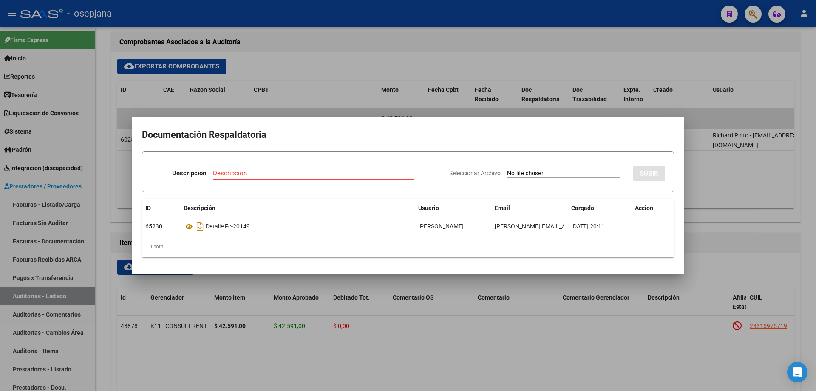
click at [333, 73] on div at bounding box center [408, 195] width 816 height 391
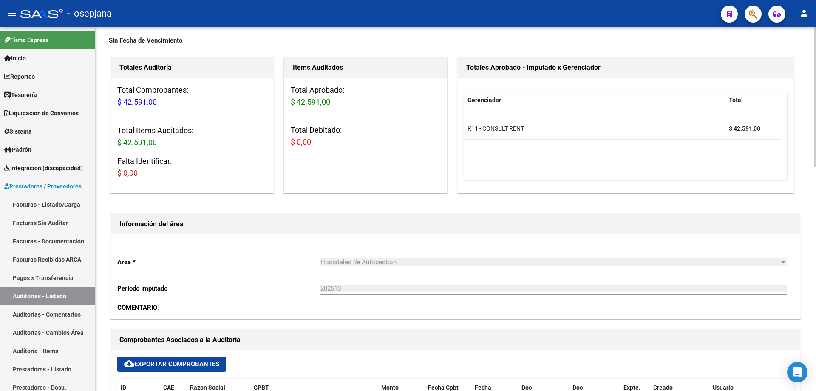
scroll to position [0, 0]
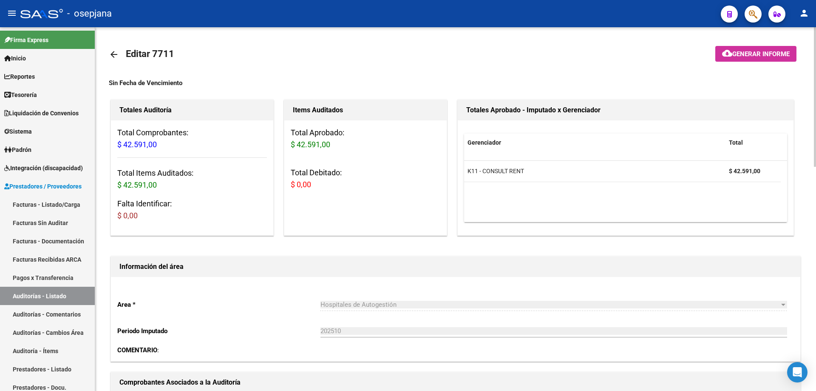
click at [114, 54] on mat-icon "arrow_back" at bounding box center [114, 54] width 10 height 10
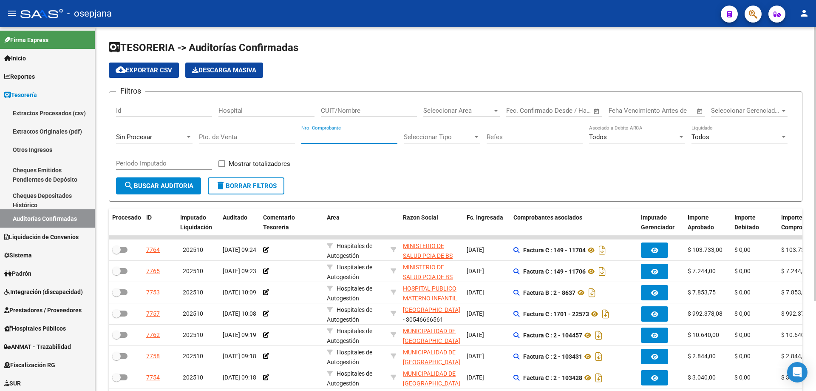
click at [323, 140] on input "Nro. Comprobante" at bounding box center [349, 137] width 96 height 8
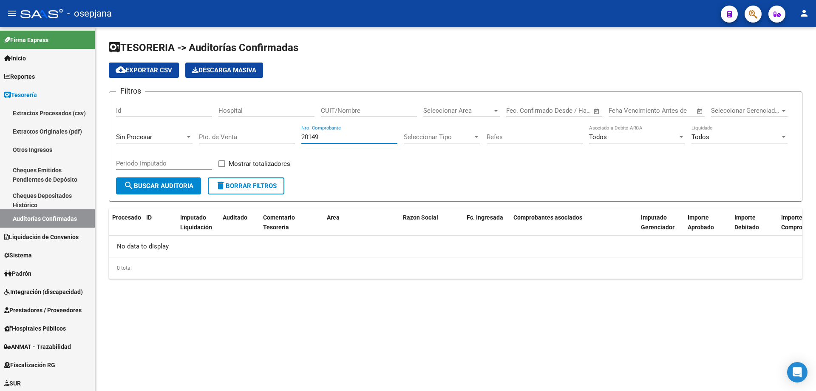
click at [190, 178] on button "search Buscar Auditoria" at bounding box center [158, 185] width 85 height 17
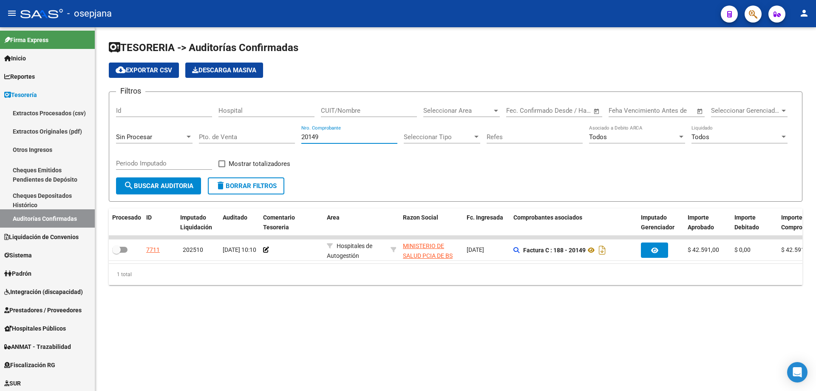
drag, startPoint x: 335, startPoint y: 135, endPoint x: 272, endPoint y: 138, distance: 63.8
click at [272, 138] on div "Filtros Id Hospital CUIT/Nombre Seleccionar Area Seleccionar Area Fecha inicio …" at bounding box center [455, 138] width 679 height 79
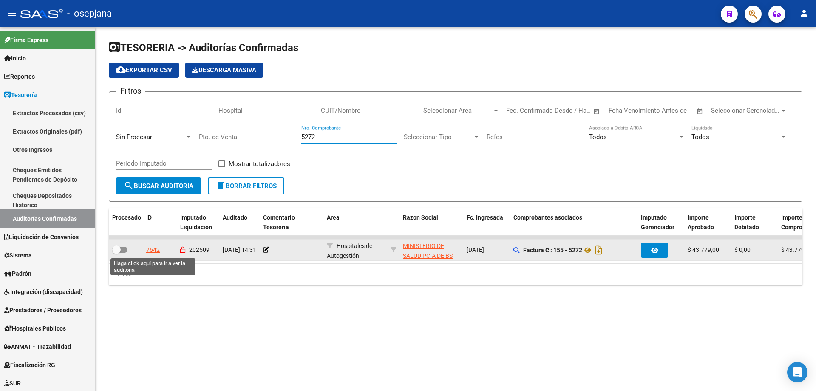
type input "5272"
click at [154, 249] on div "7642" at bounding box center [153, 250] width 14 height 10
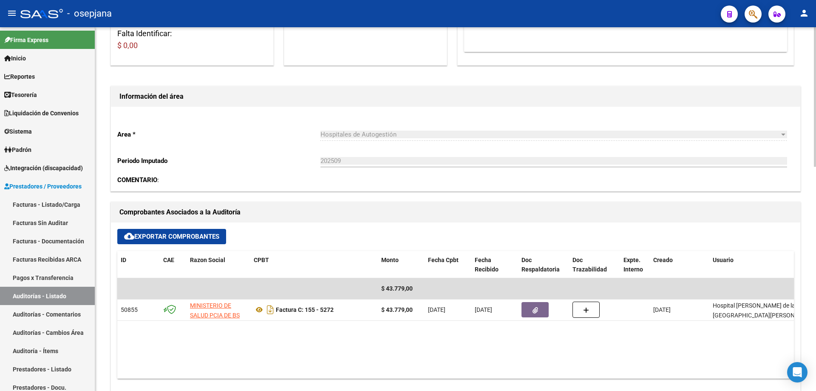
scroll to position [298, 0]
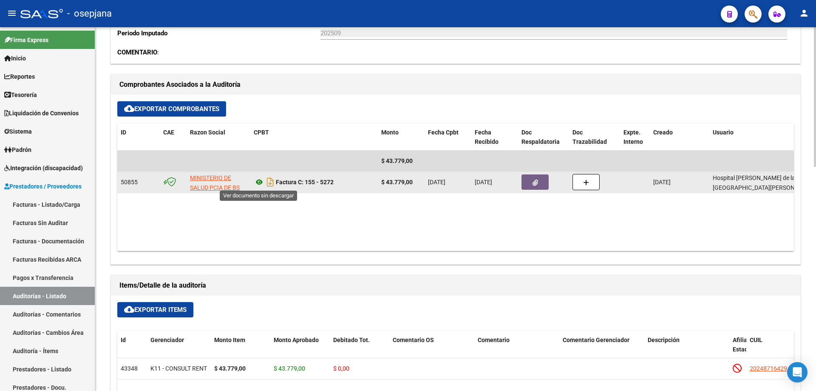
click at [257, 184] on icon at bounding box center [259, 182] width 11 height 10
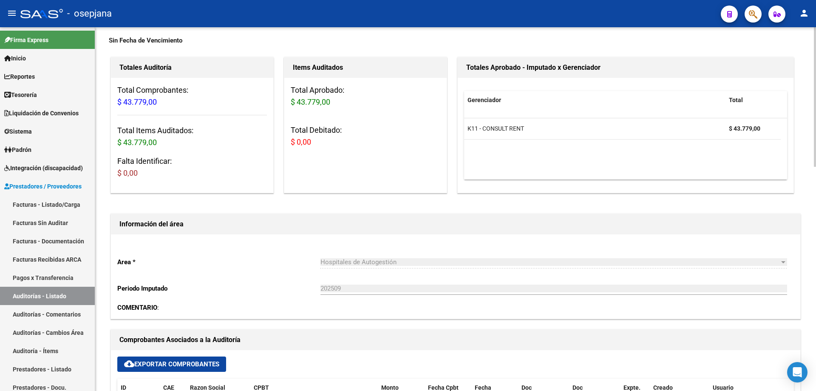
scroll to position [0, 0]
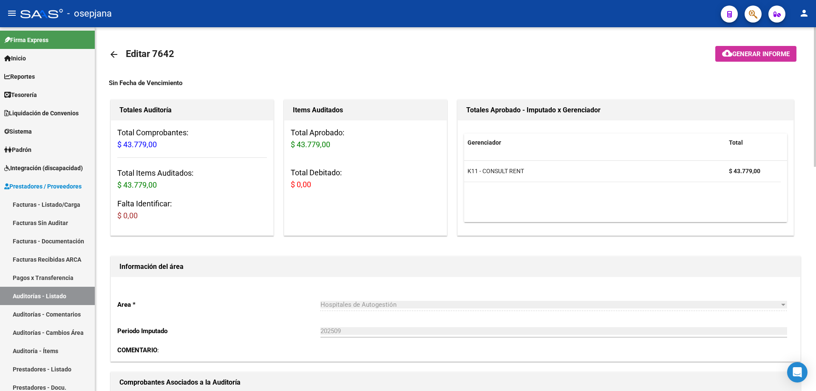
click at [113, 54] on mat-icon "arrow_back" at bounding box center [114, 54] width 10 height 10
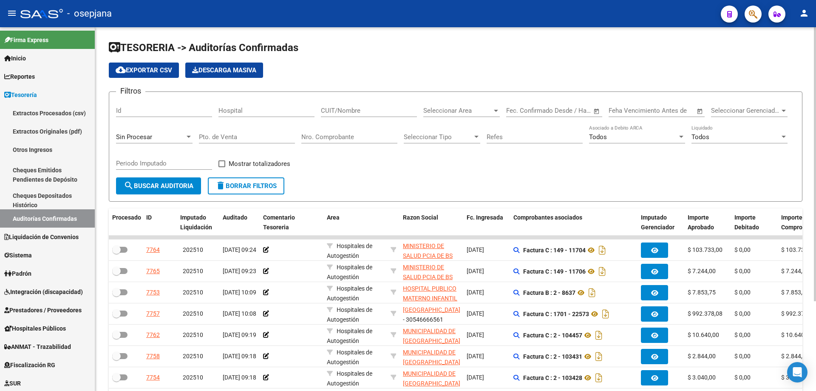
click at [370, 138] on input "Nro. Comprobante" at bounding box center [349, 137] width 96 height 8
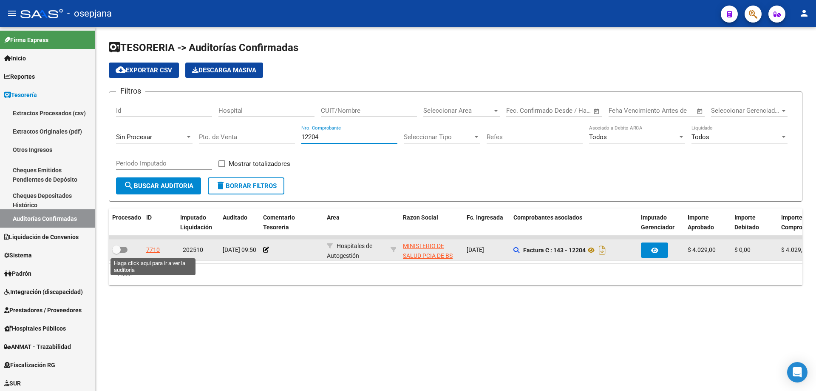
type input "12204"
click at [155, 250] on div "7710" at bounding box center [153, 250] width 14 height 10
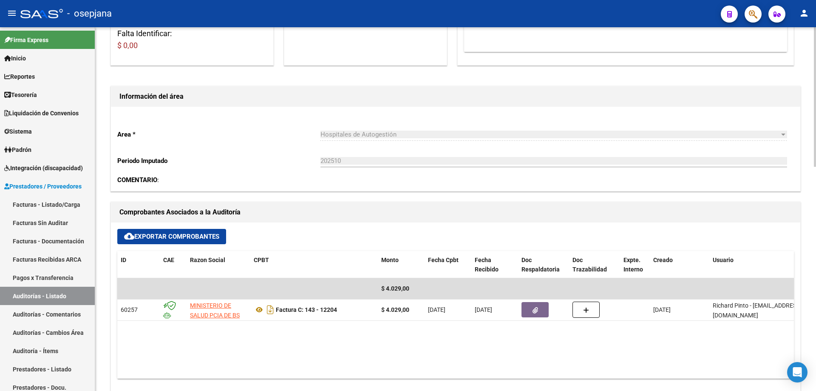
scroll to position [213, 0]
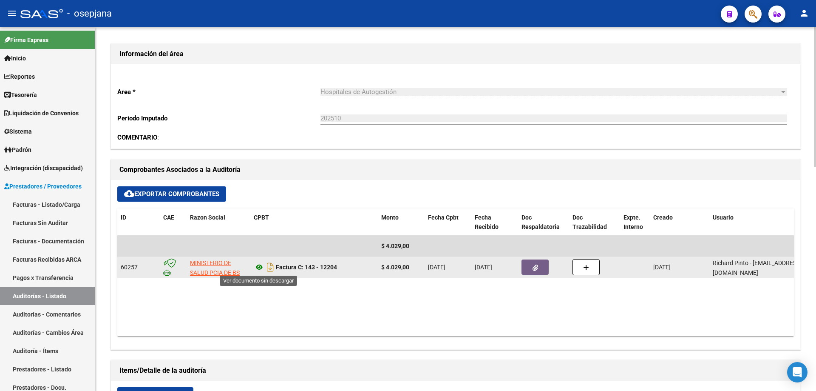
click at [258, 266] on icon at bounding box center [259, 267] width 11 height 10
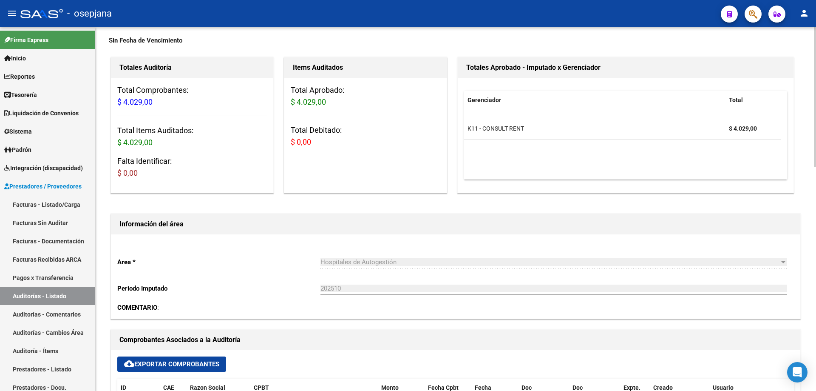
scroll to position [0, 0]
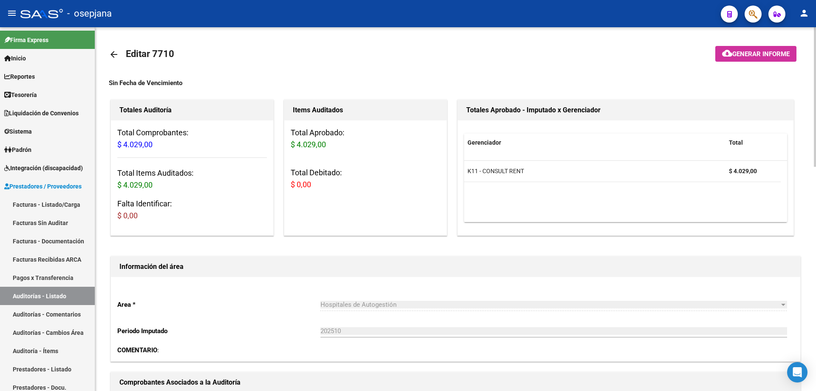
click at [113, 53] on mat-icon "arrow_back" at bounding box center [114, 54] width 10 height 10
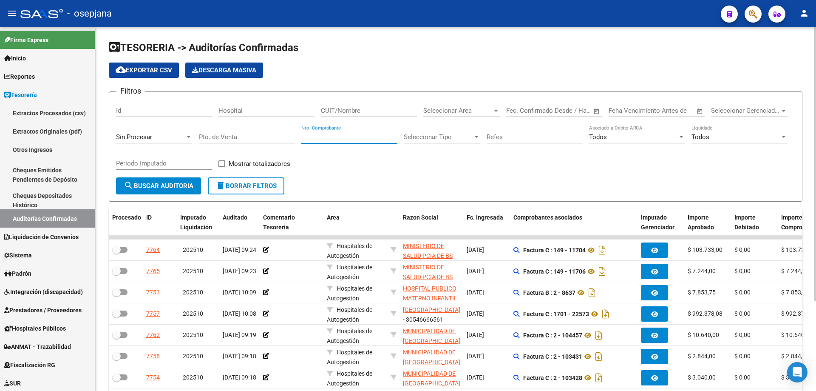
click at [363, 135] on input "Nro. Comprobante" at bounding box center [349, 137] width 96 height 8
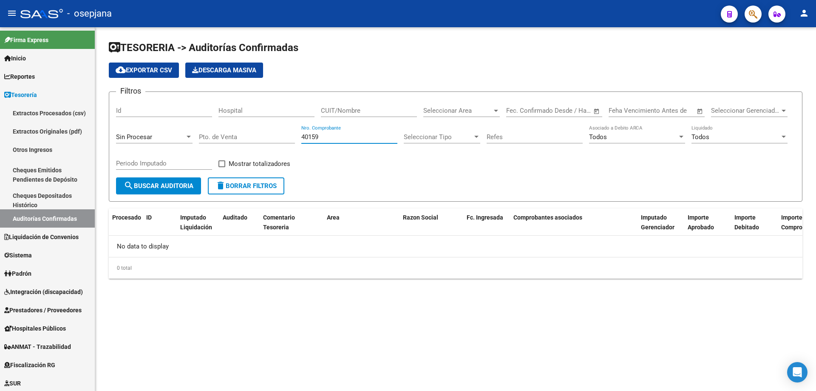
drag, startPoint x: 327, startPoint y: 137, endPoint x: 264, endPoint y: 134, distance: 63.0
click at [264, 134] on div "Filtros Id Hospital CUIT/Nombre Seleccionar Area Seleccionar Area Fecha inicio …" at bounding box center [455, 138] width 679 height 79
drag, startPoint x: 327, startPoint y: 131, endPoint x: 274, endPoint y: 129, distance: 52.8
click at [274, 129] on div "Filtros Id Hospital CUIT/Nombre Seleccionar Area Seleccionar Area Fecha inicio …" at bounding box center [455, 138] width 679 height 79
drag, startPoint x: 357, startPoint y: 136, endPoint x: 234, endPoint y: 136, distance: 122.9
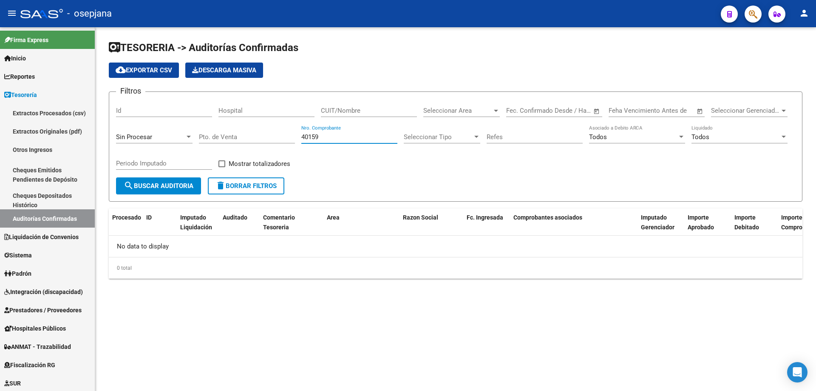
click at [234, 136] on div "Filtros Id Hospital CUIT/Nombre Seleccionar Area Seleccionar Area Fecha inicio …" at bounding box center [455, 138] width 679 height 79
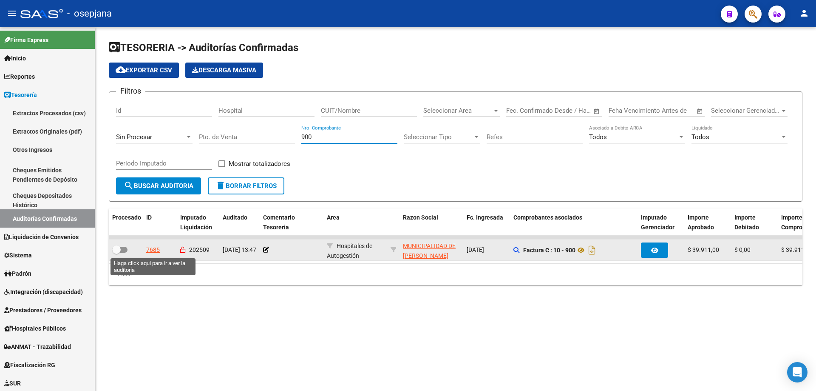
type input "900"
click at [148, 250] on div "7685" at bounding box center [153, 250] width 14 height 10
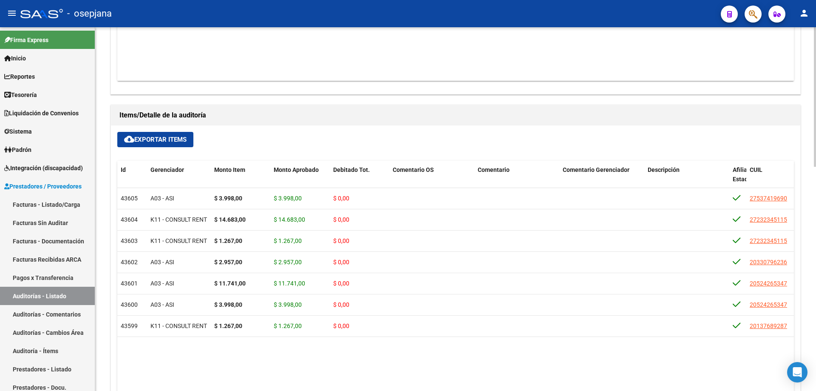
scroll to position [255, 0]
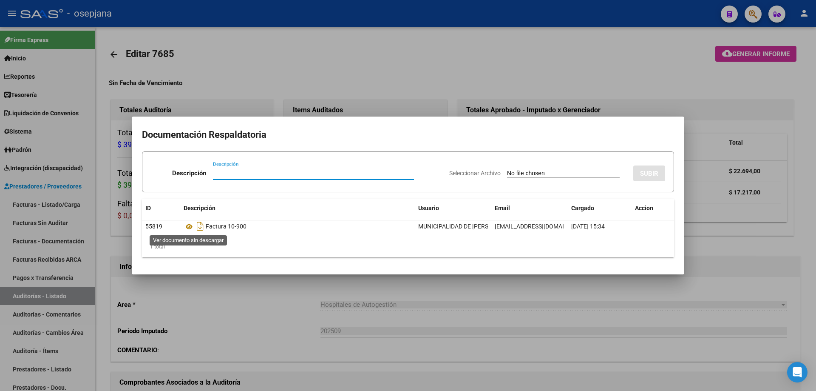
scroll to position [255, 0]
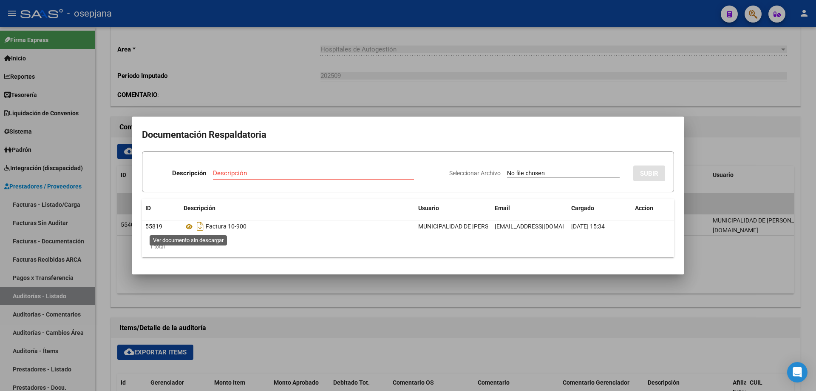
click at [192, 226] on icon at bounding box center [189, 226] width 11 height 10
click at [366, 91] on div at bounding box center [408, 195] width 816 height 391
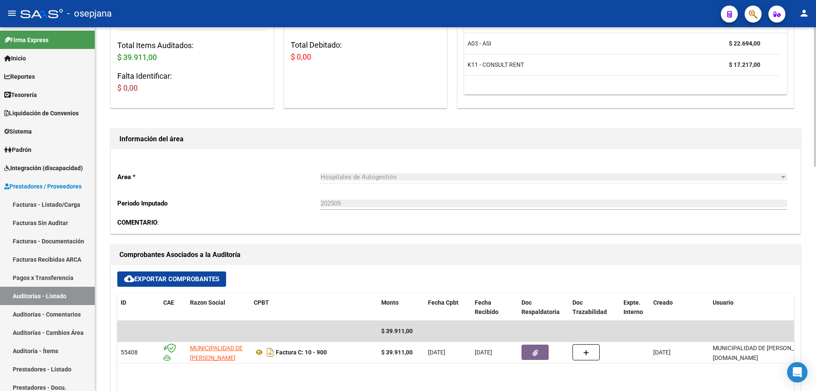
scroll to position [0, 0]
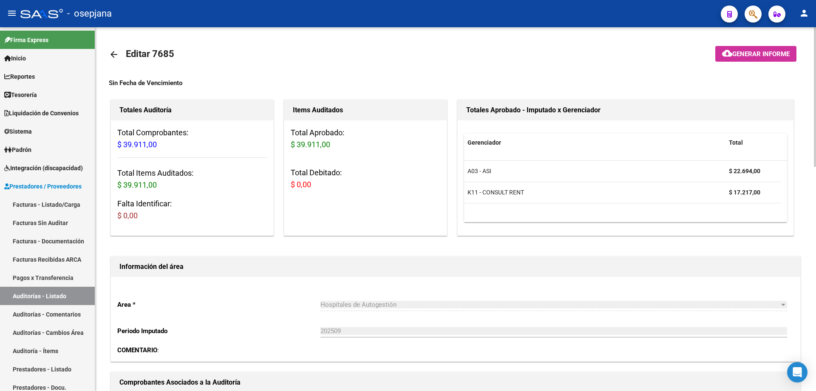
click at [116, 58] on mat-icon "arrow_back" at bounding box center [114, 54] width 10 height 10
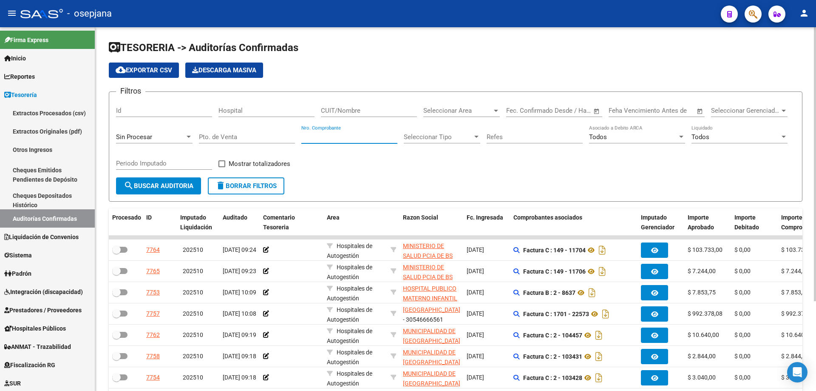
click at [326, 138] on input "Nro. Comprobante" at bounding box center [349, 137] width 96 height 8
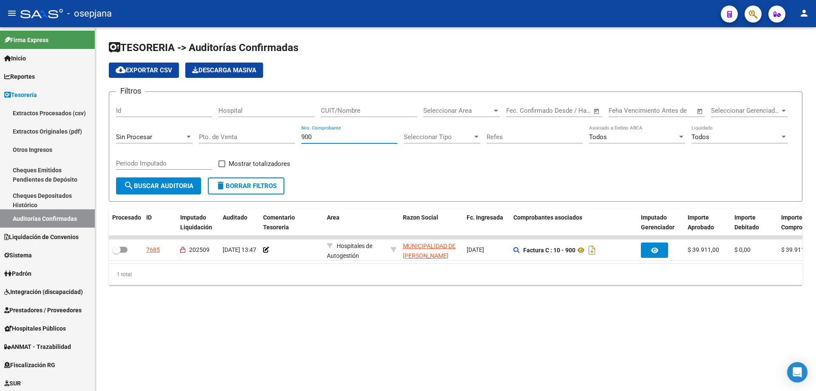
drag, startPoint x: 320, startPoint y: 138, endPoint x: 286, endPoint y: 139, distance: 34.0
click at [286, 139] on div "Filtros Id Hospital CUIT/Nombre Seleccionar Area Seleccionar Area Fecha inicio …" at bounding box center [455, 138] width 679 height 79
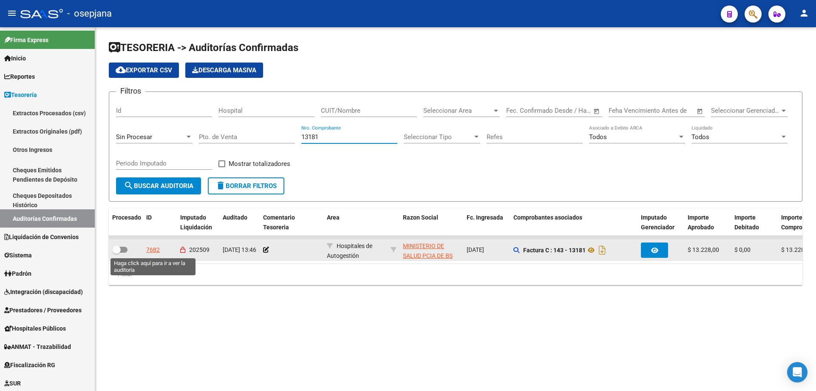
type input "13181"
click at [157, 249] on div "7682" at bounding box center [153, 250] width 14 height 10
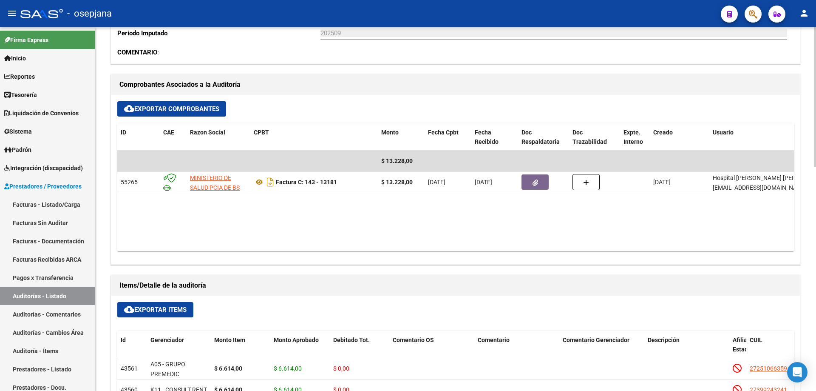
scroll to position [340, 0]
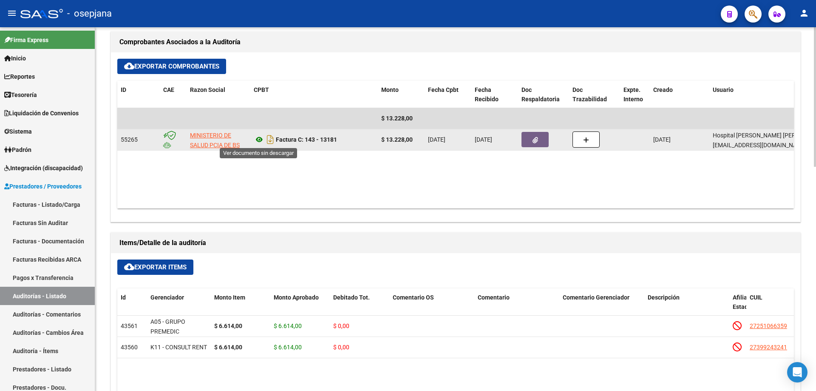
click at [258, 139] on icon at bounding box center [259, 139] width 11 height 10
click at [530, 139] on button "button" at bounding box center [535, 139] width 27 height 15
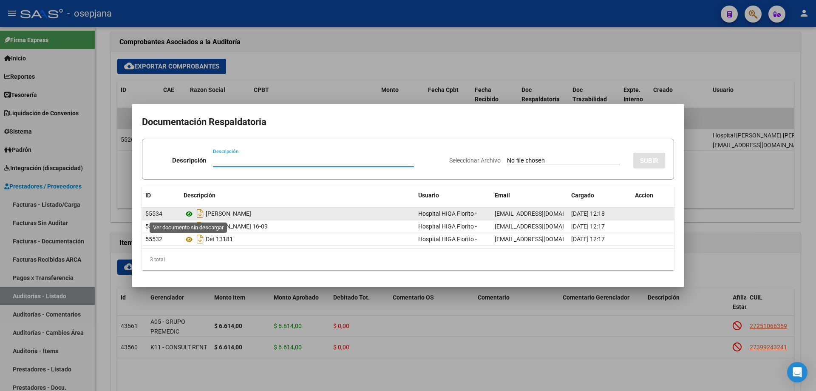
click at [190, 214] on icon at bounding box center [189, 214] width 11 height 10
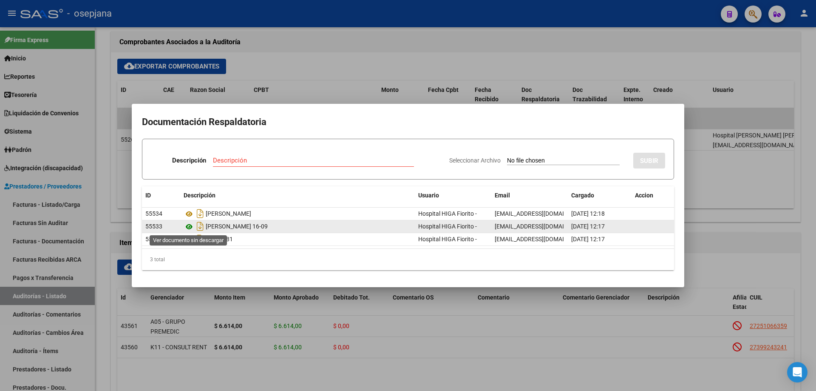
click at [190, 227] on icon at bounding box center [189, 226] width 11 height 10
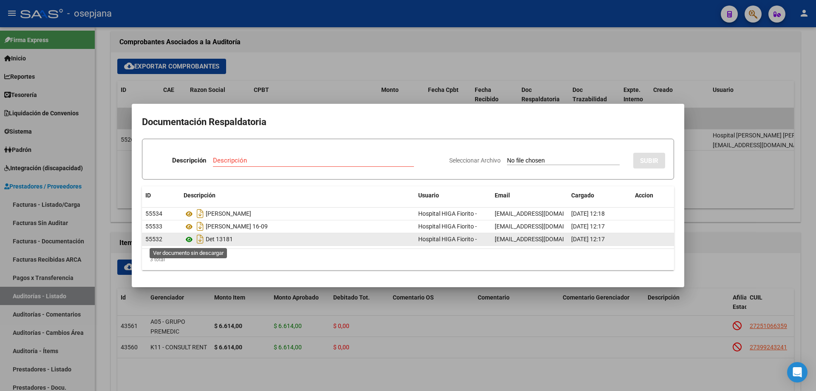
click at [192, 238] on icon at bounding box center [189, 239] width 11 height 10
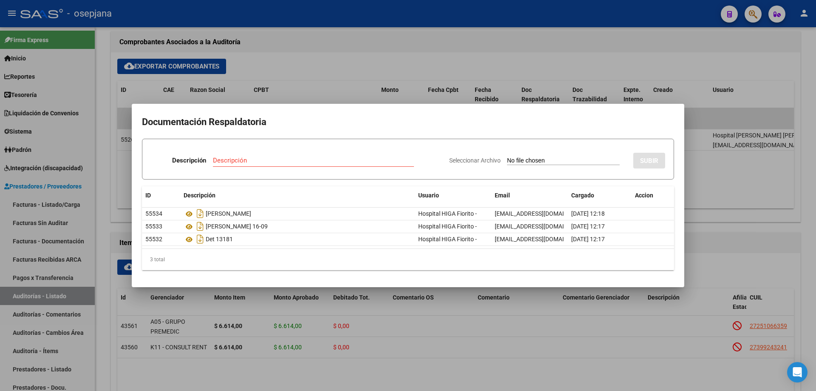
click at [347, 85] on div at bounding box center [408, 195] width 816 height 391
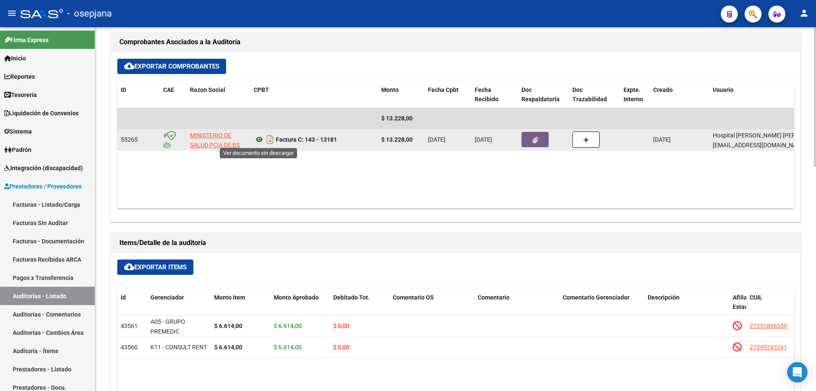
click at [259, 138] on icon at bounding box center [259, 139] width 11 height 10
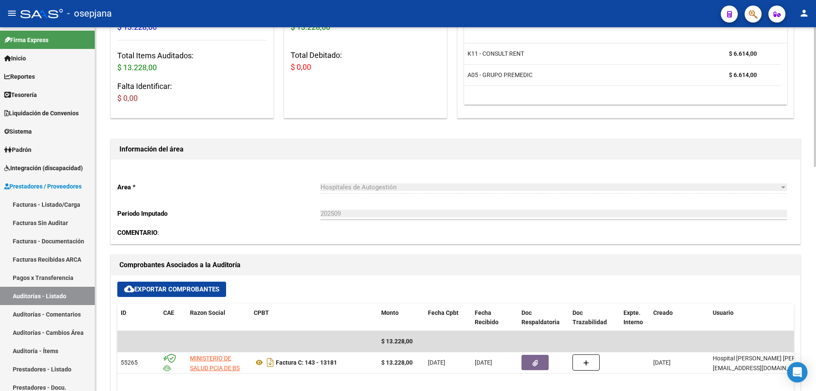
scroll to position [0, 0]
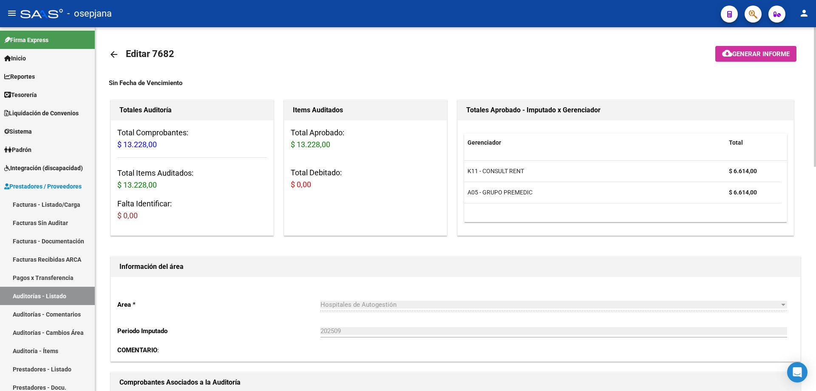
click at [114, 54] on mat-icon "arrow_back" at bounding box center [114, 54] width 10 height 10
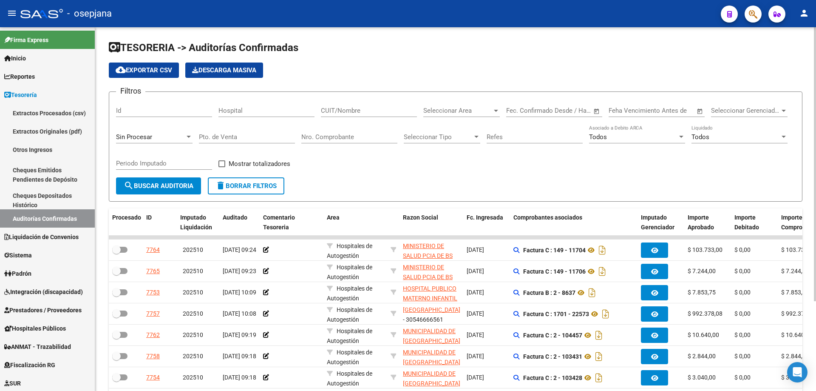
click at [344, 134] on input "Nro. Comprobante" at bounding box center [349, 137] width 96 height 8
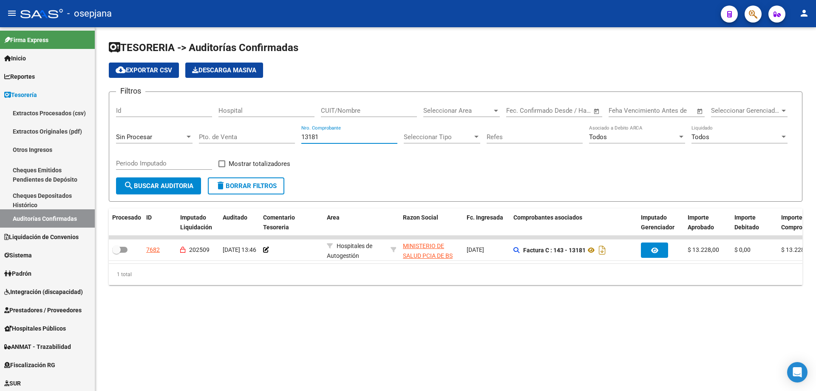
type input "13181"
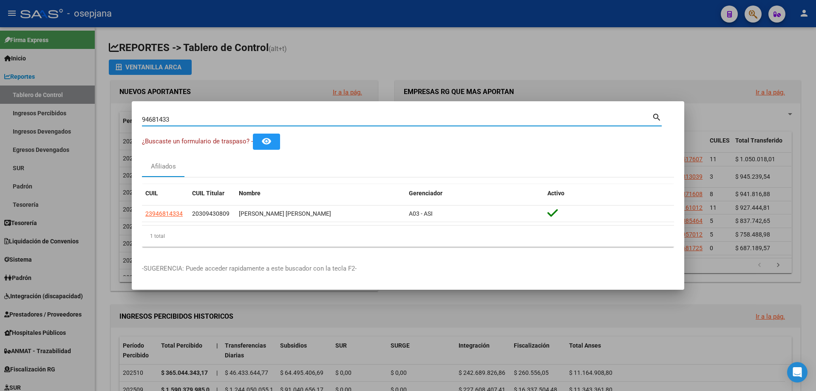
drag, startPoint x: 168, startPoint y: 121, endPoint x: 96, endPoint y: 124, distance: 71.9
click at [96, 124] on div "94681433 Buscar (apellido, dni, cuil, nro traspaso, cuit, obra social) search ¿…" at bounding box center [408, 195] width 816 height 391
type input "39771784"
